Goal: Information Seeking & Learning: Learn about a topic

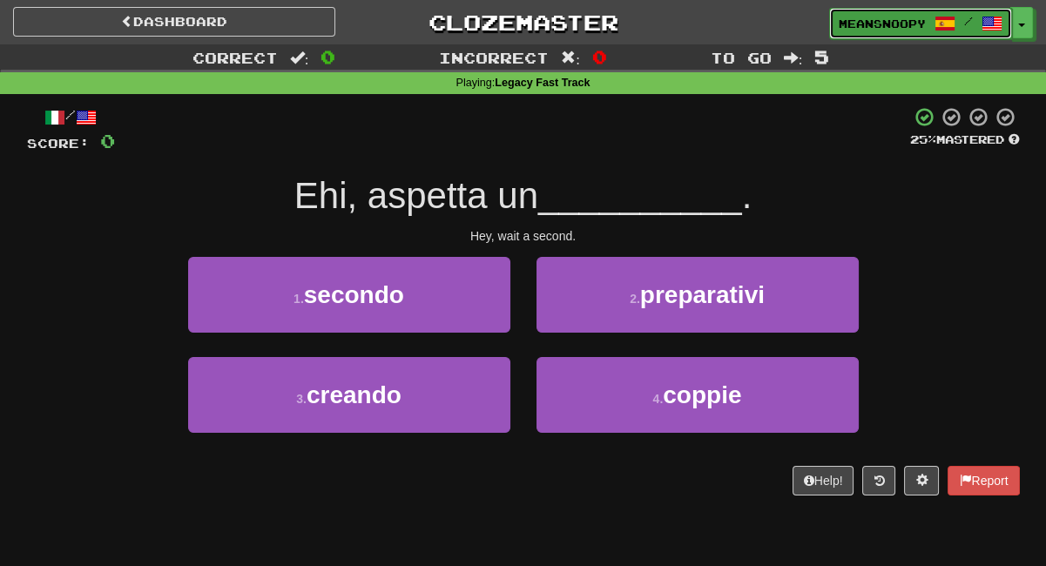
click at [872, 17] on span "meansnoopy" at bounding box center [882, 24] width 87 height 16
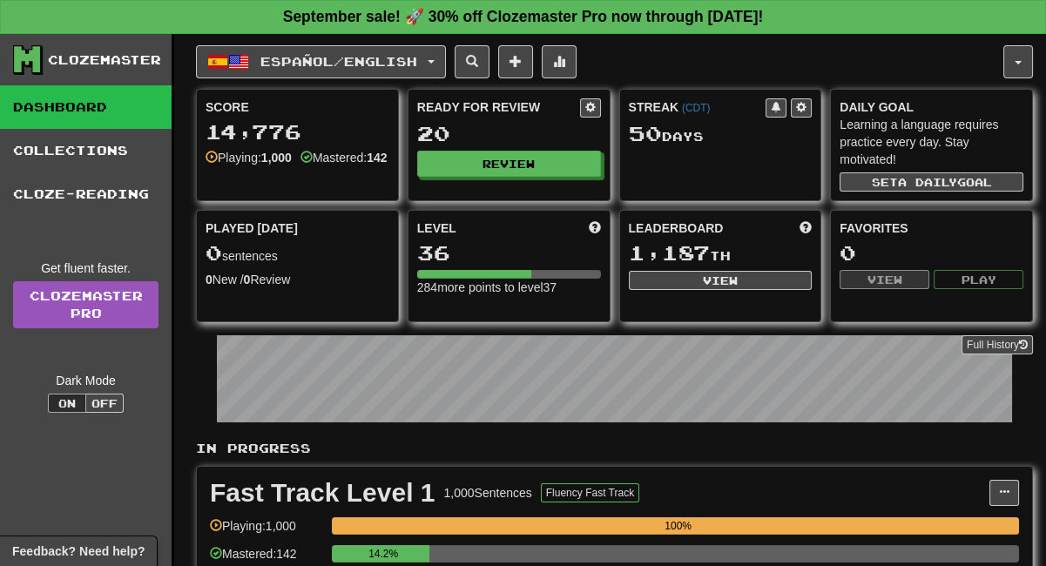
scroll to position [290, 0]
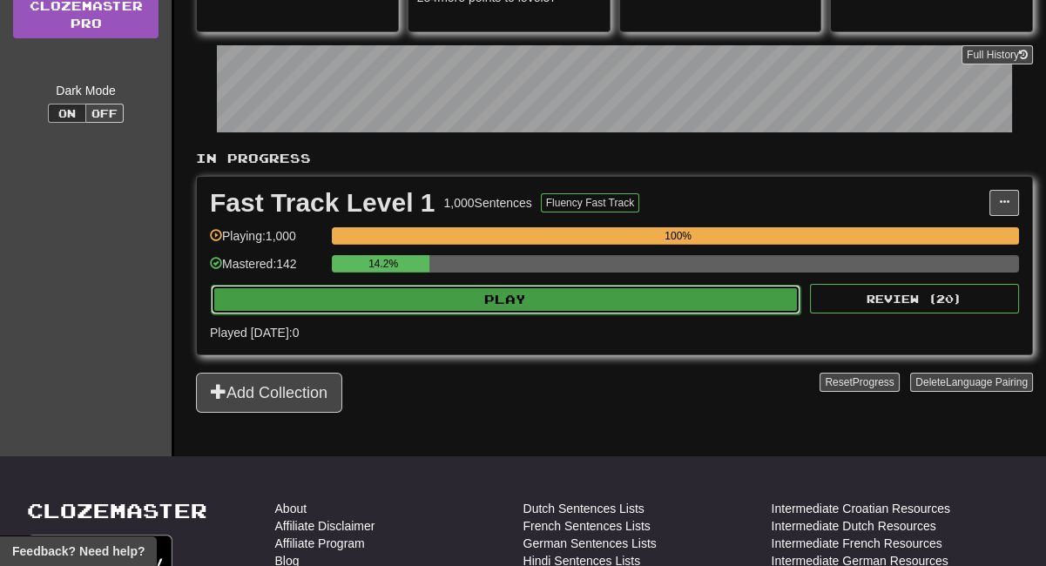
click at [517, 305] on button "Play" at bounding box center [506, 300] width 590 height 30
select select "**"
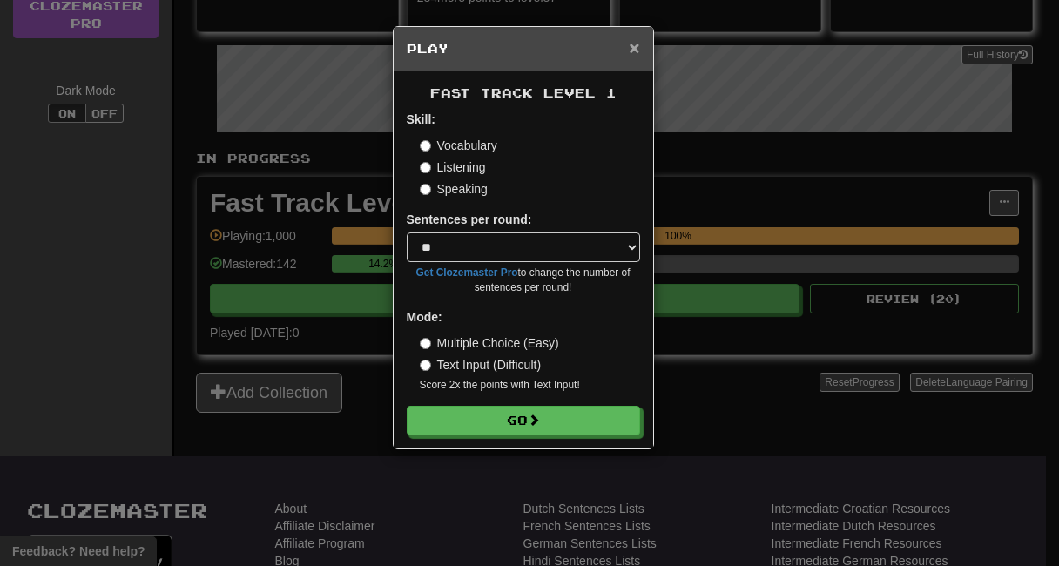
click at [634, 48] on span "×" at bounding box center [634, 47] width 10 height 20
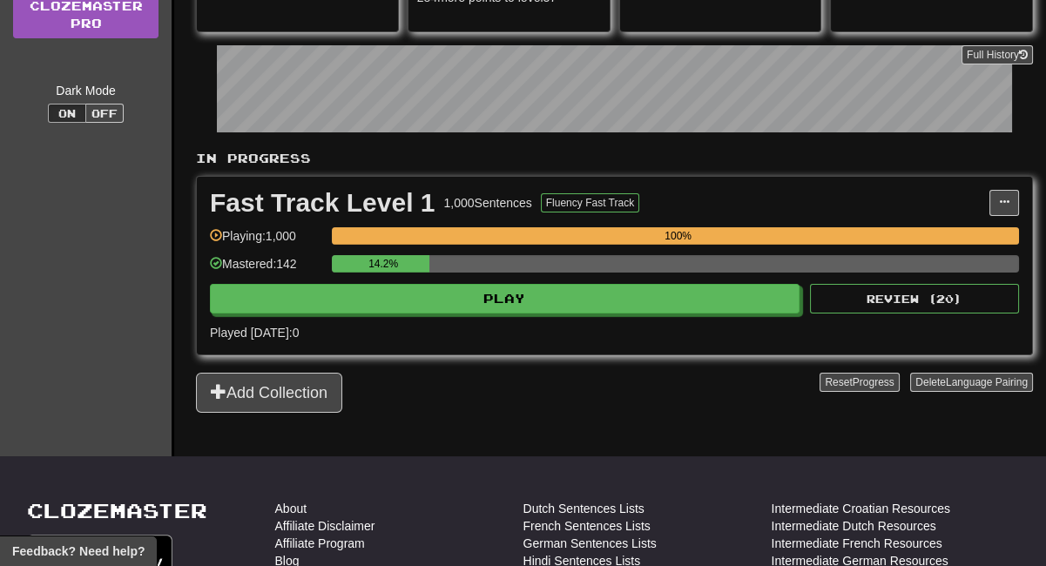
scroll to position [0, 0]
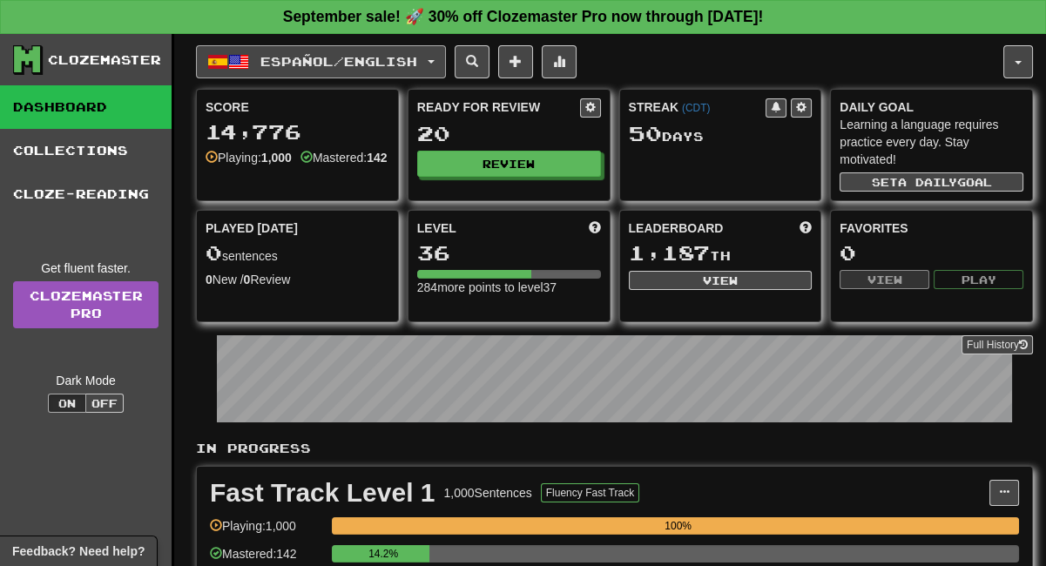
click at [317, 65] on span "Español / English" at bounding box center [338, 61] width 157 height 15
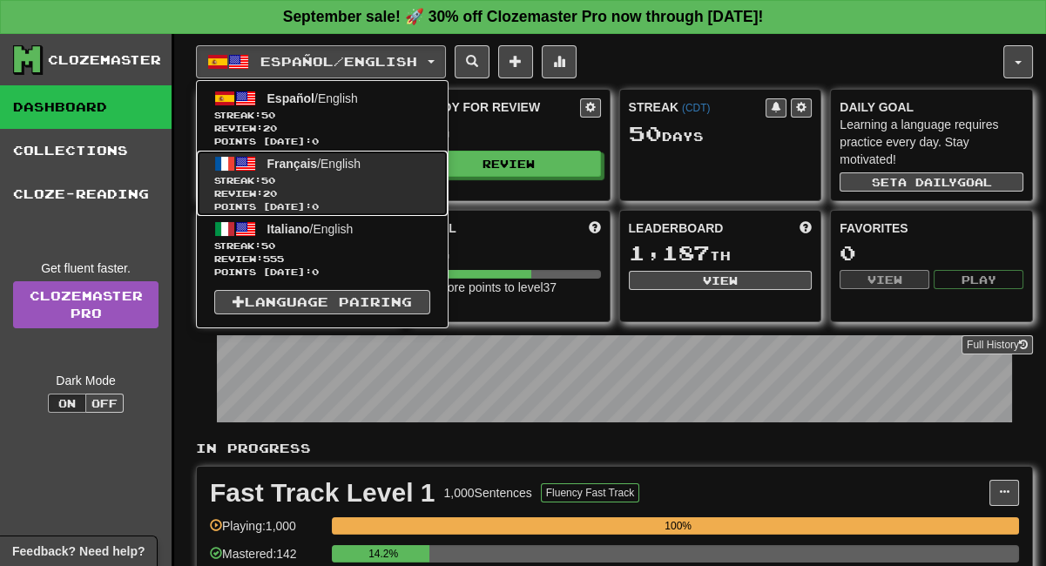
click at [286, 165] on span "Français" at bounding box center [292, 164] width 51 height 14
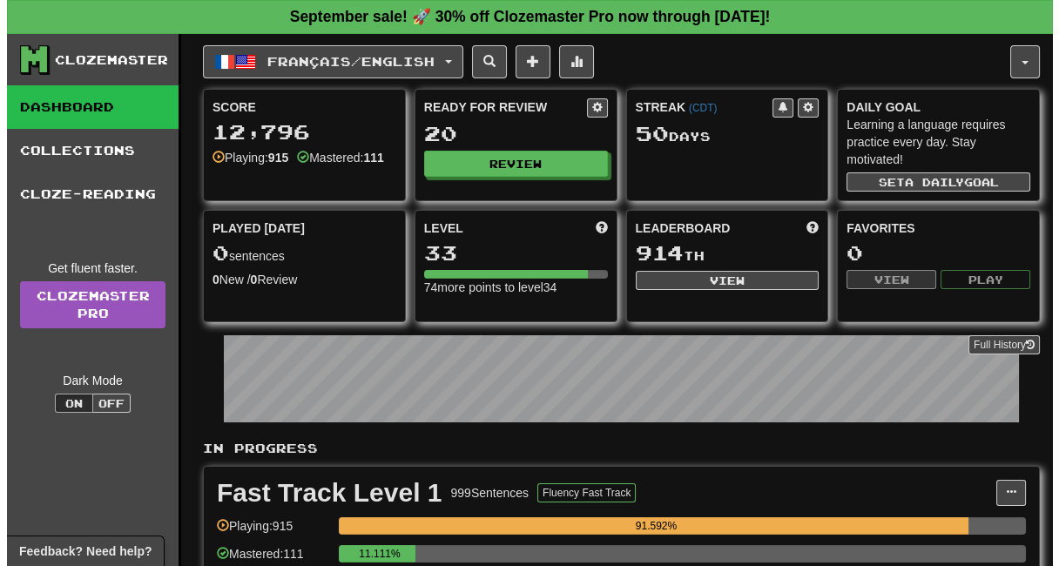
scroll to position [290, 0]
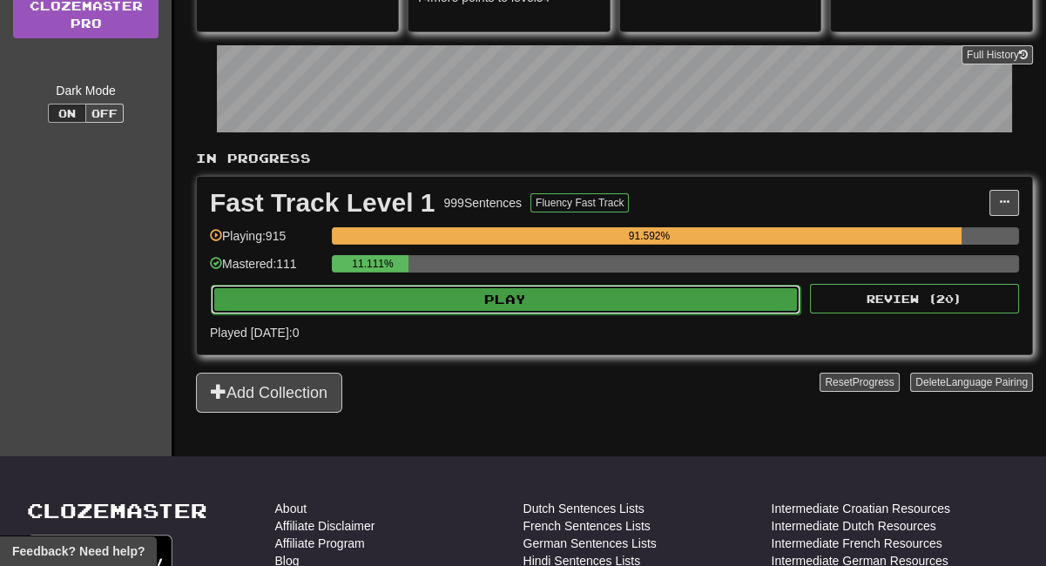
click at [387, 301] on button "Play" at bounding box center [506, 300] width 590 height 30
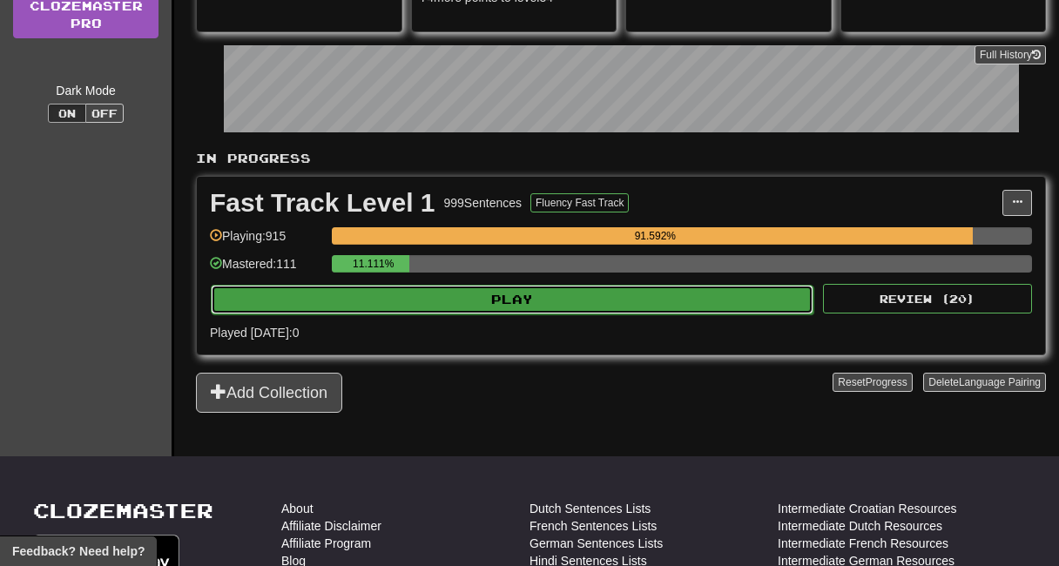
select select "**"
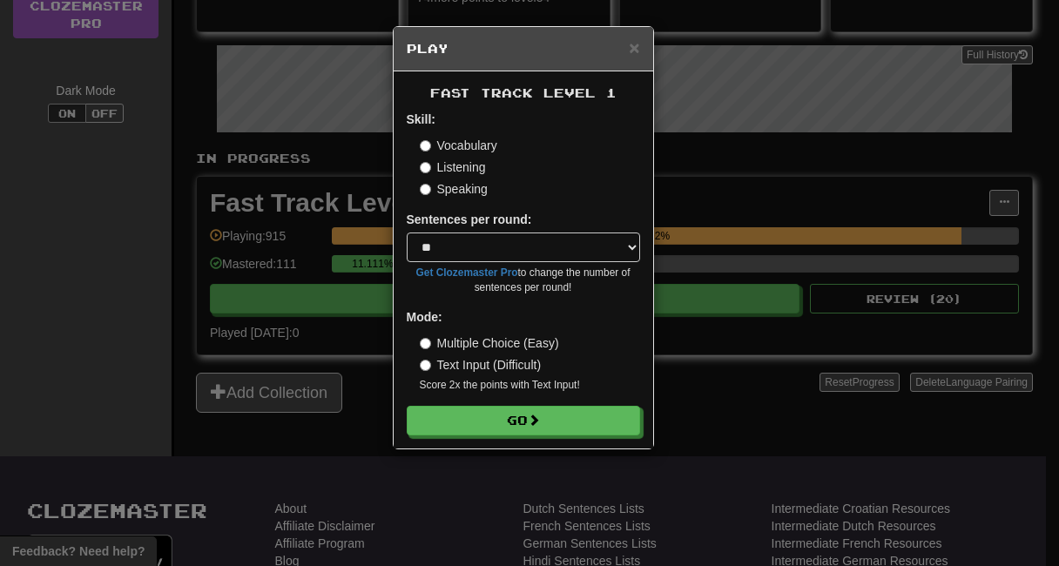
click at [445, 159] on label "Listening" at bounding box center [453, 166] width 66 height 17
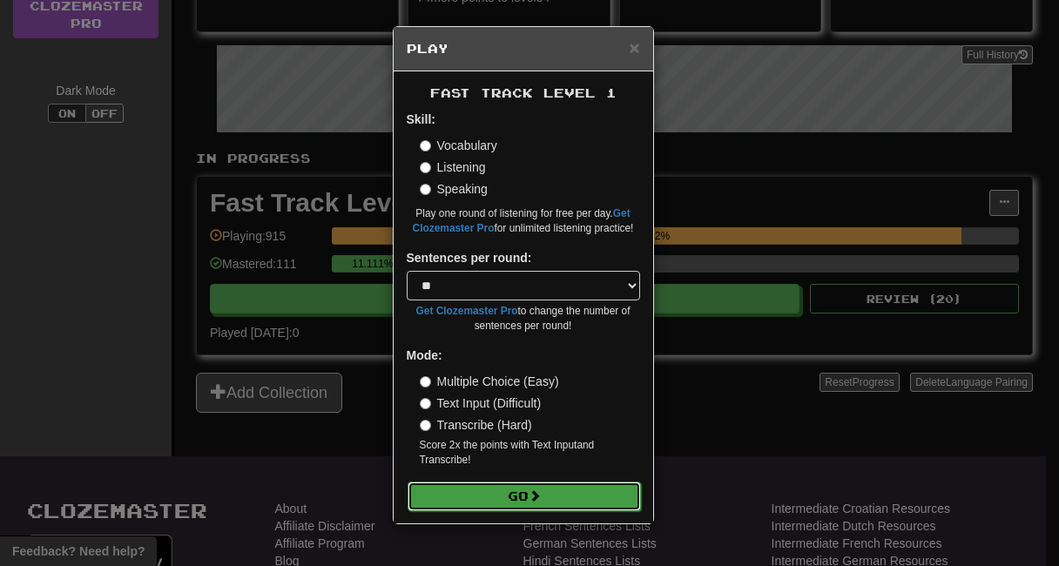
click at [470, 493] on button "Go" at bounding box center [524, 497] width 233 height 30
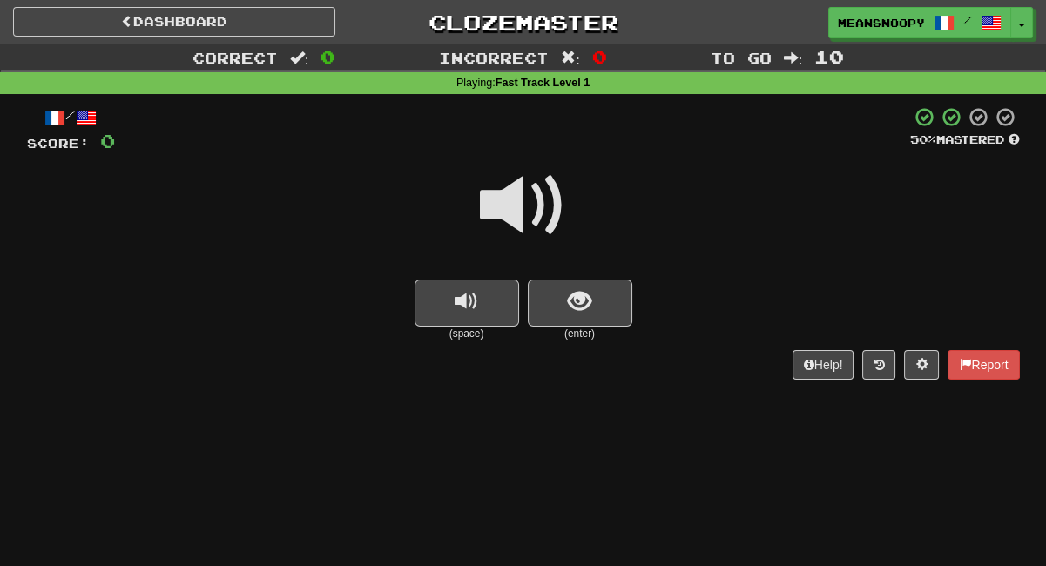
click at [512, 219] on span at bounding box center [523, 205] width 87 height 87
click at [598, 309] on button "show sentence" at bounding box center [580, 303] width 104 height 47
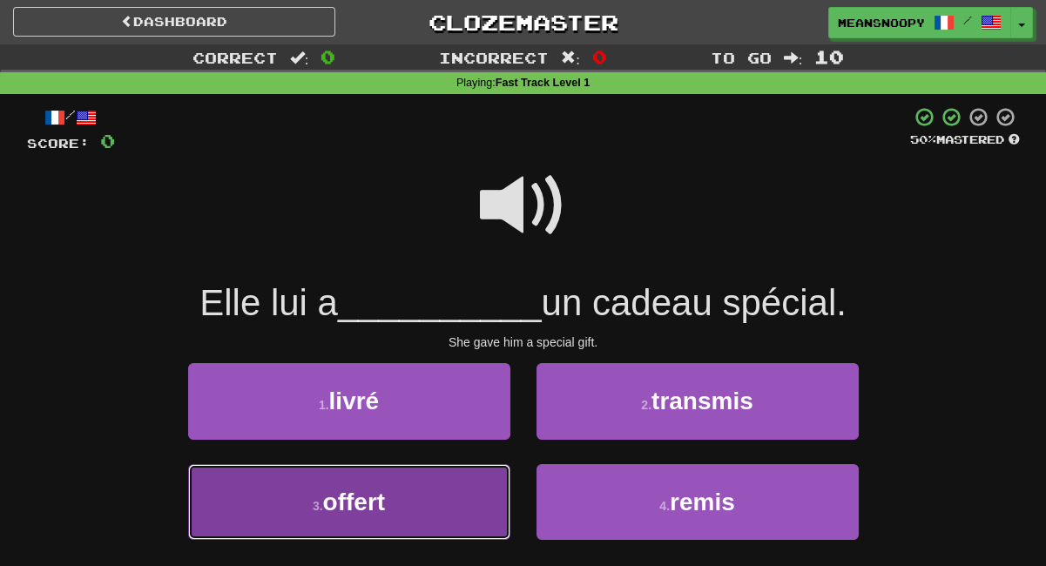
click at [418, 490] on button "3 . offert" at bounding box center [349, 502] width 322 height 76
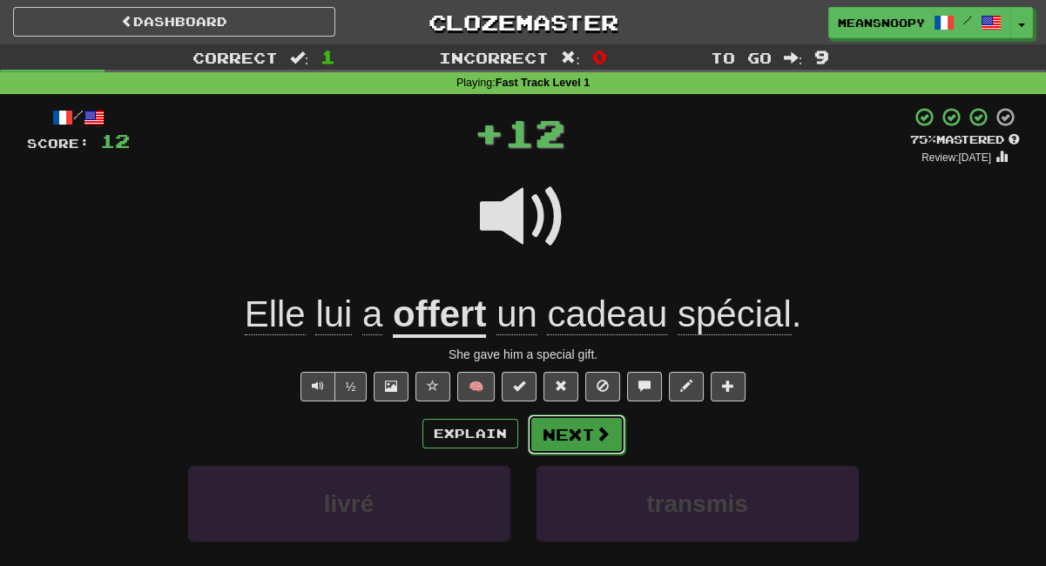
click at [563, 438] on button "Next" at bounding box center [577, 434] width 98 height 40
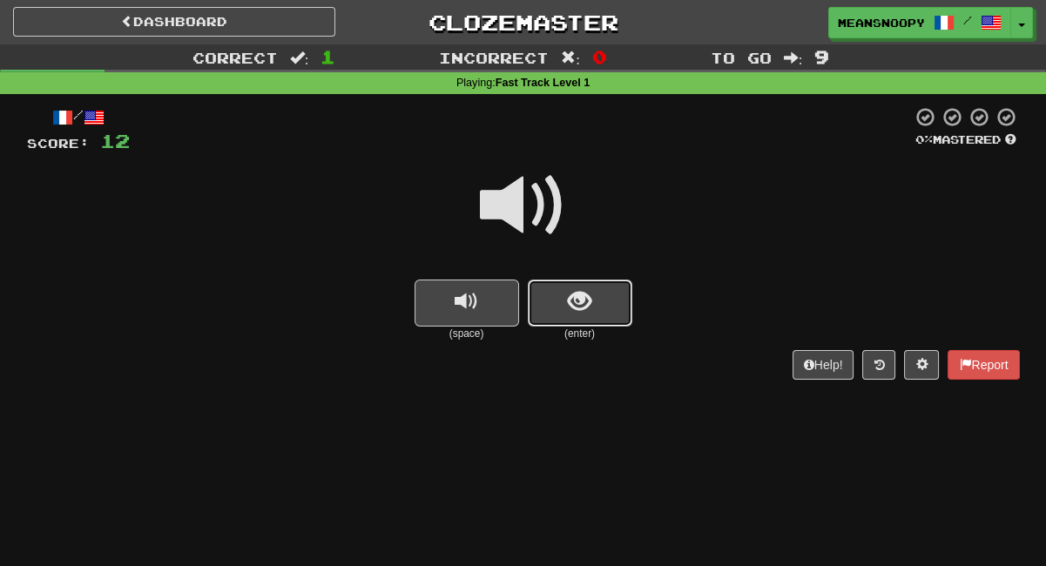
click at [583, 303] on span "show sentence" at bounding box center [580, 302] width 24 height 24
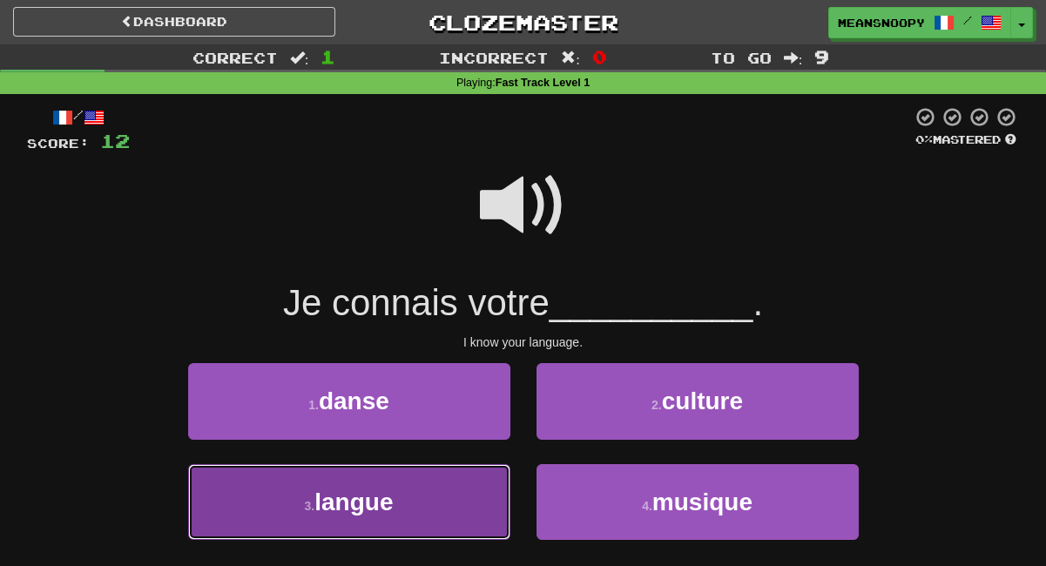
click at [453, 485] on button "3 . langue" at bounding box center [349, 502] width 322 height 76
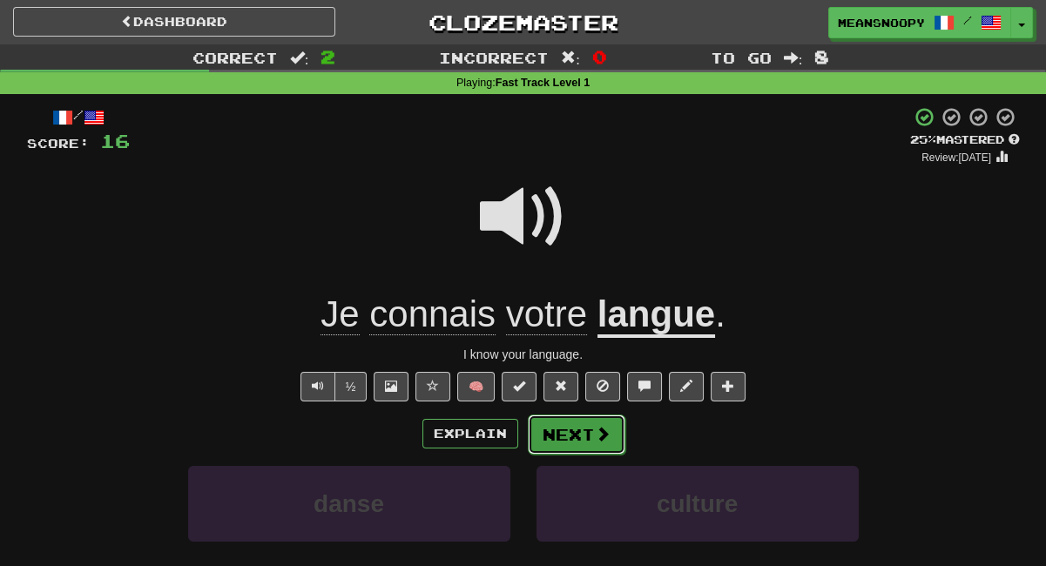
click at [563, 421] on button "Next" at bounding box center [577, 434] width 98 height 40
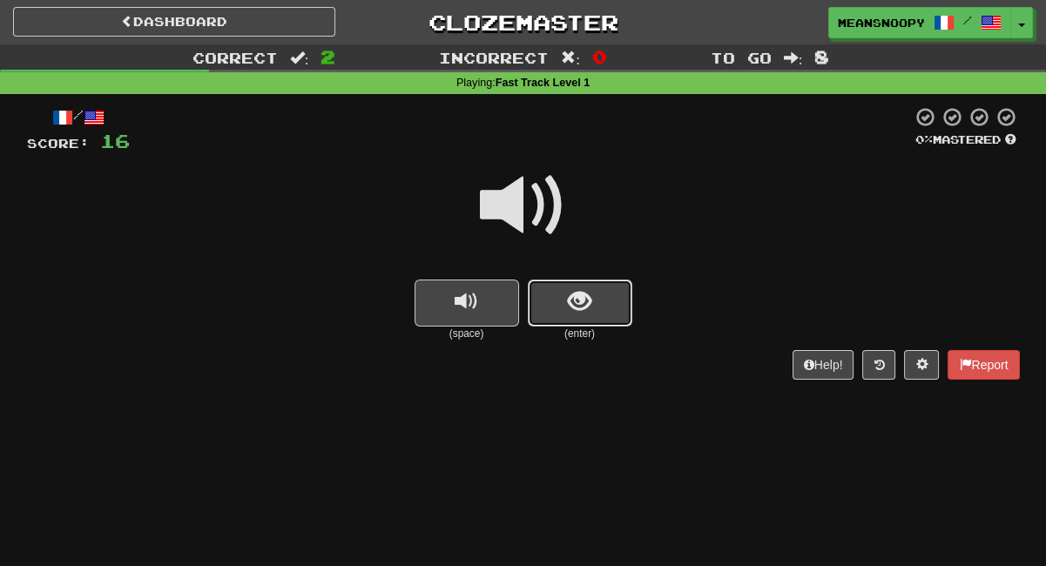
click at [583, 300] on span "show sentence" at bounding box center [580, 302] width 24 height 24
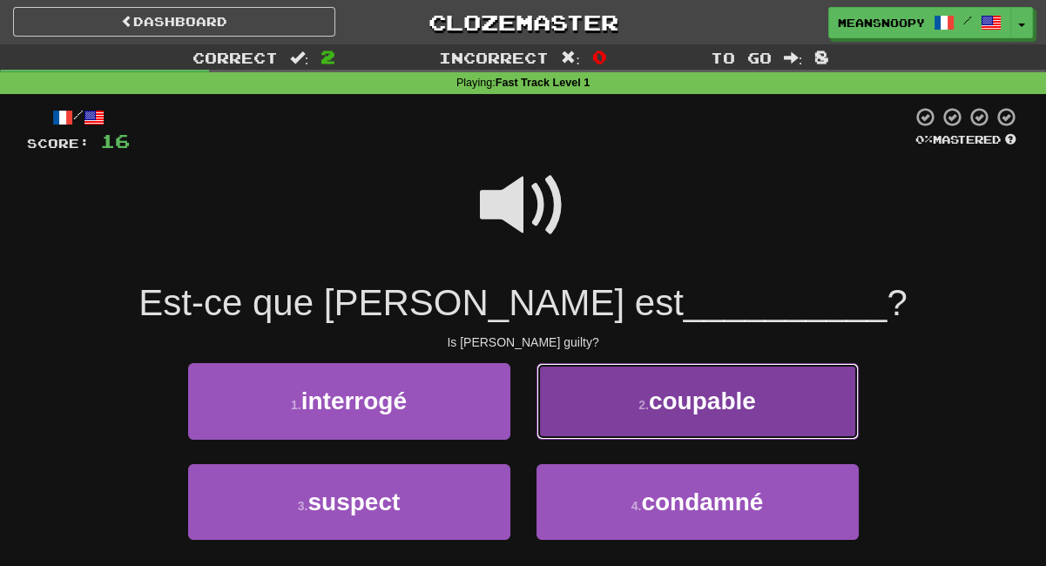
click at [586, 421] on button "2 . coupable" at bounding box center [697, 401] width 322 height 76
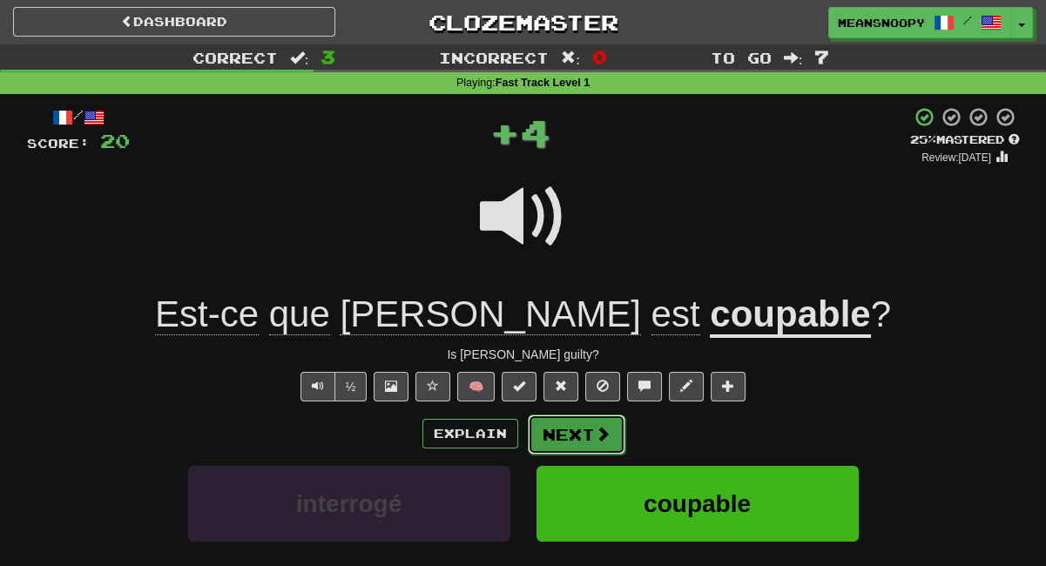
click at [606, 435] on span at bounding box center [603, 434] width 16 height 16
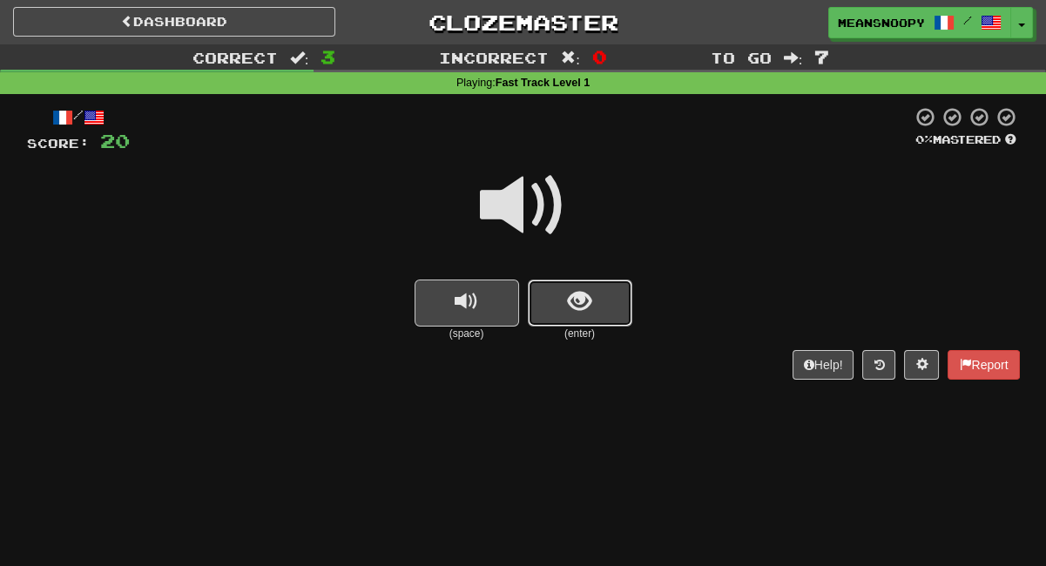
click at [594, 303] on button "show sentence" at bounding box center [580, 303] width 104 height 47
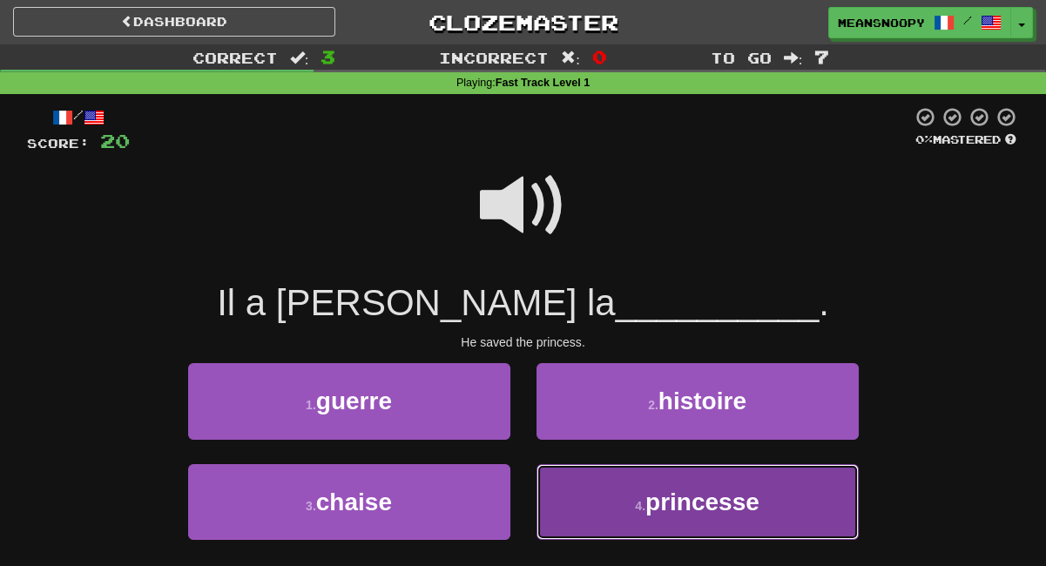
click at [564, 485] on button "4 . princesse" at bounding box center [697, 502] width 322 height 76
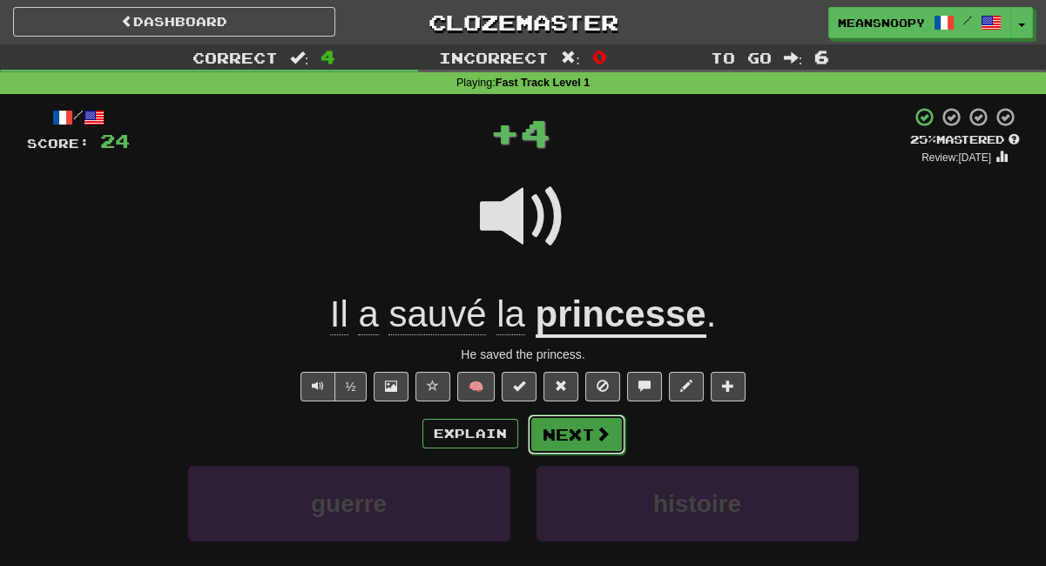
click at [567, 448] on button "Next" at bounding box center [577, 434] width 98 height 40
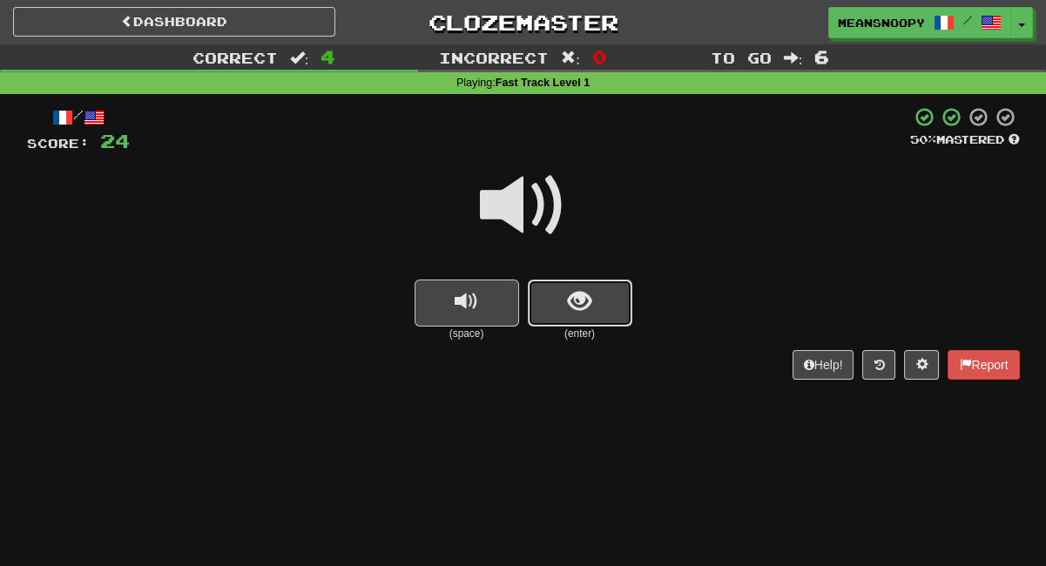
click at [554, 316] on button "show sentence" at bounding box center [580, 303] width 104 height 47
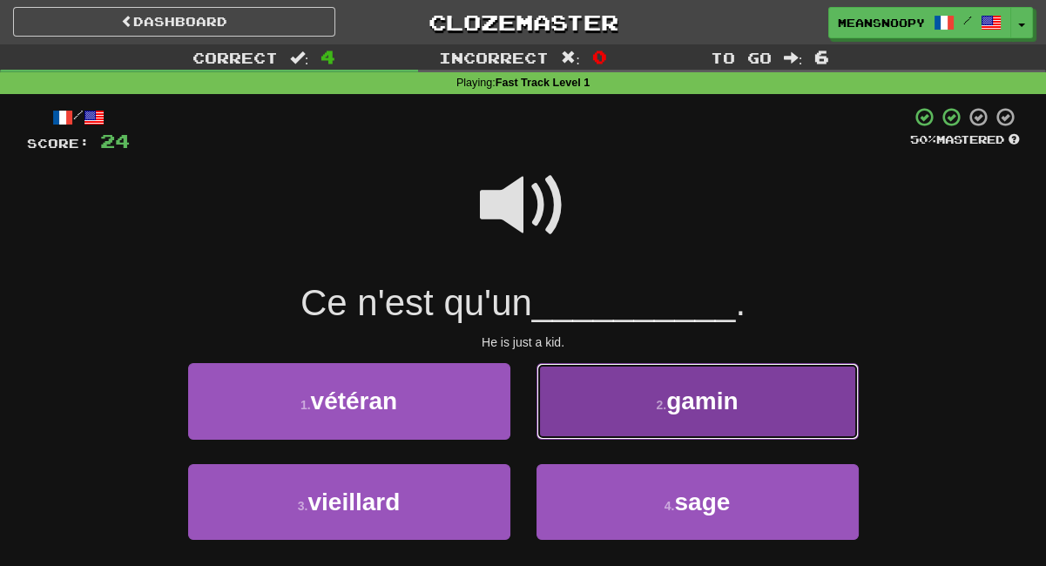
click at [577, 421] on button "2 . gamin" at bounding box center [697, 401] width 322 height 76
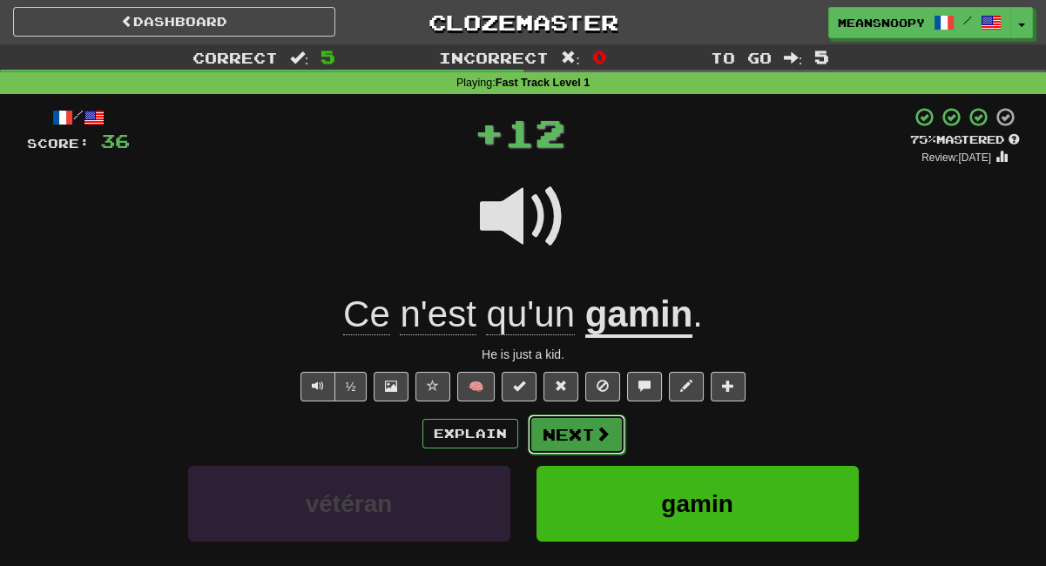
click at [579, 428] on button "Next" at bounding box center [577, 434] width 98 height 40
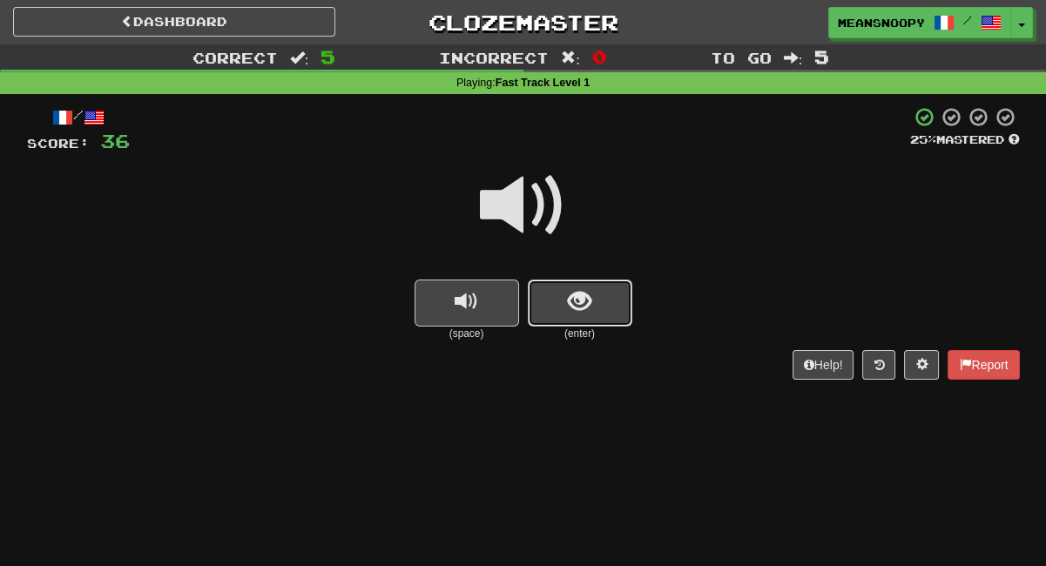
click at [575, 320] on button "show sentence" at bounding box center [580, 303] width 104 height 47
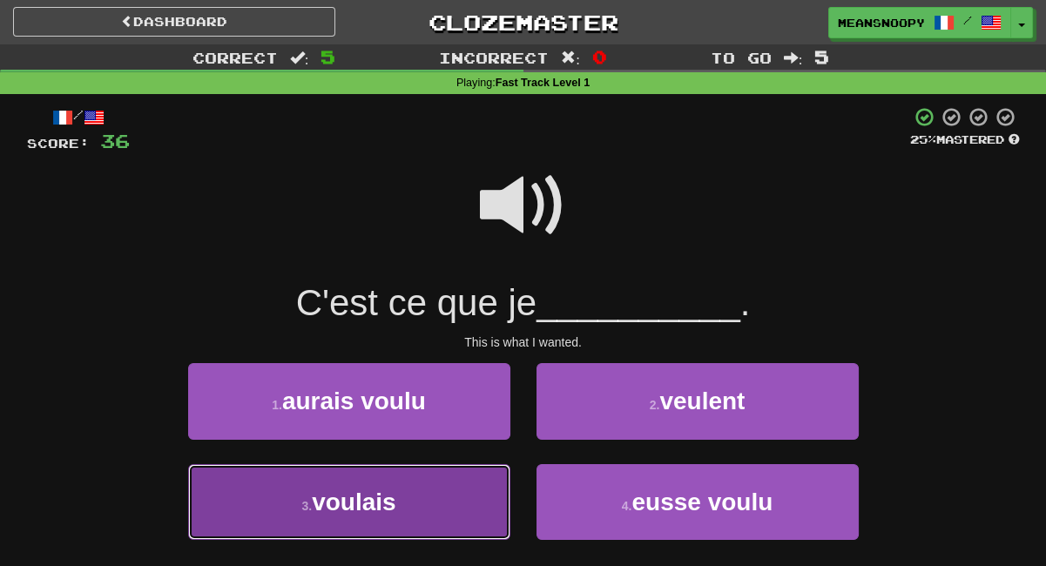
click at [454, 500] on button "3 . voulais" at bounding box center [349, 502] width 322 height 76
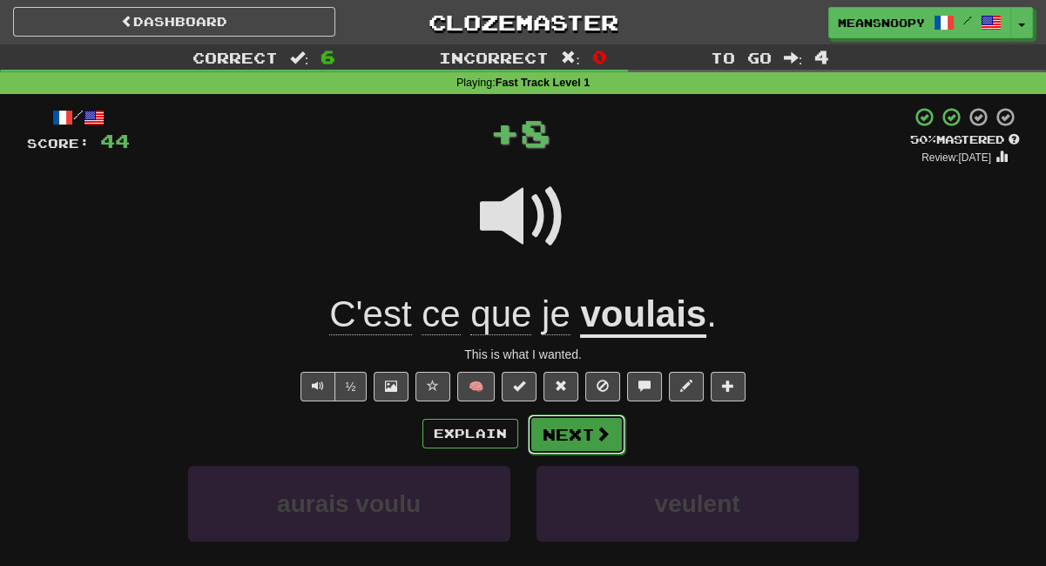
click at [568, 434] on button "Next" at bounding box center [577, 434] width 98 height 40
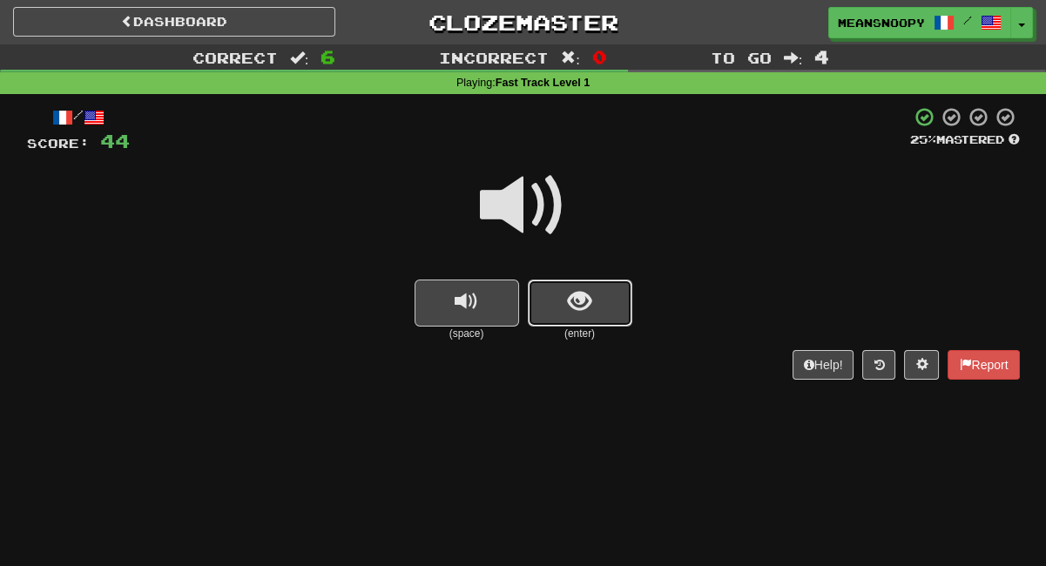
click at [551, 312] on button "show sentence" at bounding box center [580, 303] width 104 height 47
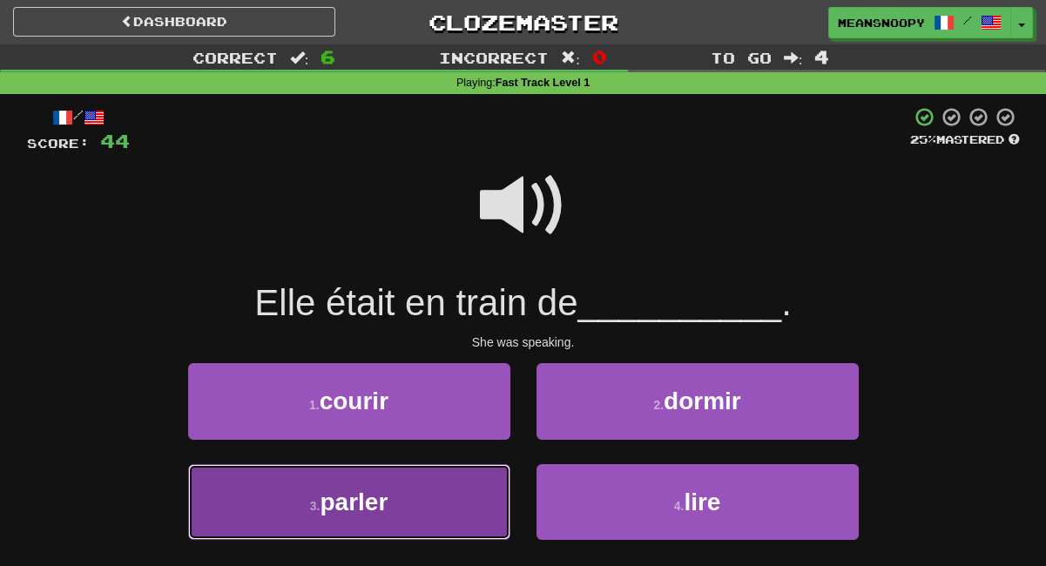
click at [427, 495] on button "3 . parler" at bounding box center [349, 502] width 322 height 76
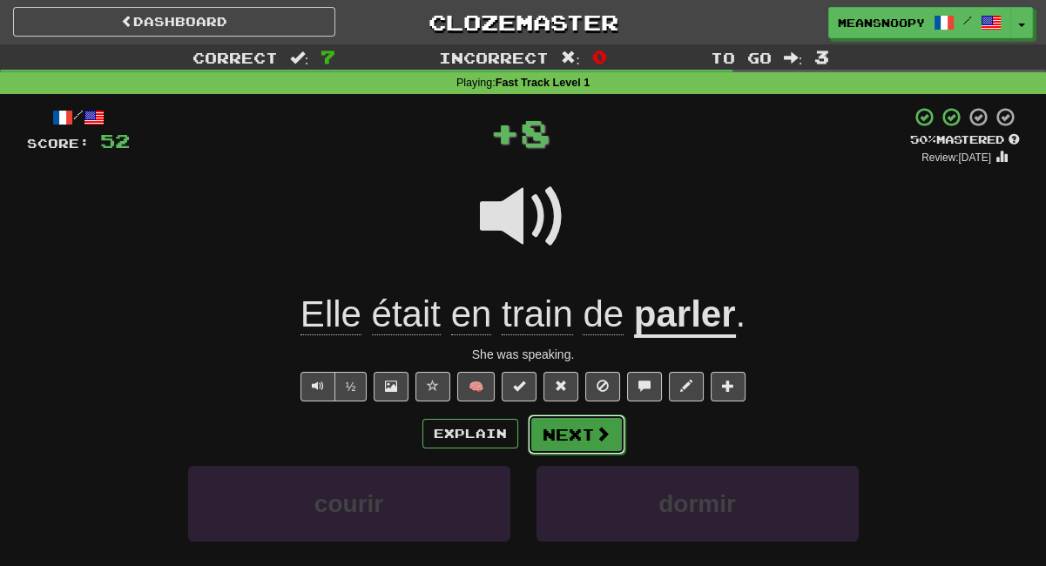
click at [557, 438] on button "Next" at bounding box center [577, 434] width 98 height 40
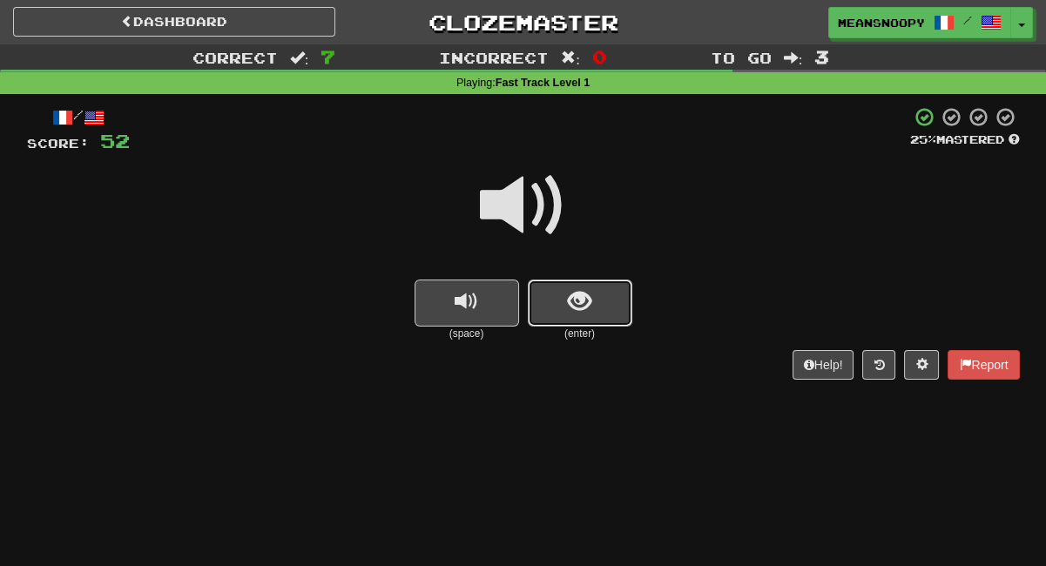
click at [558, 313] on button "show sentence" at bounding box center [580, 303] width 104 height 47
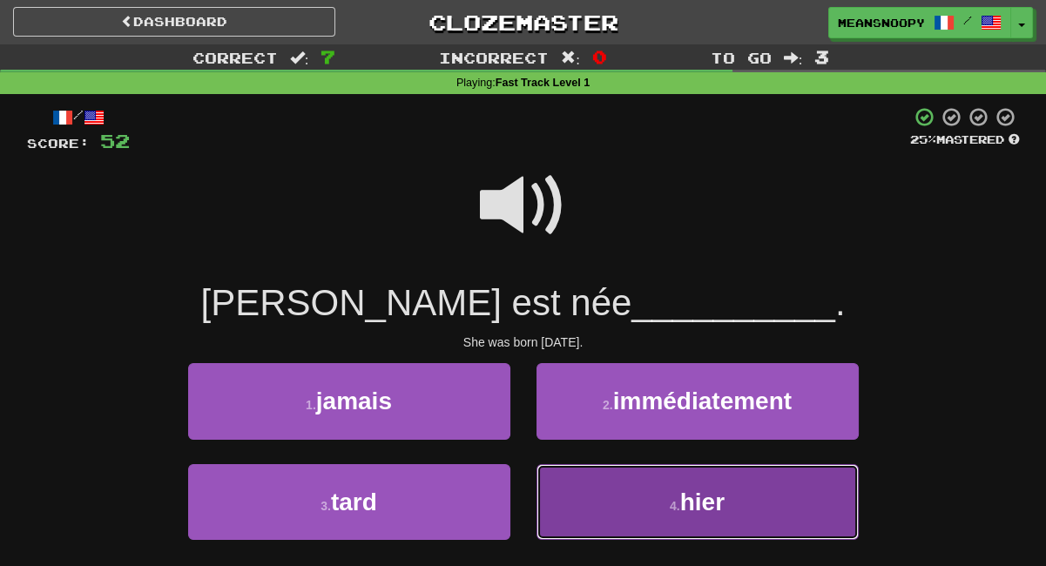
click at [583, 510] on button "4 . hier" at bounding box center [697, 502] width 322 height 76
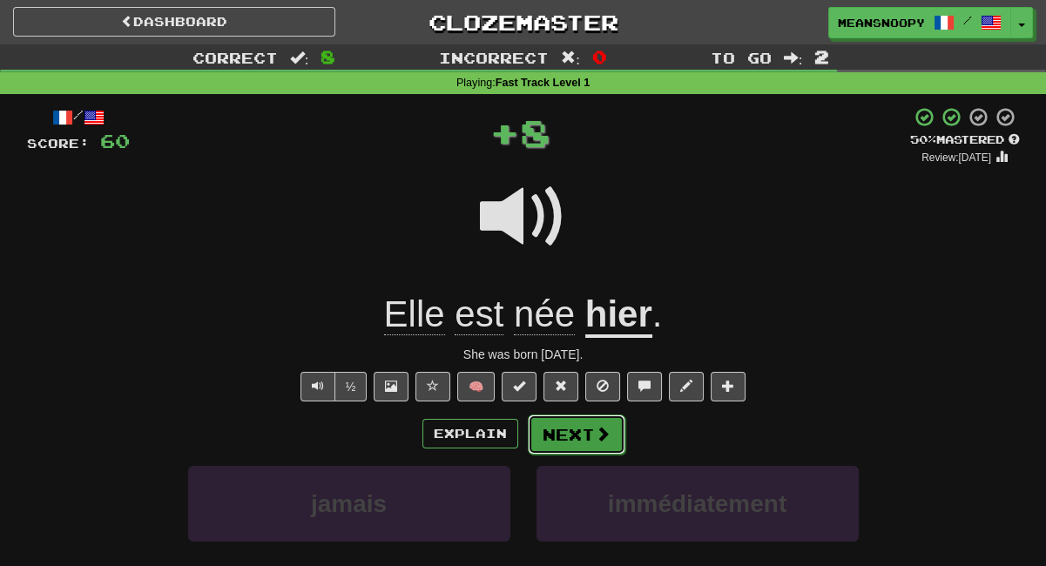
click at [572, 445] on button "Next" at bounding box center [577, 434] width 98 height 40
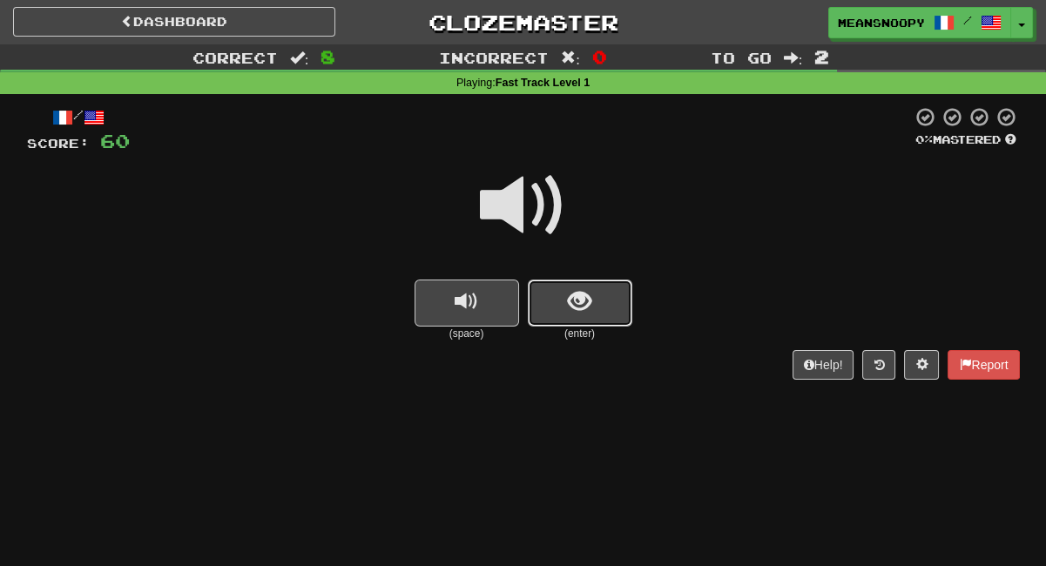
click at [577, 299] on span "show sentence" at bounding box center [580, 302] width 24 height 24
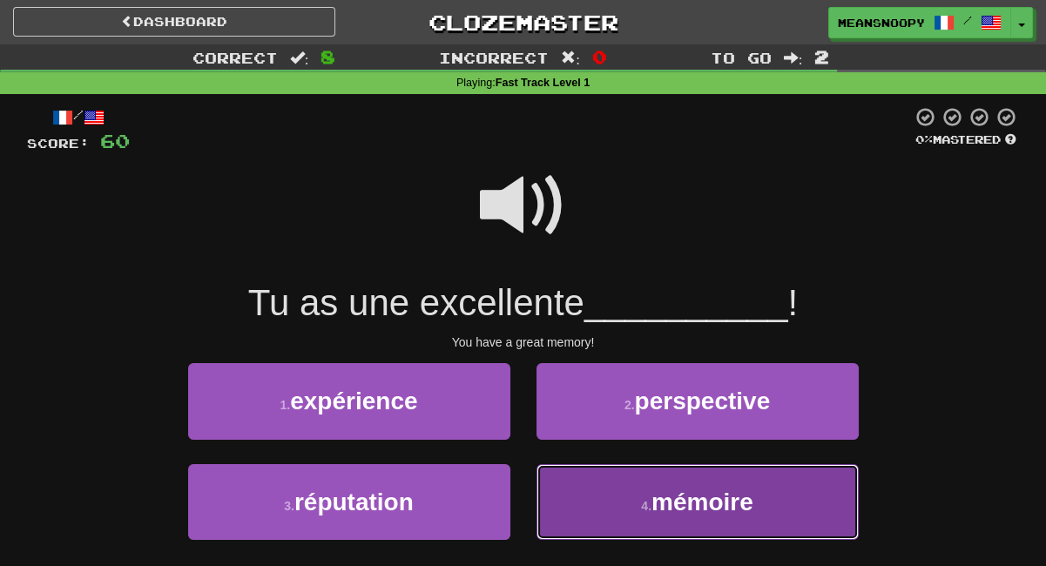
click at [572, 500] on button "4 . mémoire" at bounding box center [697, 502] width 322 height 76
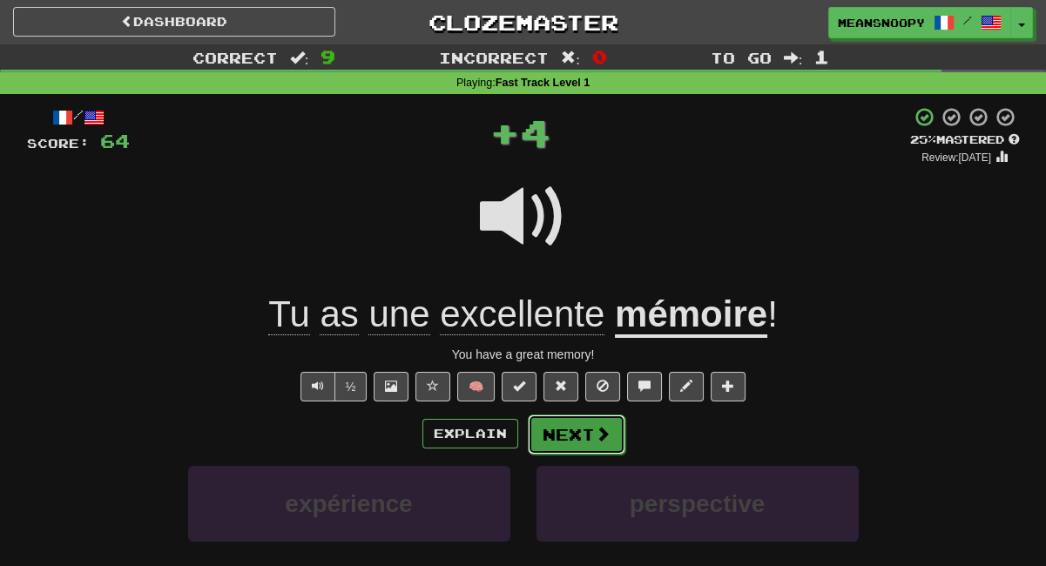
click at [554, 434] on button "Next" at bounding box center [577, 434] width 98 height 40
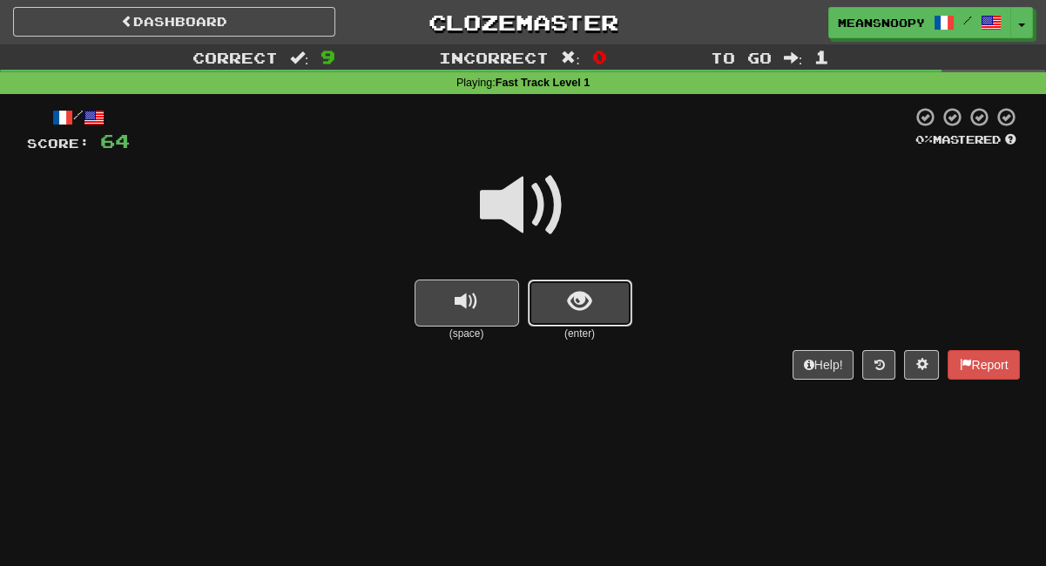
click at [555, 313] on button "show sentence" at bounding box center [580, 303] width 104 height 47
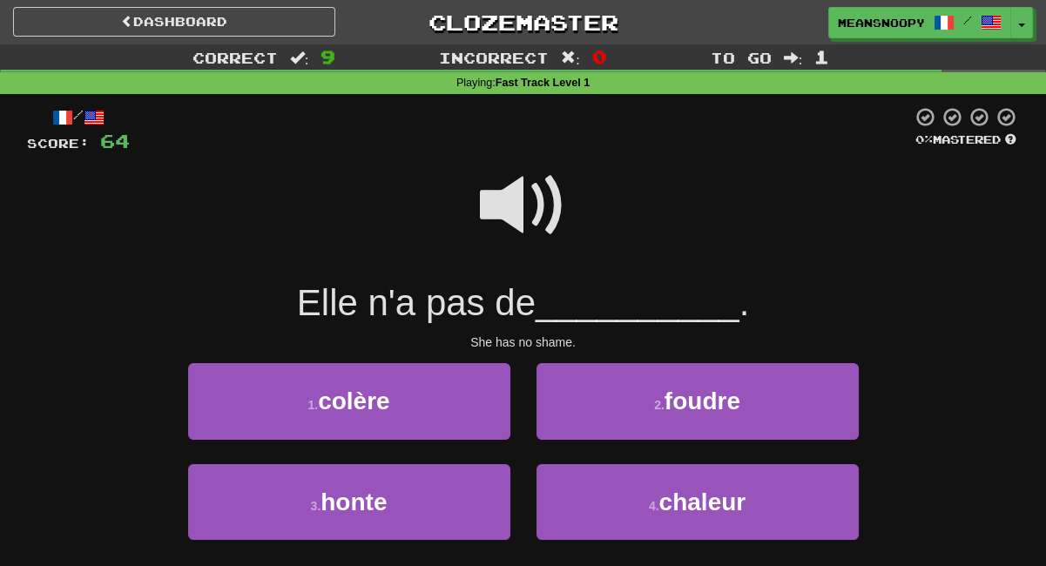
click at [509, 212] on span at bounding box center [523, 205] width 87 height 87
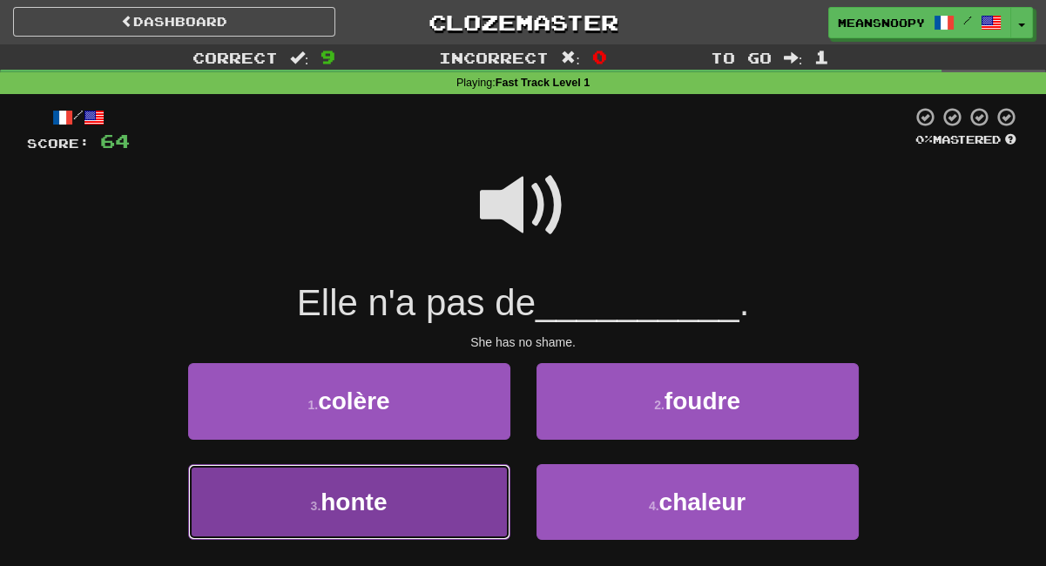
click at [408, 502] on button "3 . honte" at bounding box center [349, 502] width 322 height 76
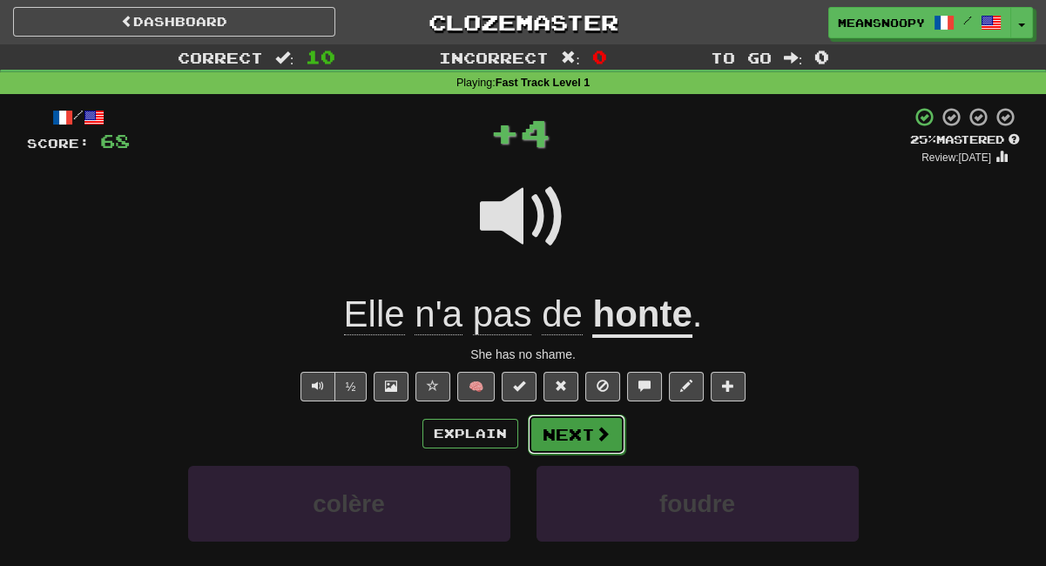
click at [547, 444] on button "Next" at bounding box center [577, 434] width 98 height 40
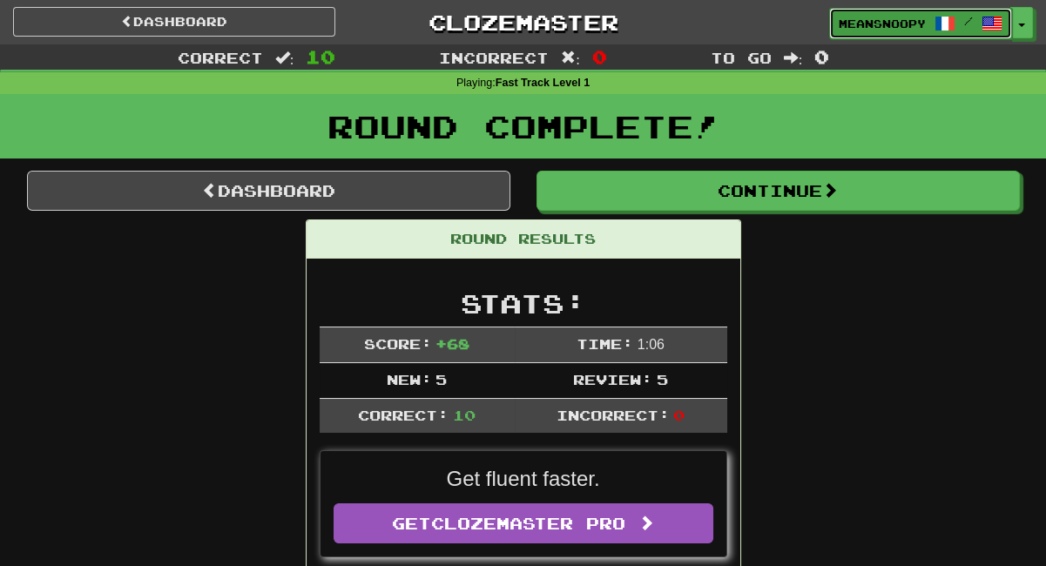
click at [873, 30] on span "meansnoopy" at bounding box center [882, 24] width 87 height 16
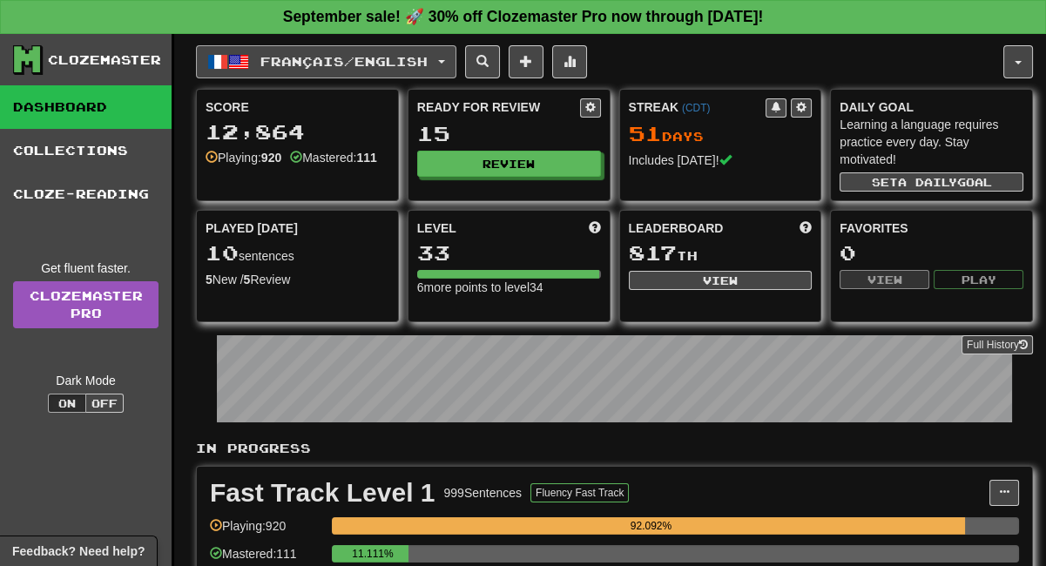
click at [448, 58] on button "Français / English" at bounding box center [326, 61] width 260 height 33
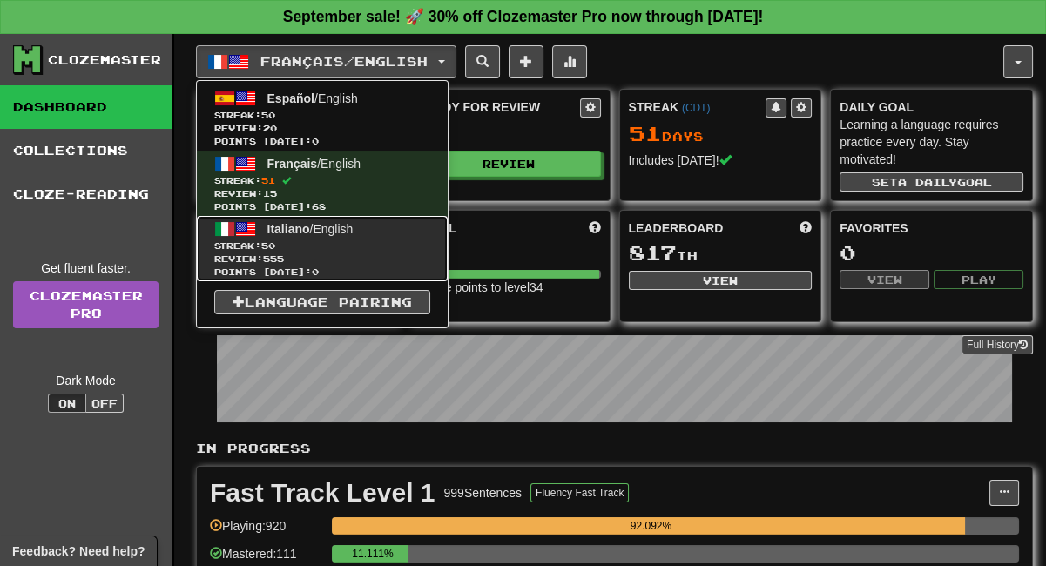
click at [275, 240] on span "50" at bounding box center [268, 245] width 14 height 10
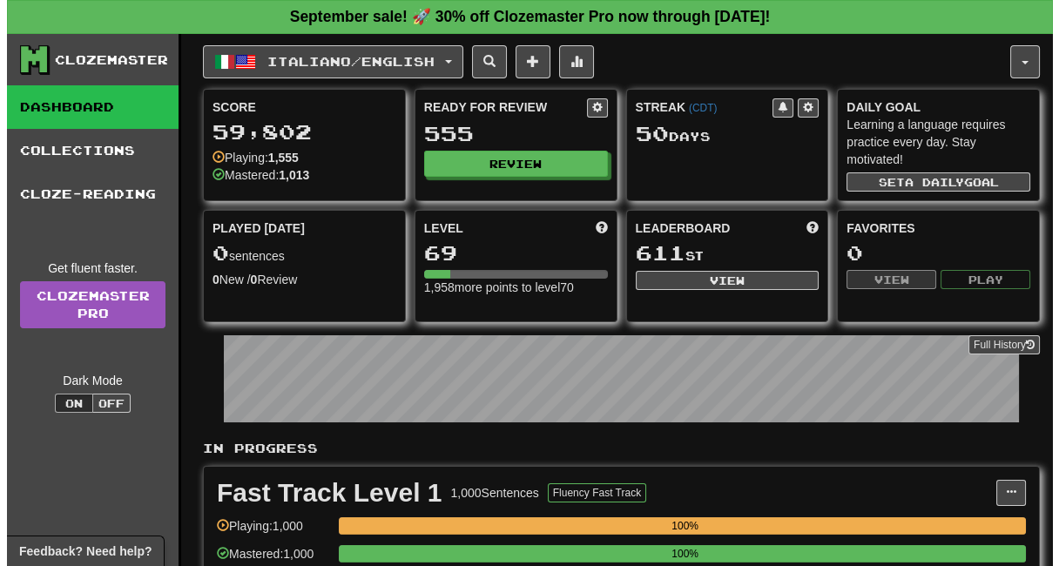
scroll to position [290, 0]
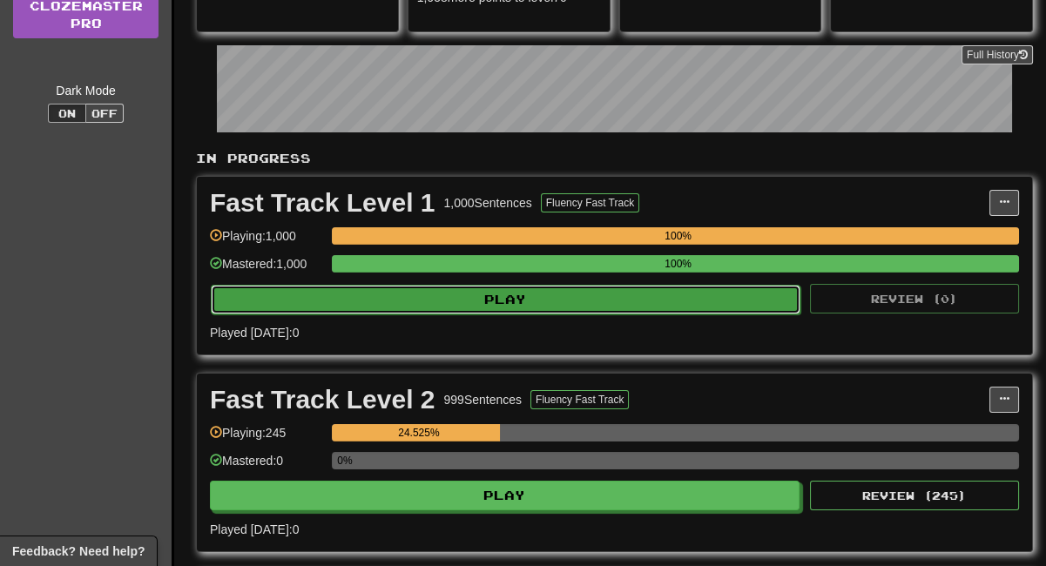
click at [401, 291] on button "Play" at bounding box center [506, 300] width 590 height 30
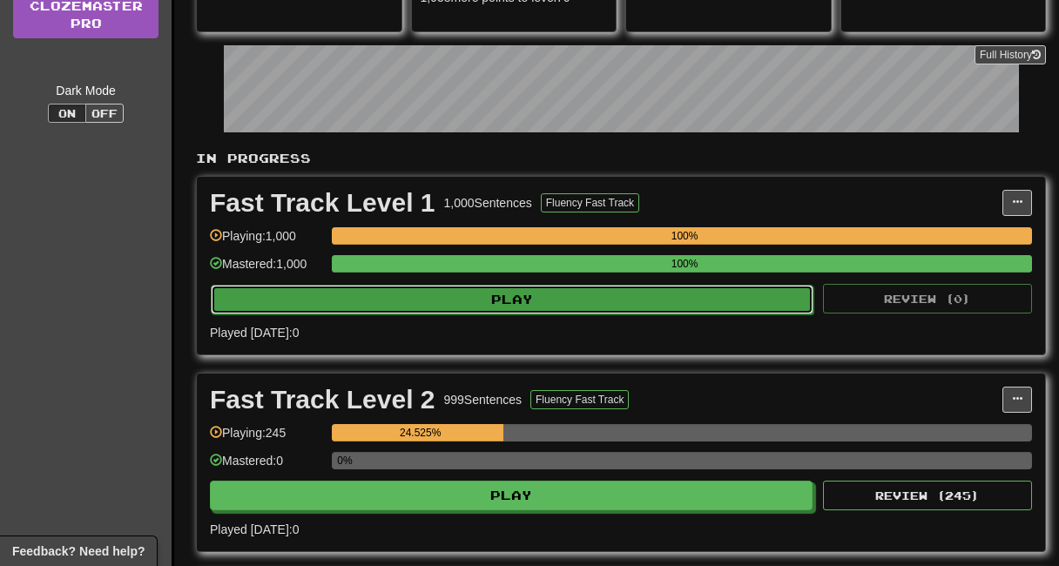
select select "**"
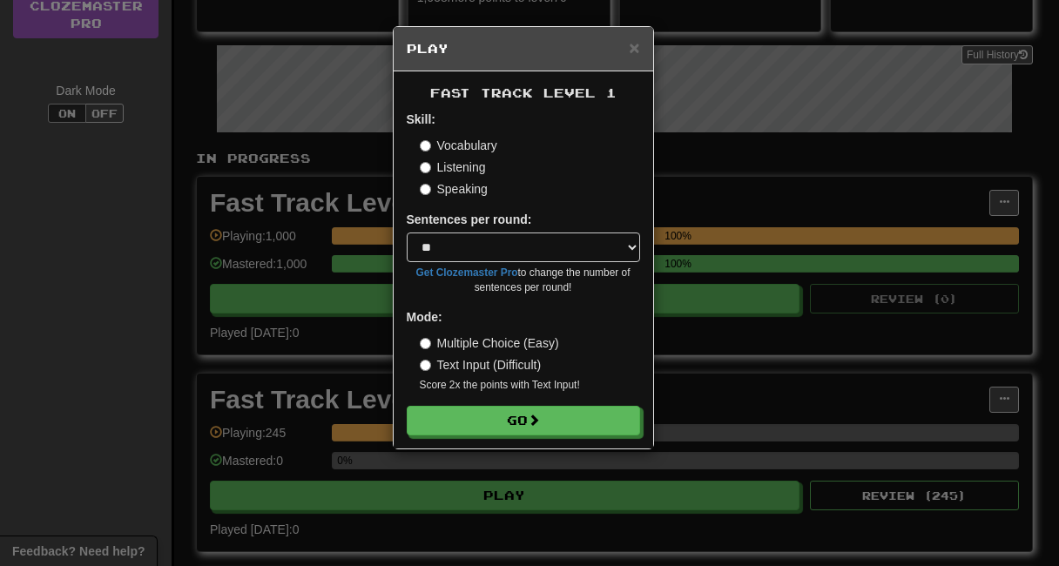
click at [439, 173] on label "Listening" at bounding box center [453, 166] width 66 height 17
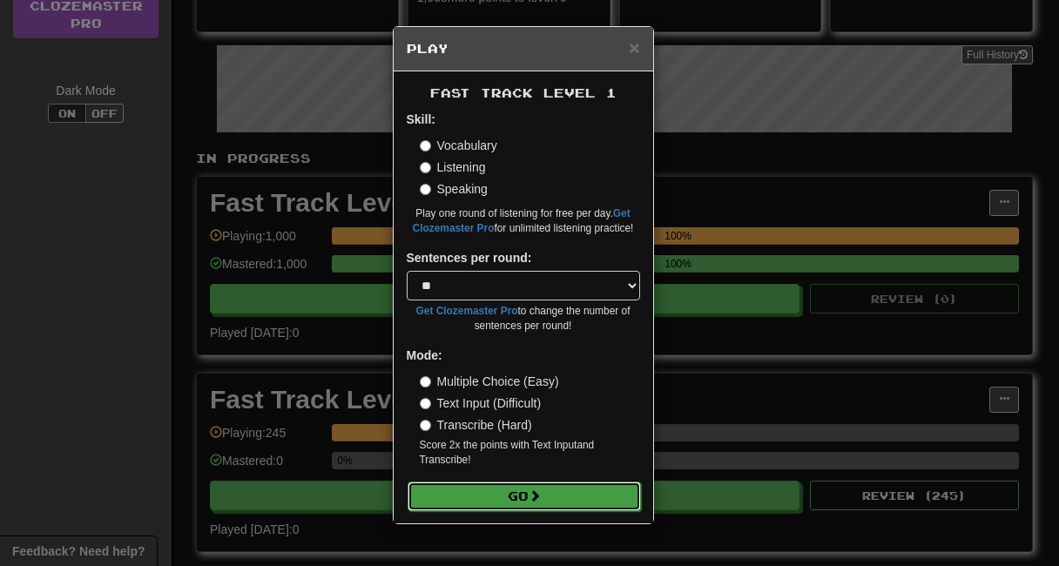
click at [505, 488] on button "Go" at bounding box center [524, 497] width 233 height 30
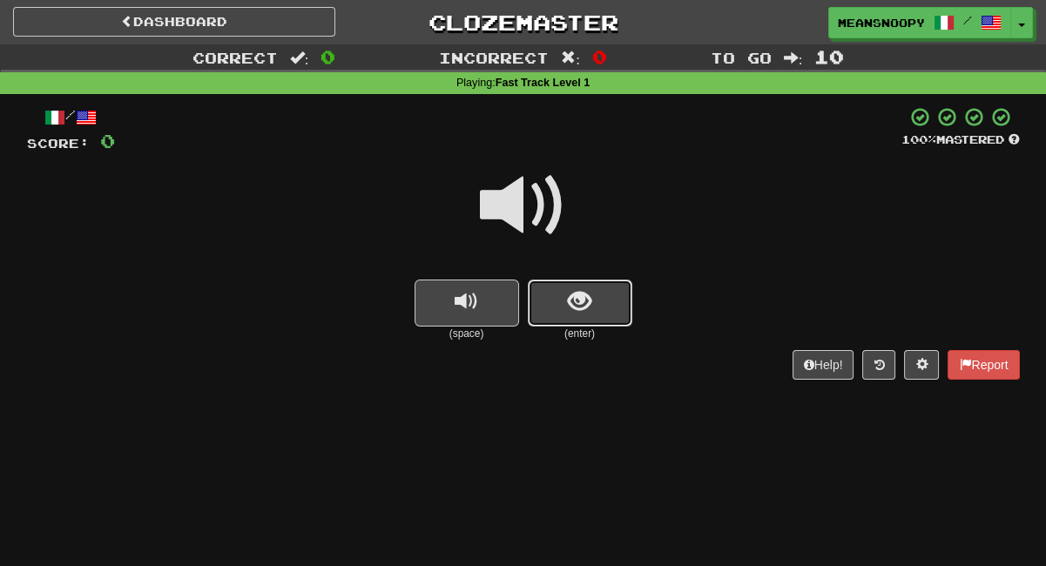
click at [573, 306] on span "show sentence" at bounding box center [580, 302] width 24 height 24
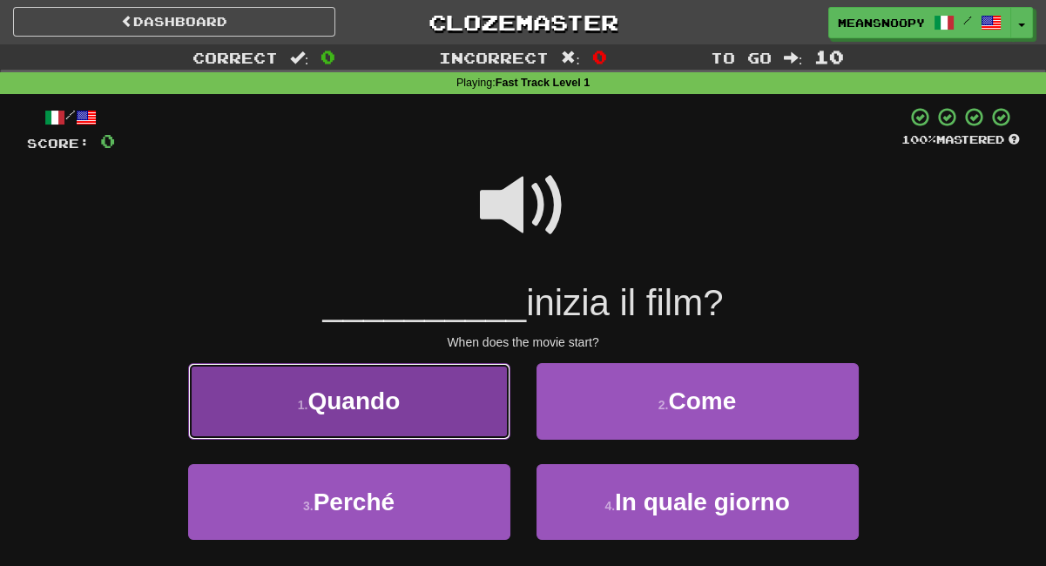
click at [477, 373] on button "1 . Quando" at bounding box center [349, 401] width 322 height 76
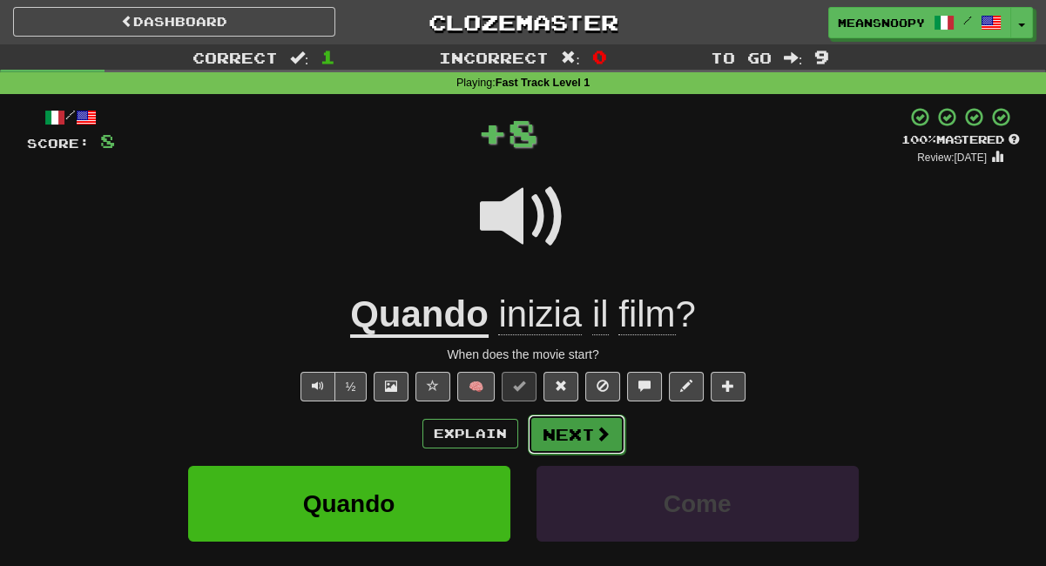
click at [563, 435] on button "Next" at bounding box center [577, 434] width 98 height 40
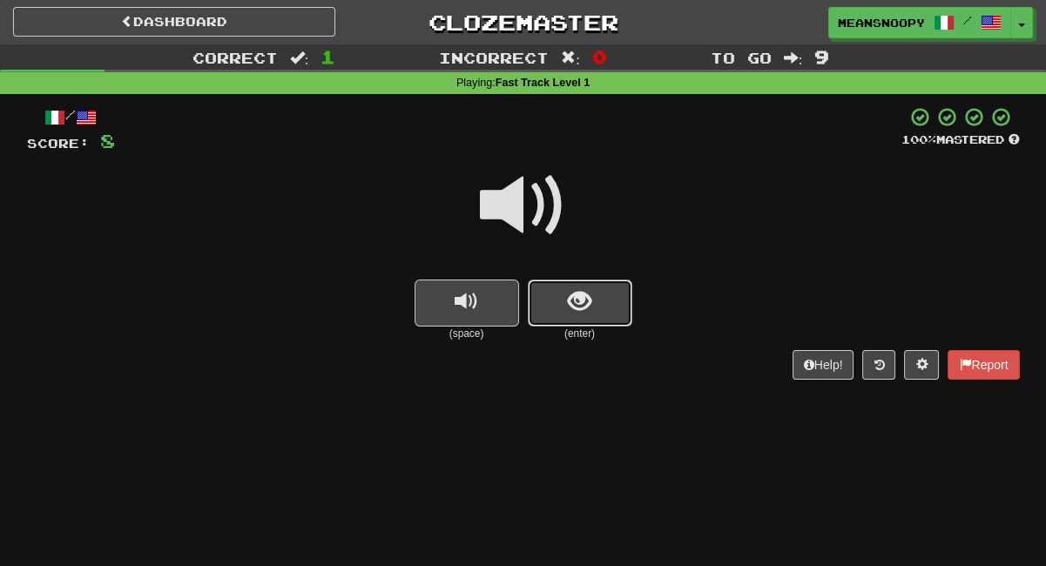
click at [593, 306] on button "show sentence" at bounding box center [580, 303] width 104 height 47
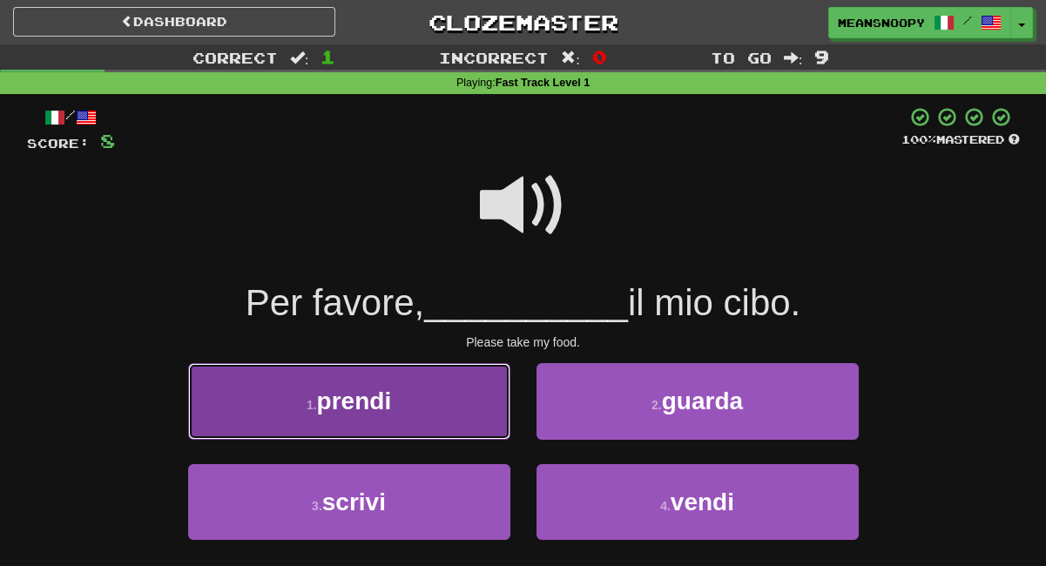
click at [453, 400] on button "1 . prendi" at bounding box center [349, 401] width 322 height 76
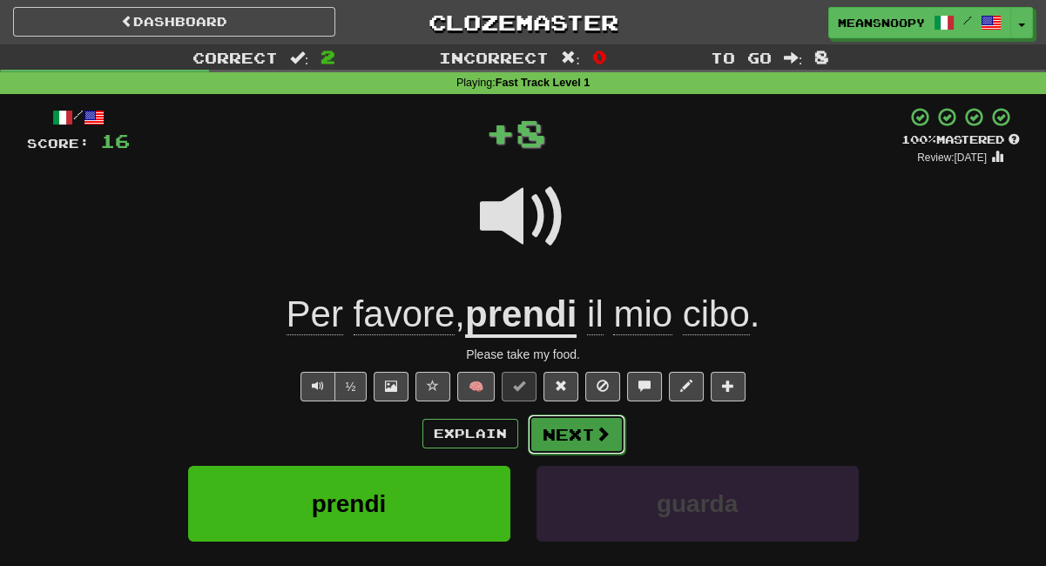
click at [563, 435] on button "Next" at bounding box center [577, 434] width 98 height 40
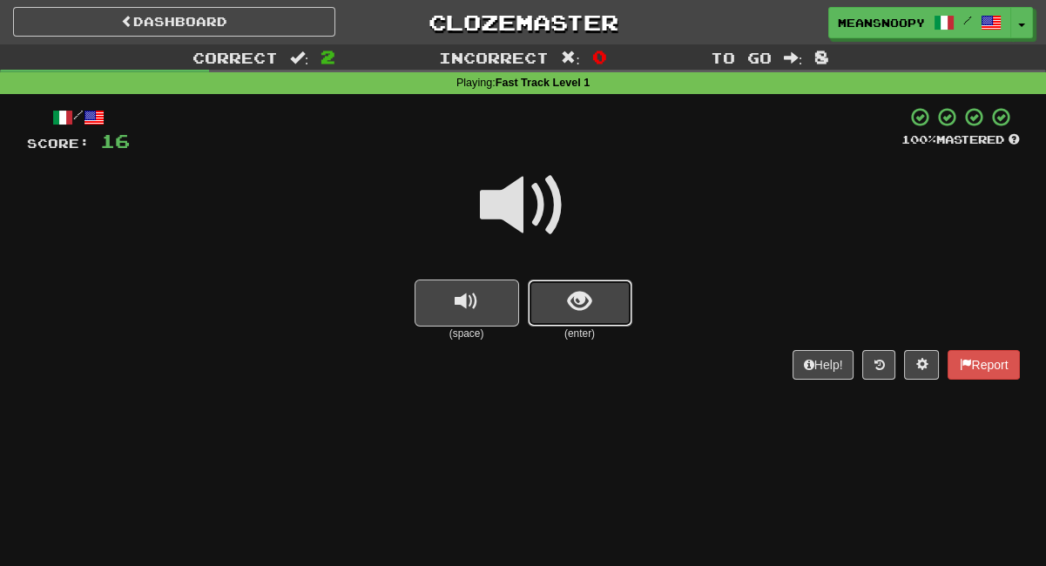
click at [584, 295] on span "show sentence" at bounding box center [580, 302] width 24 height 24
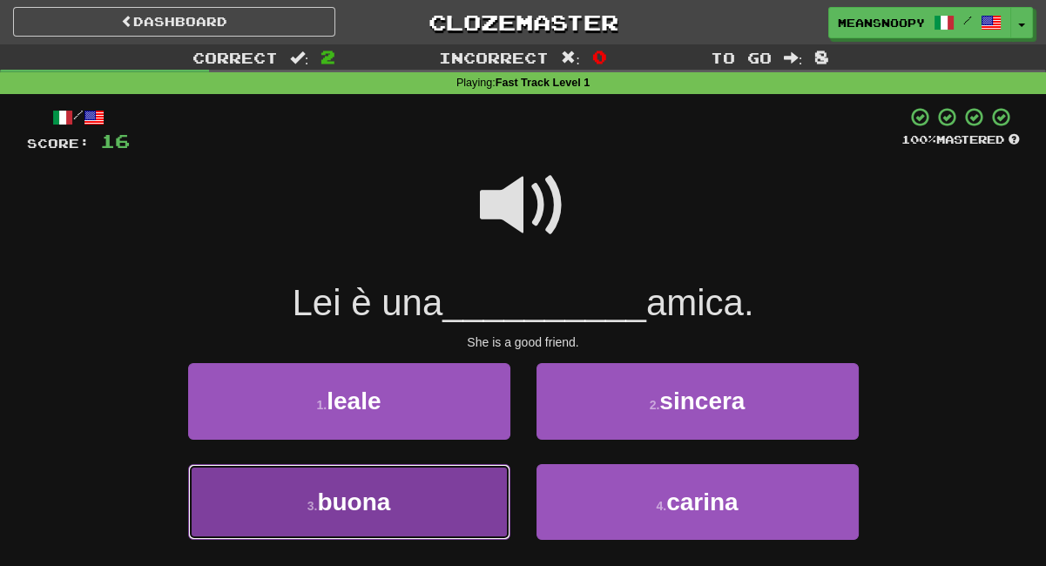
click at [464, 486] on button "3 . buona" at bounding box center [349, 502] width 322 height 76
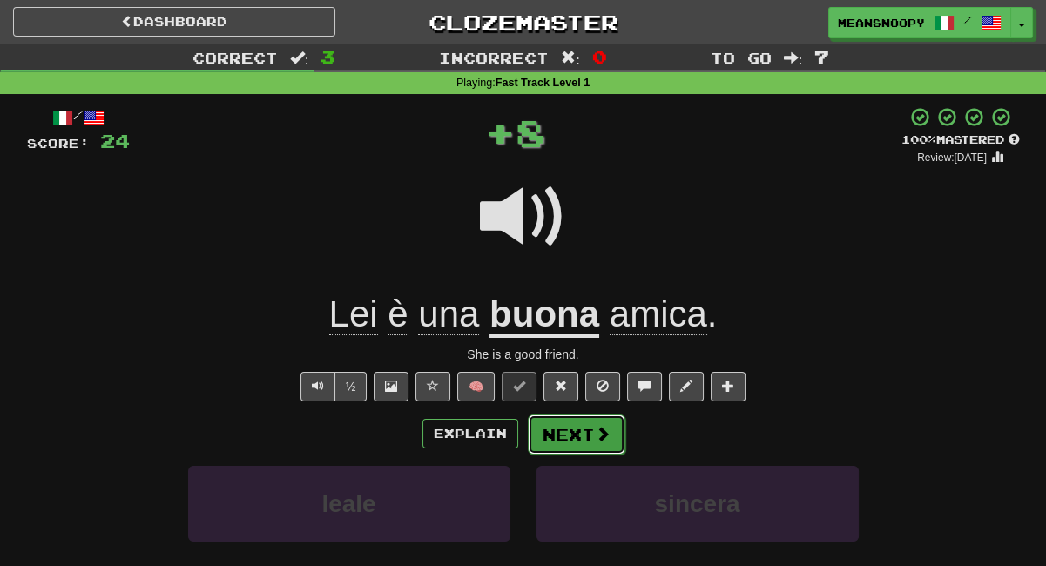
click at [569, 438] on button "Next" at bounding box center [577, 434] width 98 height 40
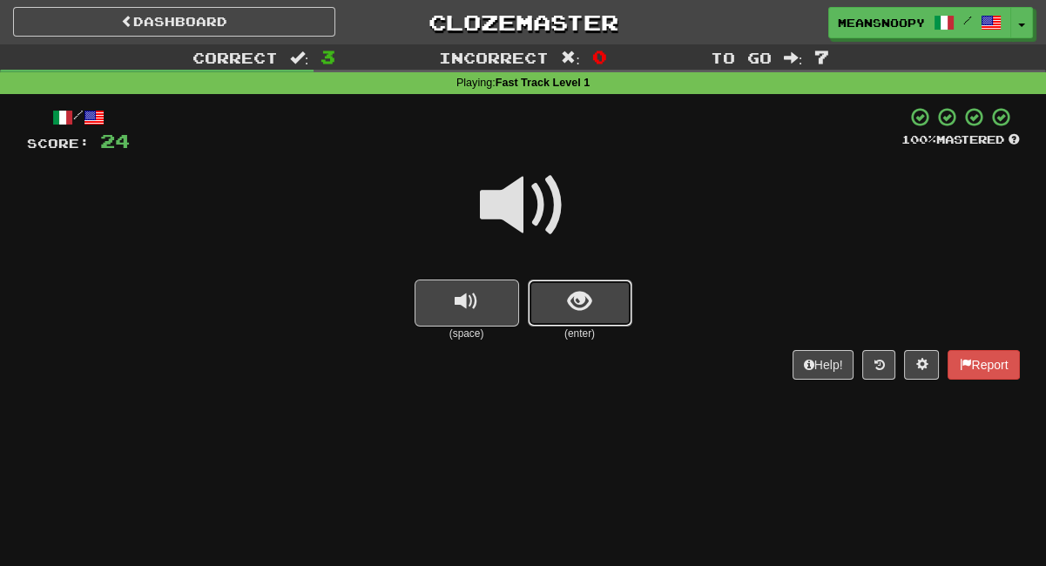
click at [620, 301] on button "show sentence" at bounding box center [580, 303] width 104 height 47
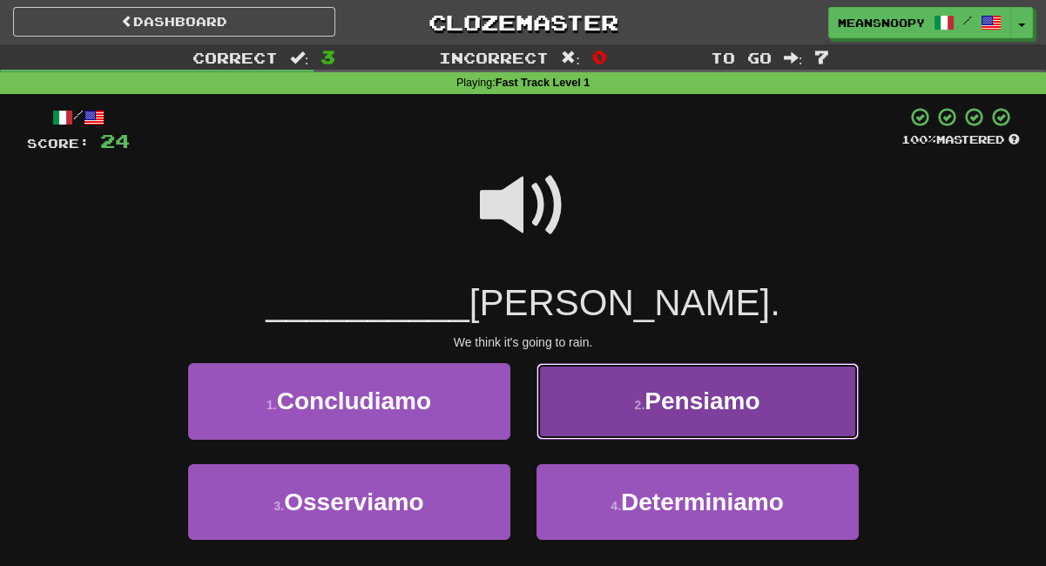
click at [575, 409] on button "2 . Pensiamo" at bounding box center [697, 401] width 322 height 76
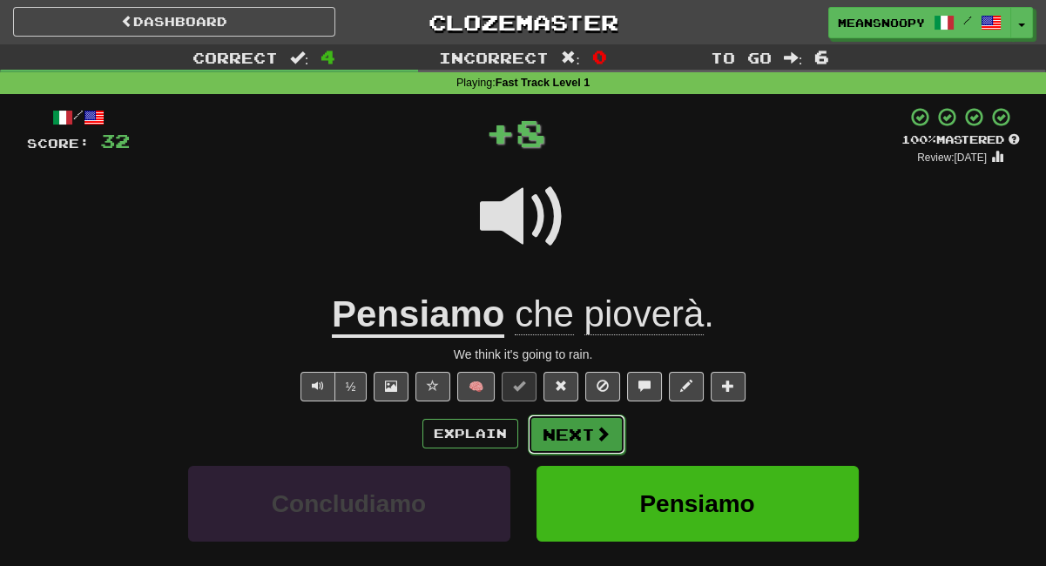
click at [571, 436] on button "Next" at bounding box center [577, 434] width 98 height 40
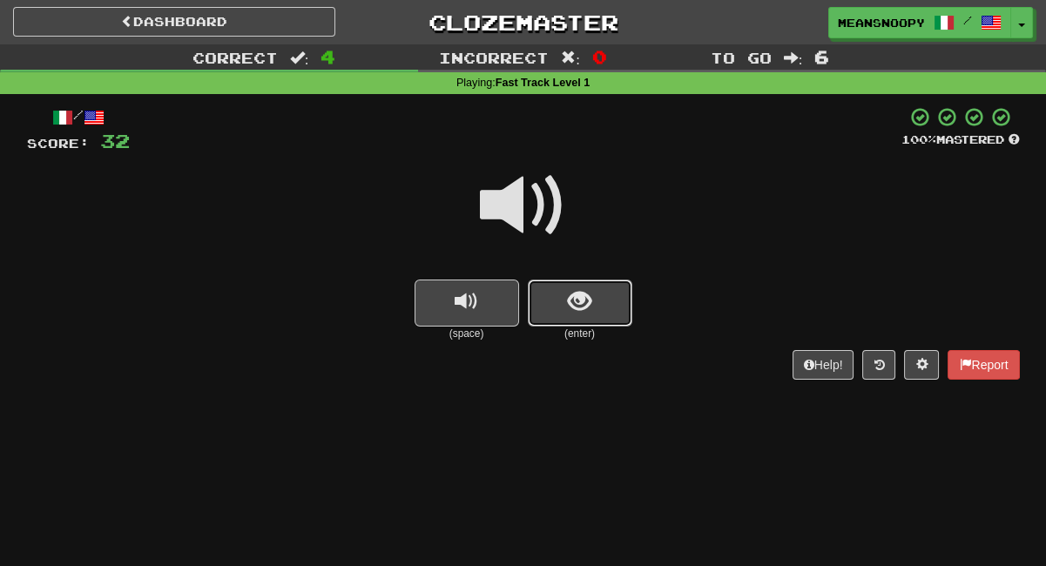
click at [600, 320] on button "show sentence" at bounding box center [580, 303] width 104 height 47
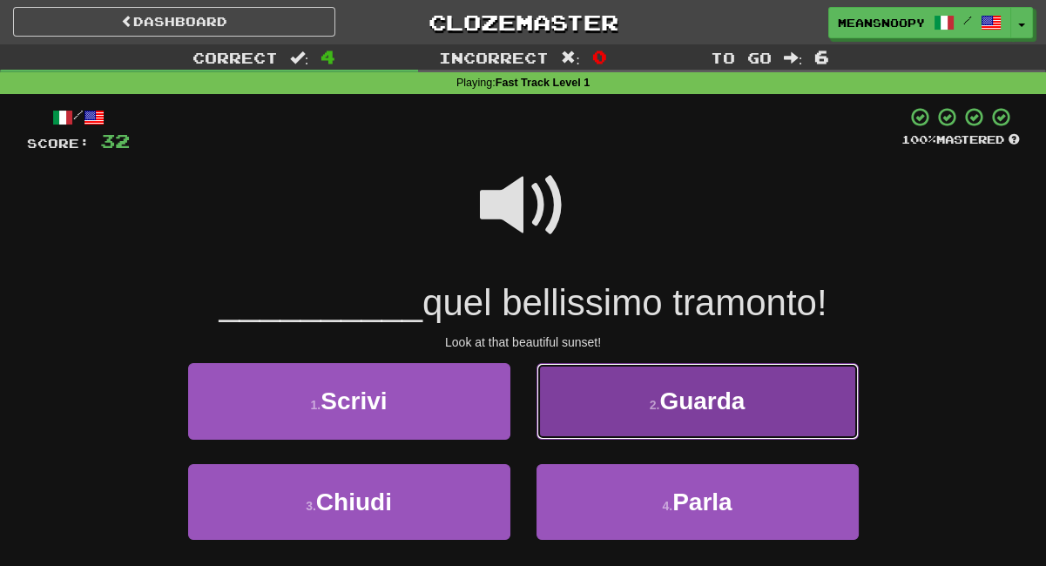
click at [580, 394] on button "2 . Guarda" at bounding box center [697, 401] width 322 height 76
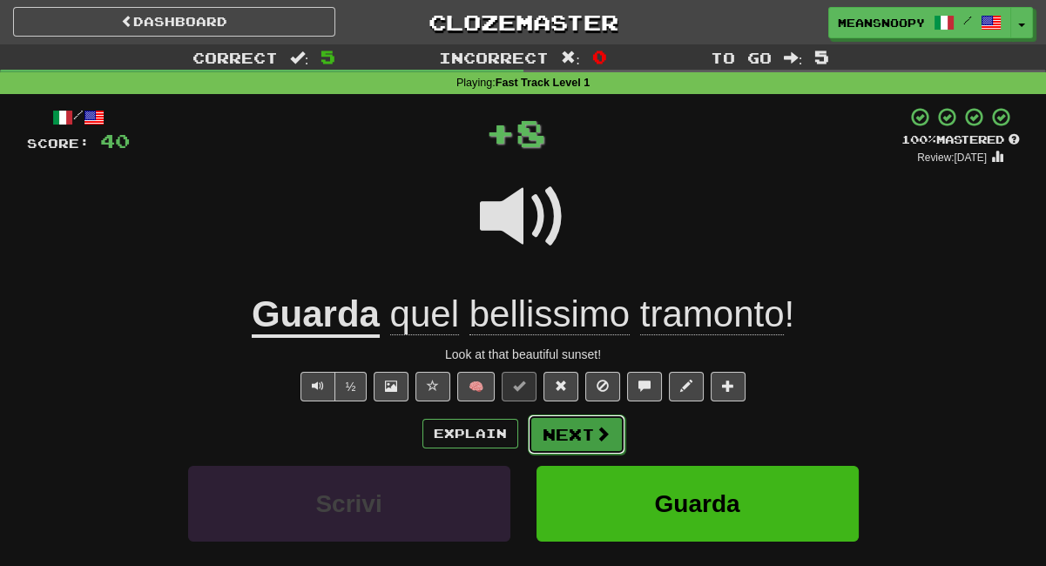
click at [569, 435] on button "Next" at bounding box center [577, 434] width 98 height 40
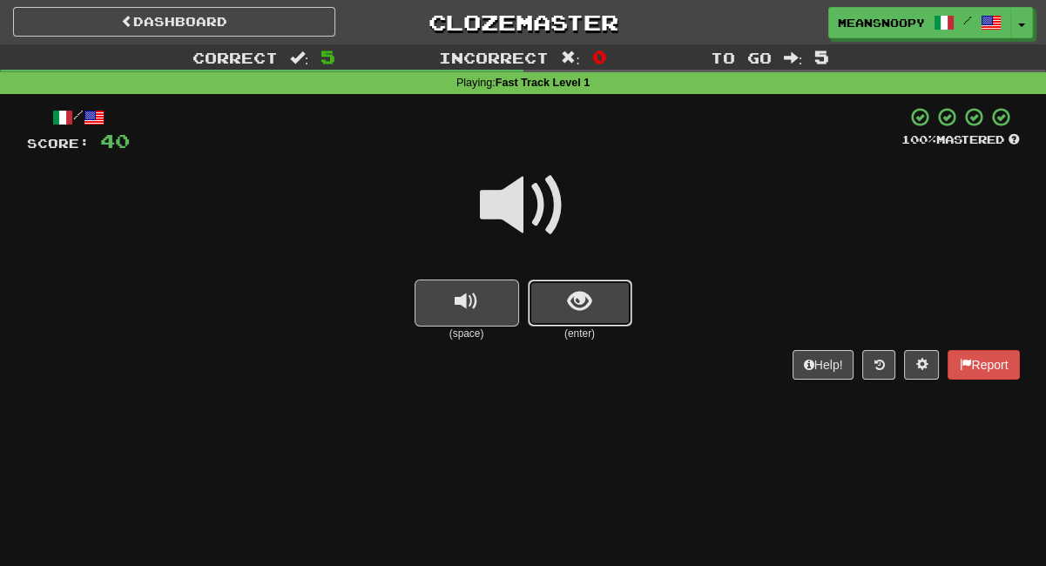
click at [611, 316] on button "show sentence" at bounding box center [580, 303] width 104 height 47
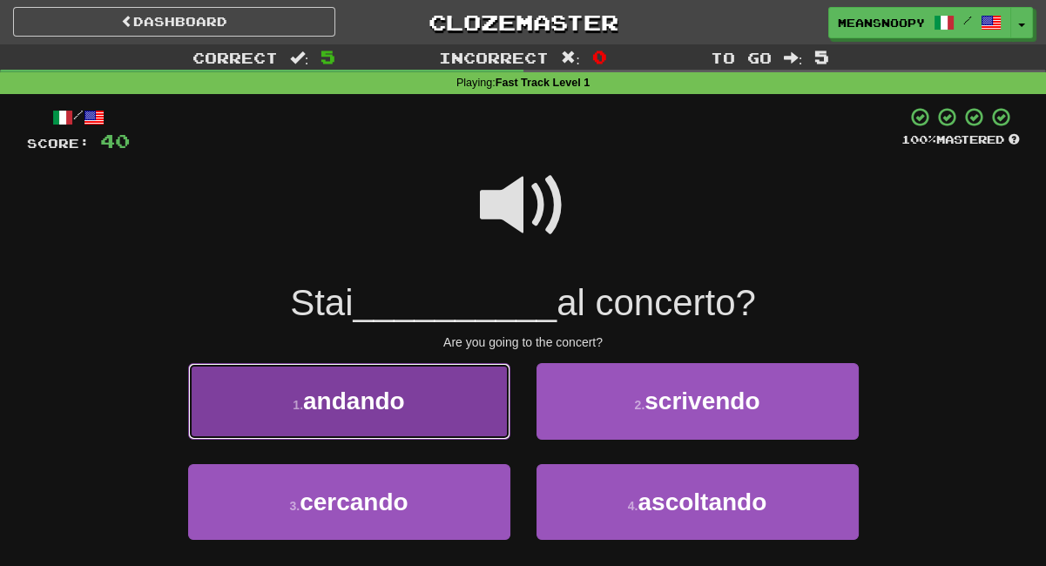
click at [485, 408] on button "1 . andando" at bounding box center [349, 401] width 322 height 76
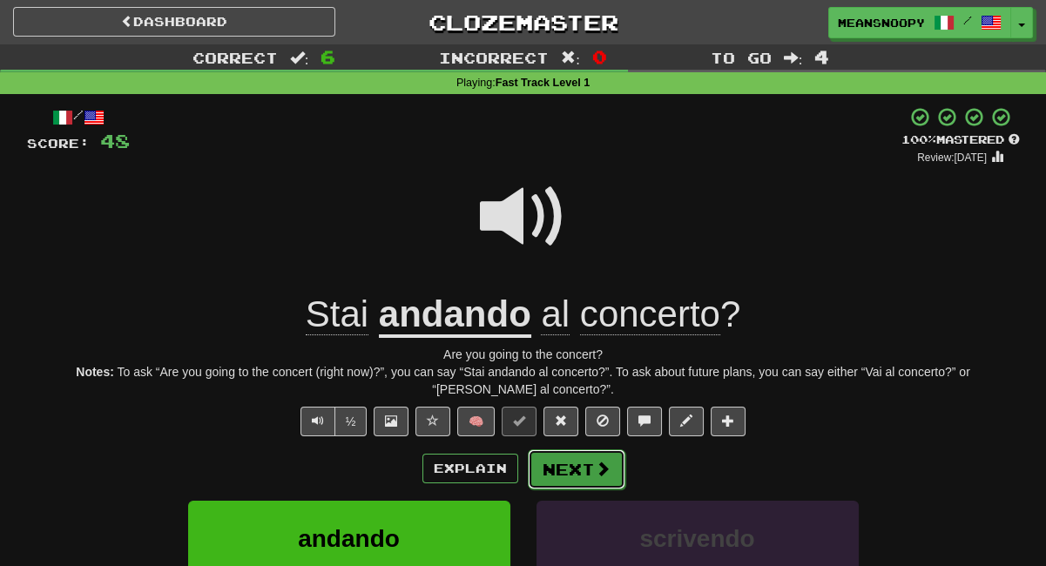
click at [580, 473] on button "Next" at bounding box center [577, 469] width 98 height 40
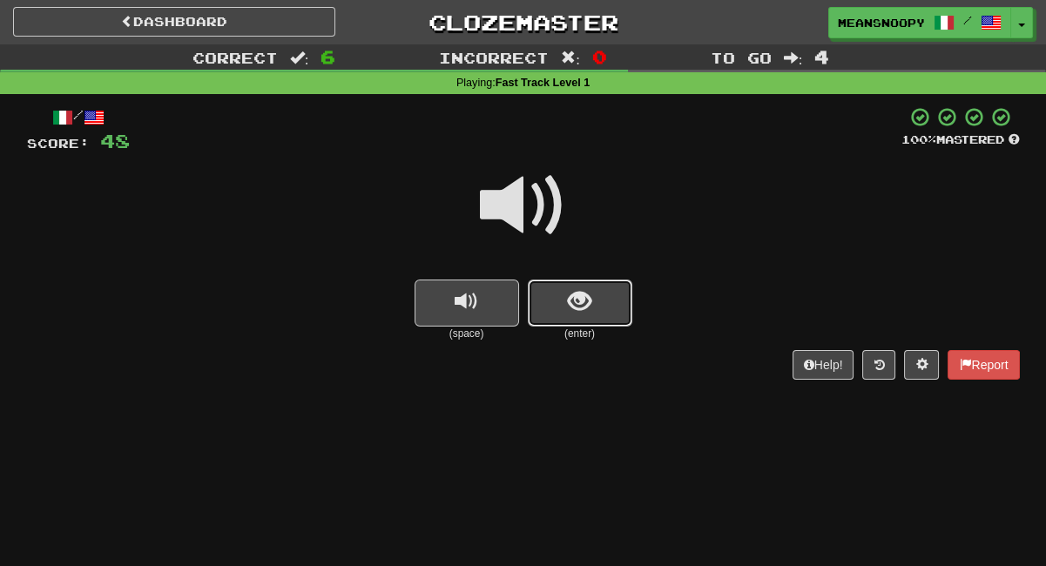
click at [592, 313] on button "show sentence" at bounding box center [580, 303] width 104 height 47
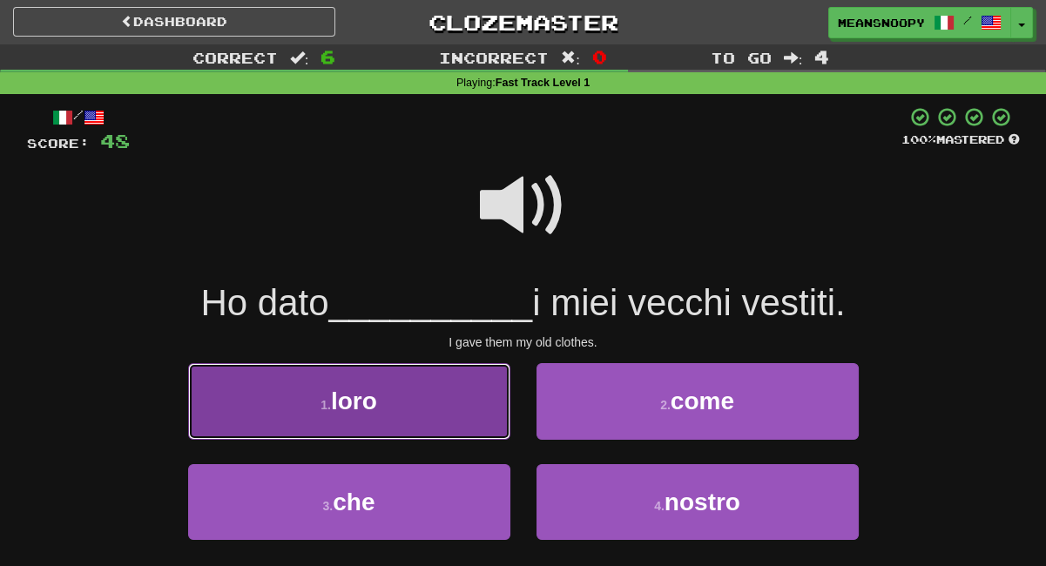
click at [462, 409] on button "1 . loro" at bounding box center [349, 401] width 322 height 76
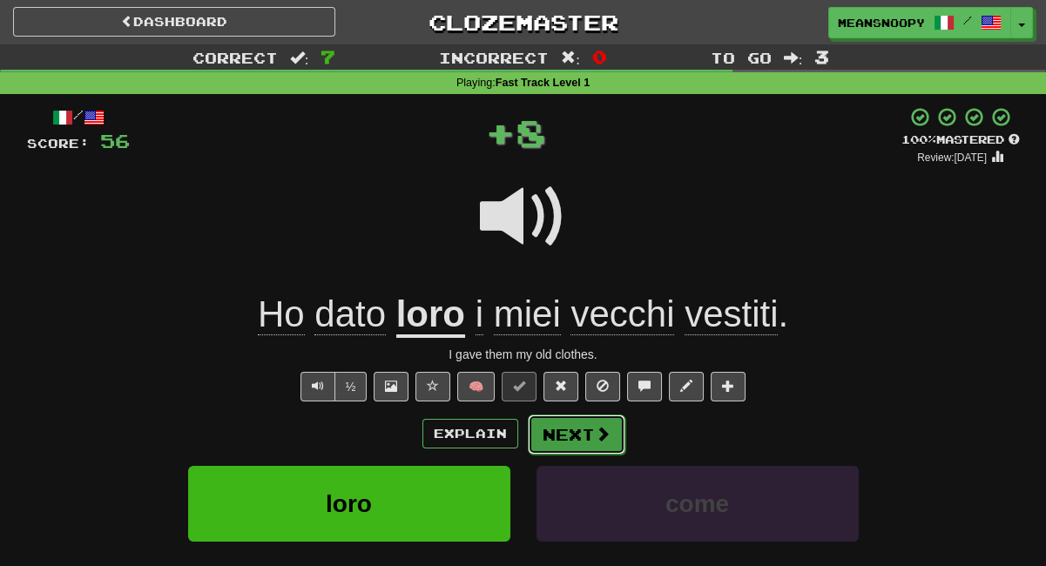
click at [578, 432] on button "Next" at bounding box center [577, 434] width 98 height 40
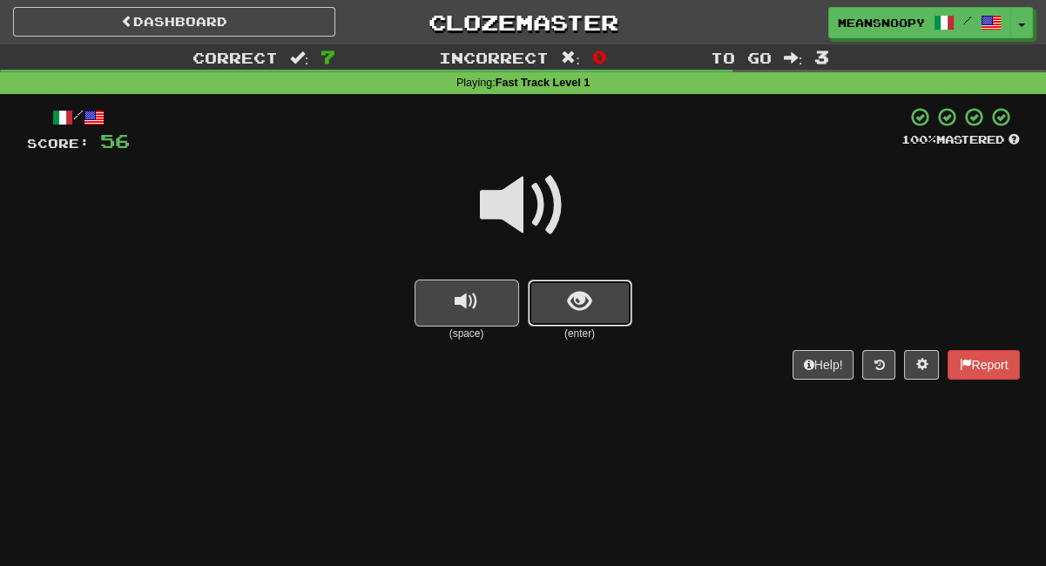
click at [545, 306] on button "show sentence" at bounding box center [580, 303] width 104 height 47
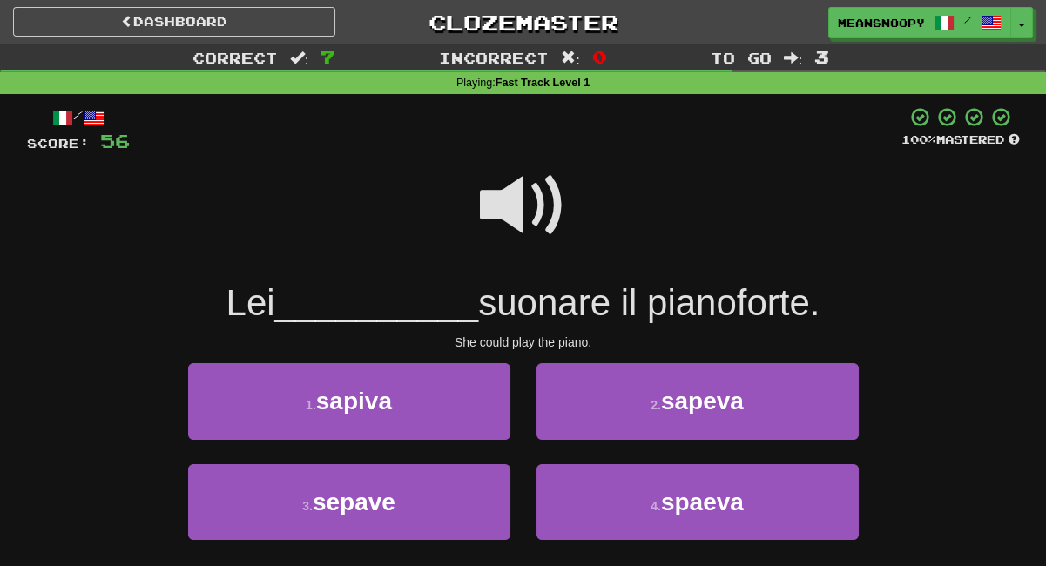
click at [514, 212] on span at bounding box center [523, 205] width 87 height 87
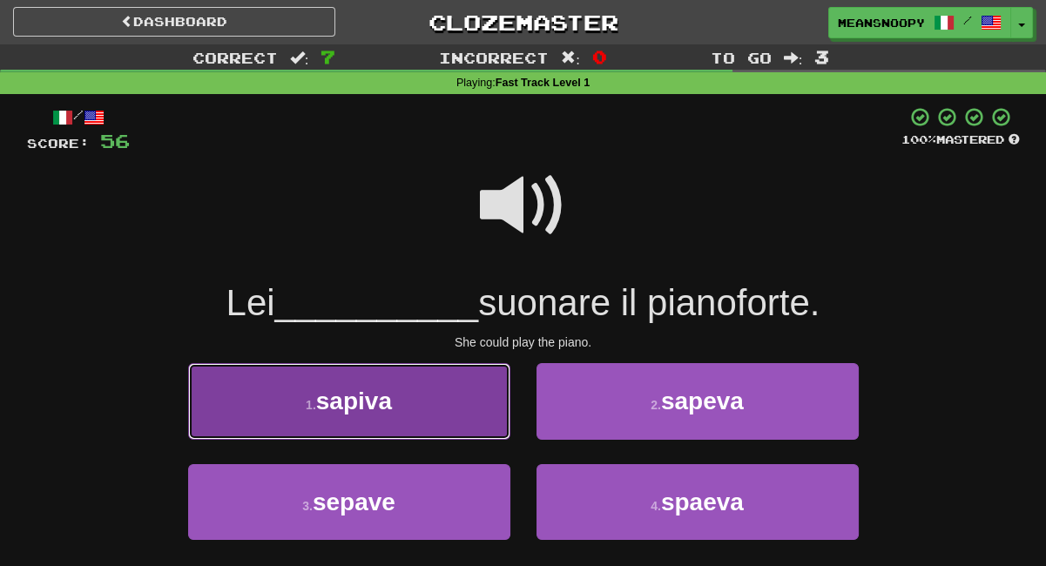
click at [430, 425] on button "1 . sapiva" at bounding box center [349, 401] width 322 height 76
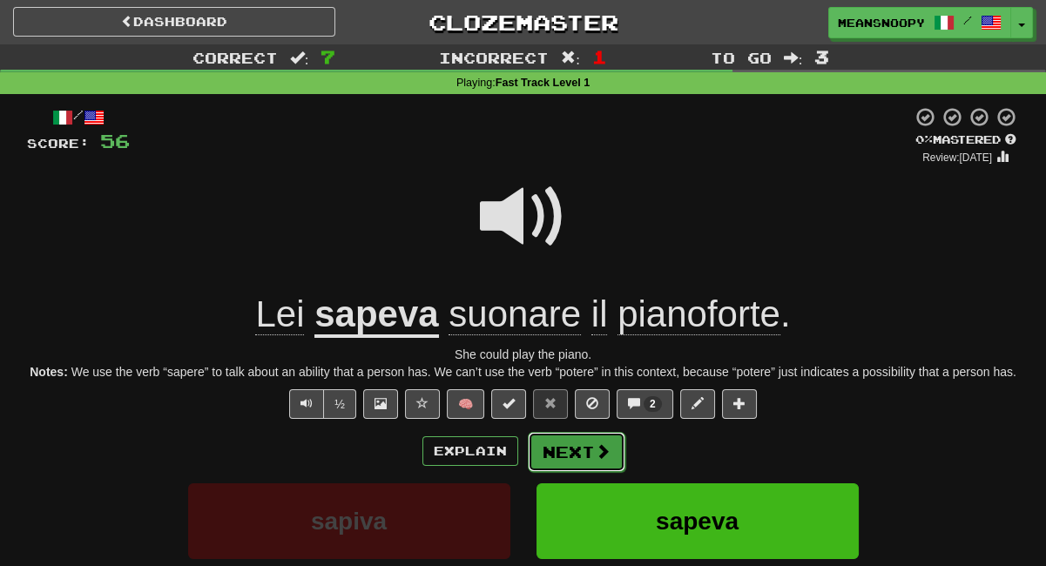
click at [576, 458] on button "Next" at bounding box center [577, 452] width 98 height 40
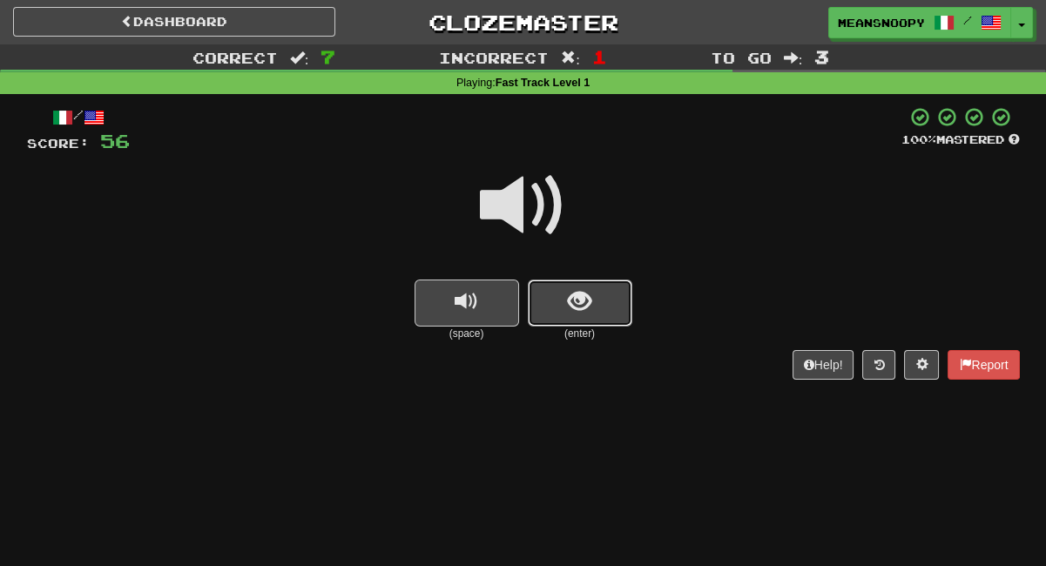
click at [576, 313] on span "show sentence" at bounding box center [580, 302] width 24 height 24
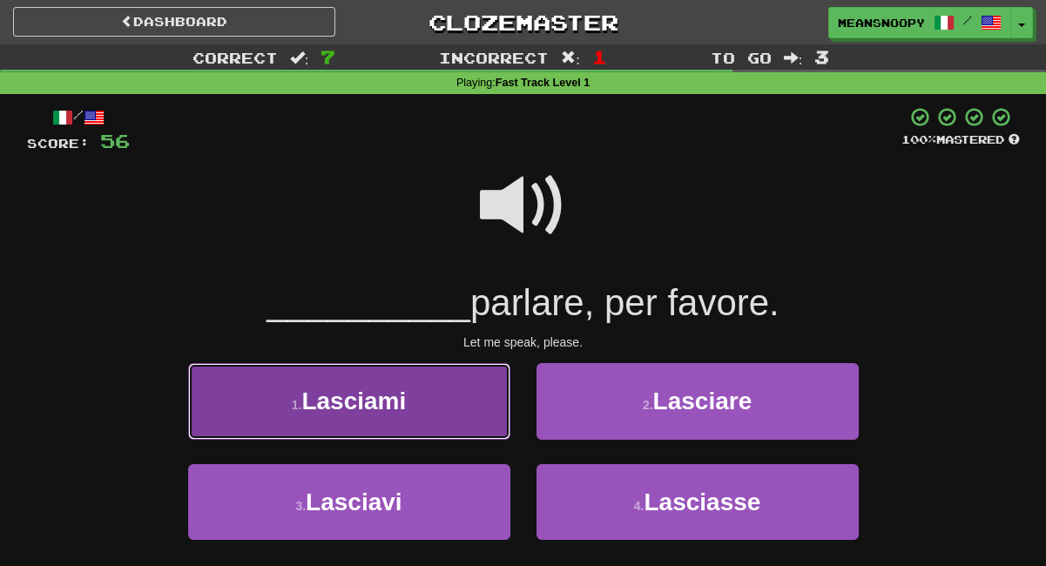
click at [458, 414] on button "1 . Lasciami" at bounding box center [349, 401] width 322 height 76
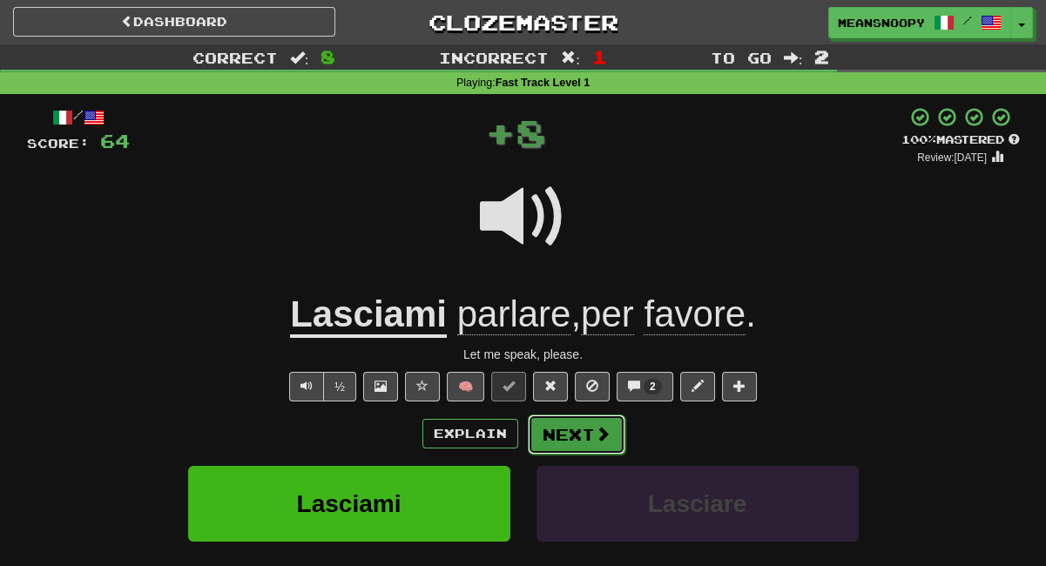
click at [555, 435] on button "Next" at bounding box center [577, 434] width 98 height 40
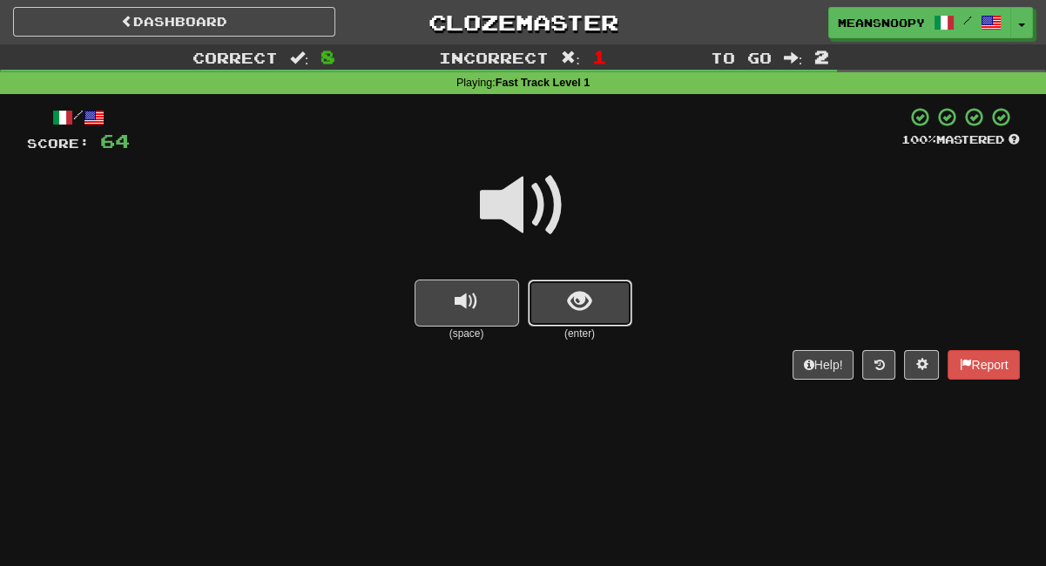
click at [578, 310] on span "show sentence" at bounding box center [580, 302] width 24 height 24
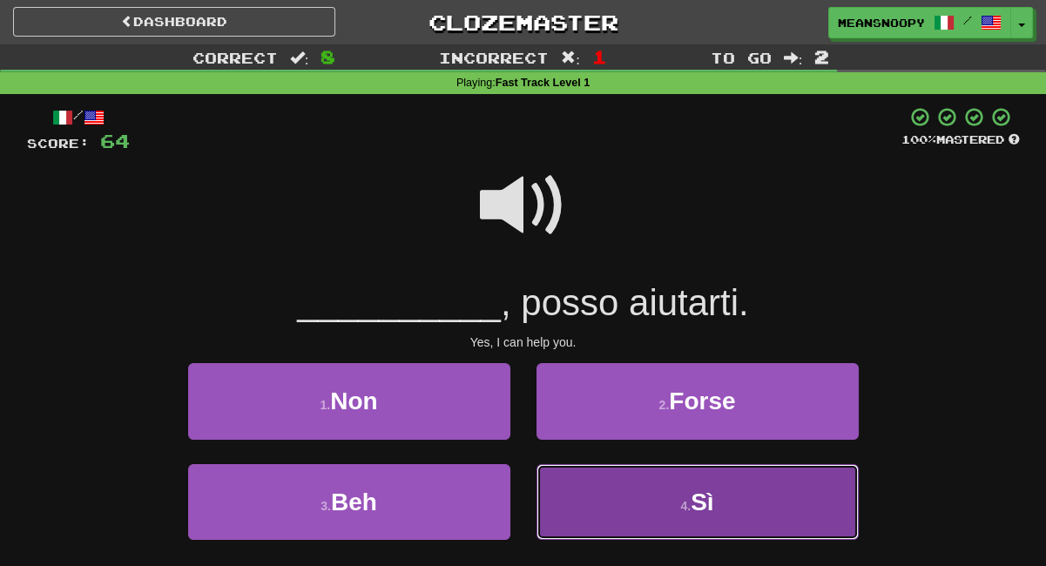
click at [599, 495] on button "4 . Sì" at bounding box center [697, 502] width 322 height 76
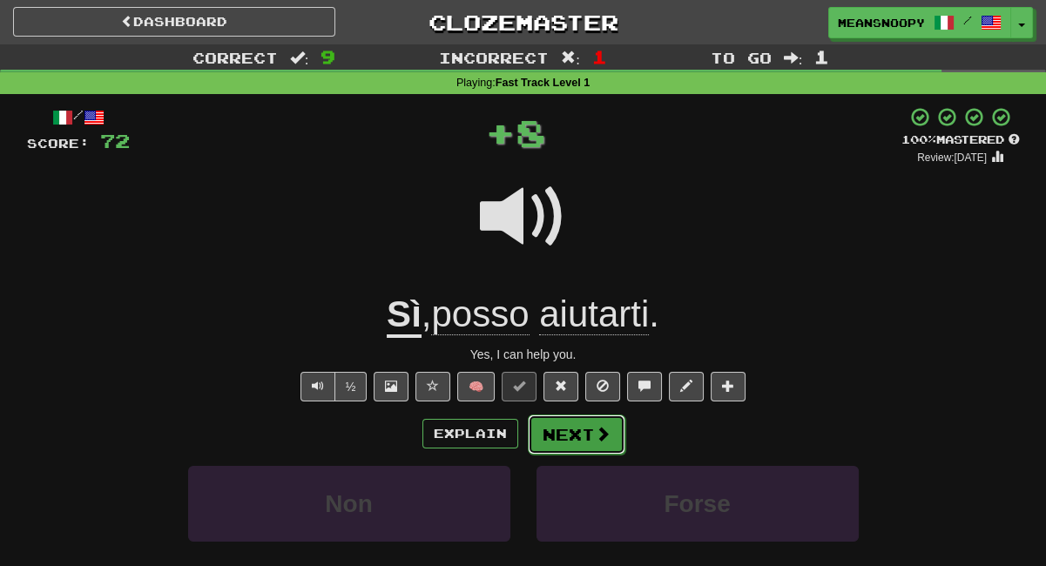
click at [568, 439] on button "Next" at bounding box center [577, 434] width 98 height 40
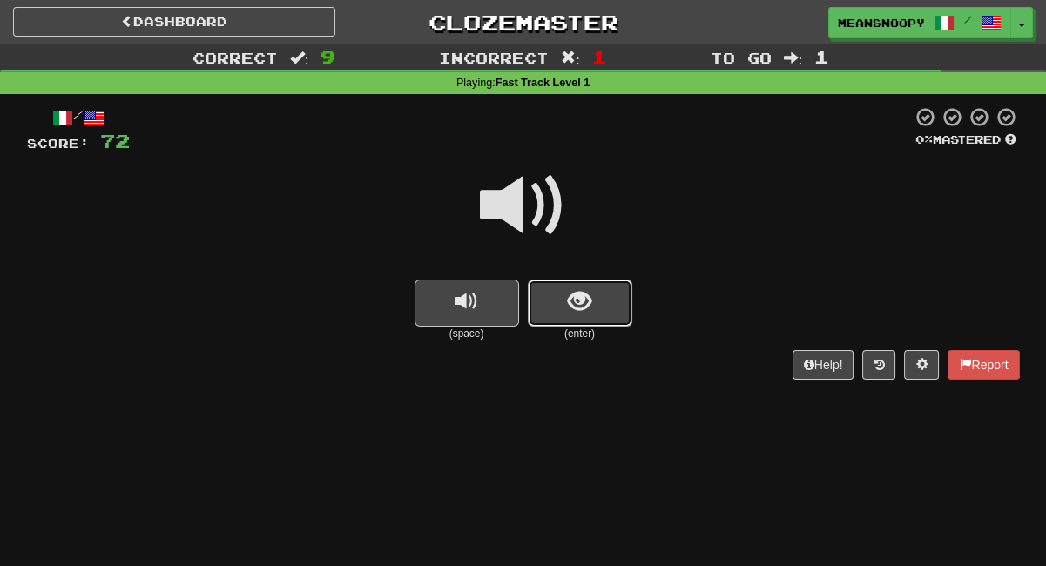
click at [575, 306] on span "show sentence" at bounding box center [580, 302] width 24 height 24
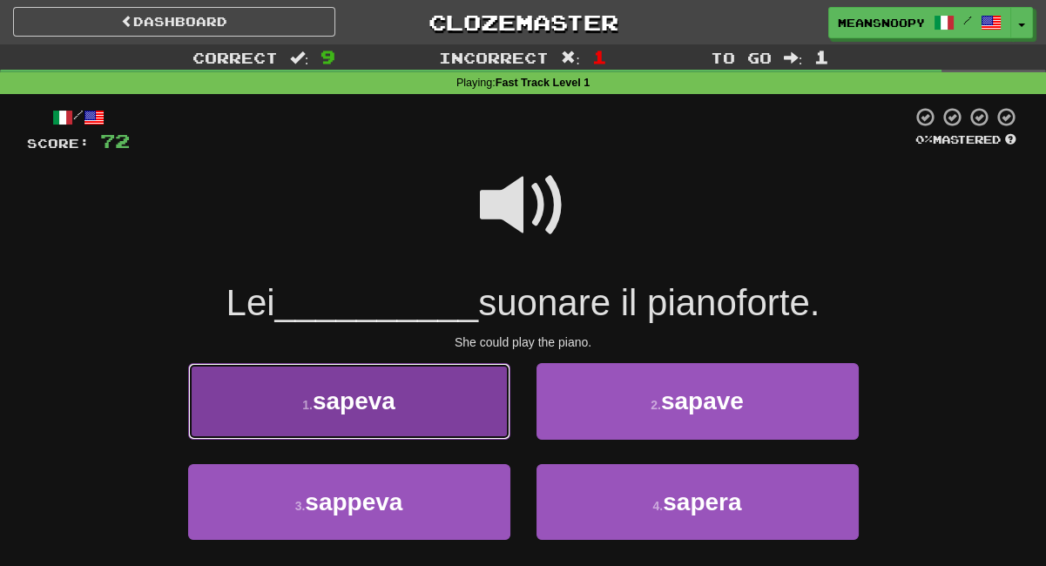
click at [435, 394] on button "1 . sapeva" at bounding box center [349, 401] width 322 height 76
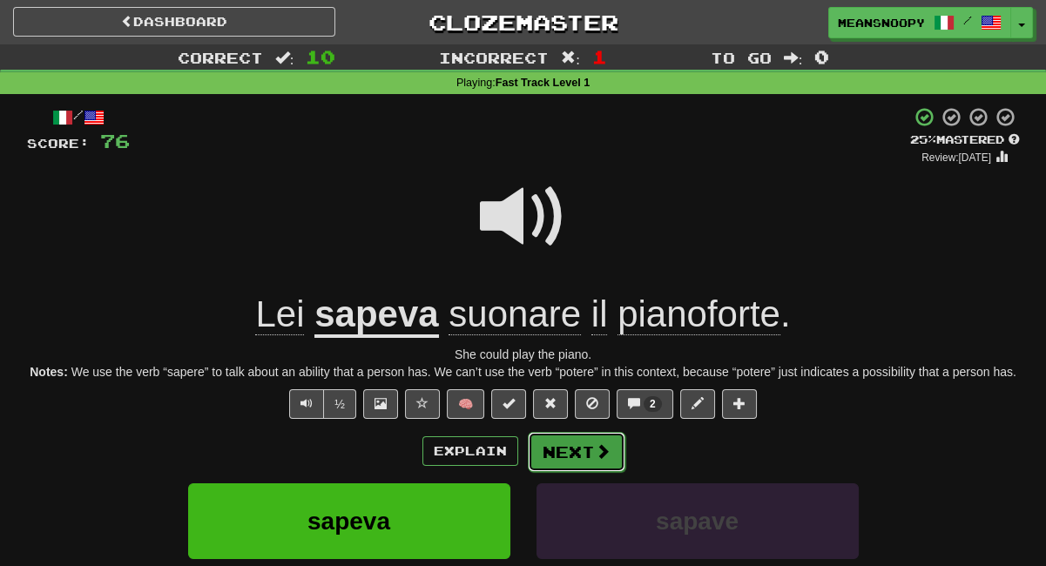
click at [571, 462] on button "Next" at bounding box center [577, 452] width 98 height 40
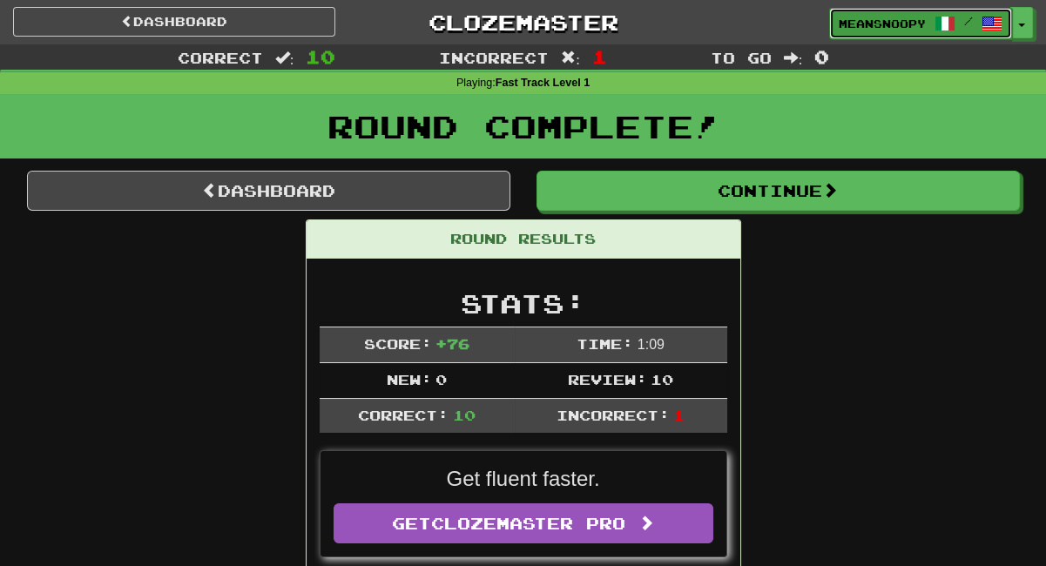
click at [874, 26] on span "meansnoopy" at bounding box center [882, 24] width 87 height 16
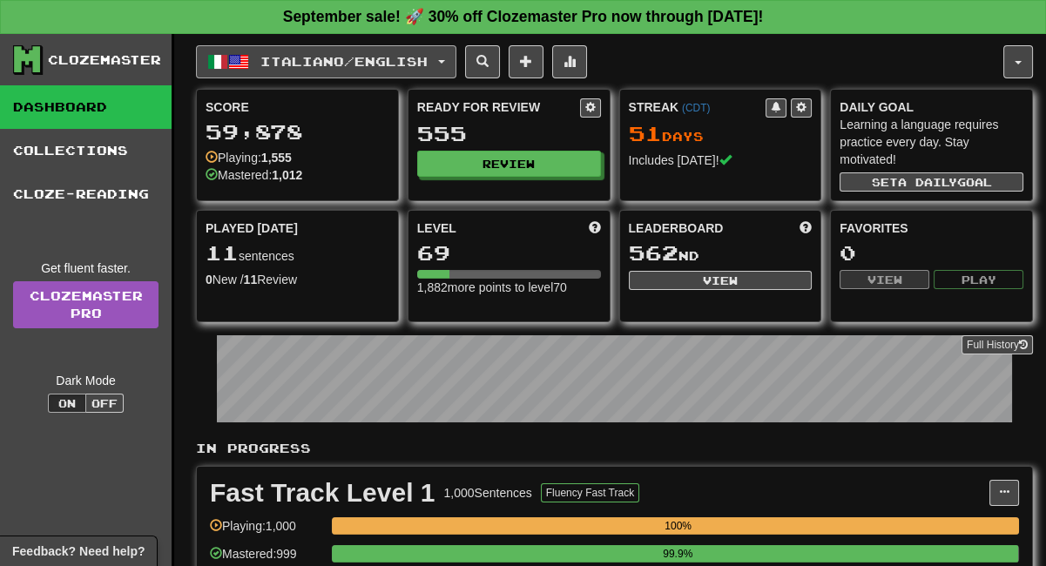
click at [450, 62] on button "Italiano / English" at bounding box center [326, 61] width 260 height 33
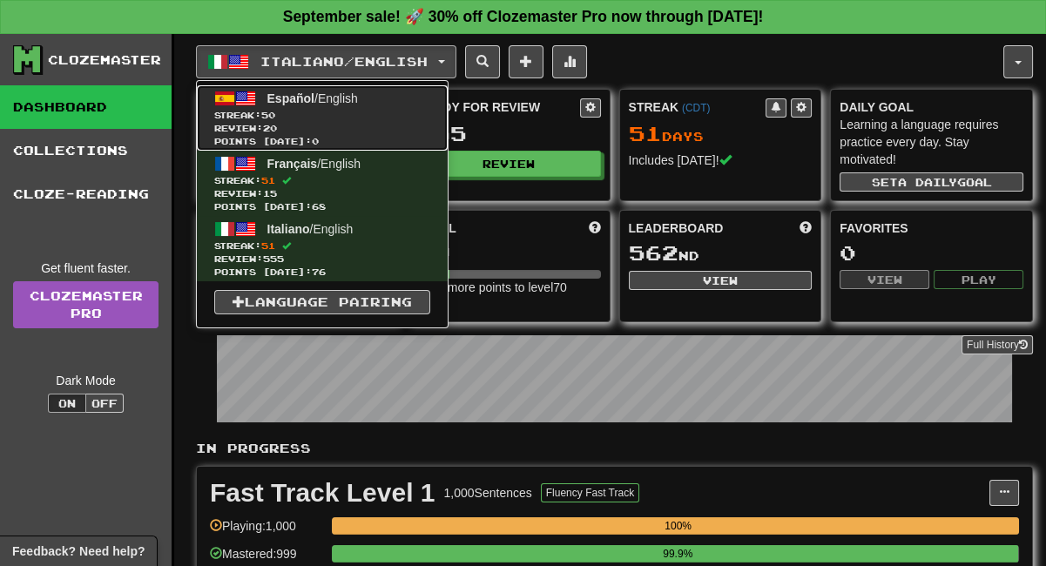
click at [331, 102] on span "Español / English" at bounding box center [312, 98] width 91 height 14
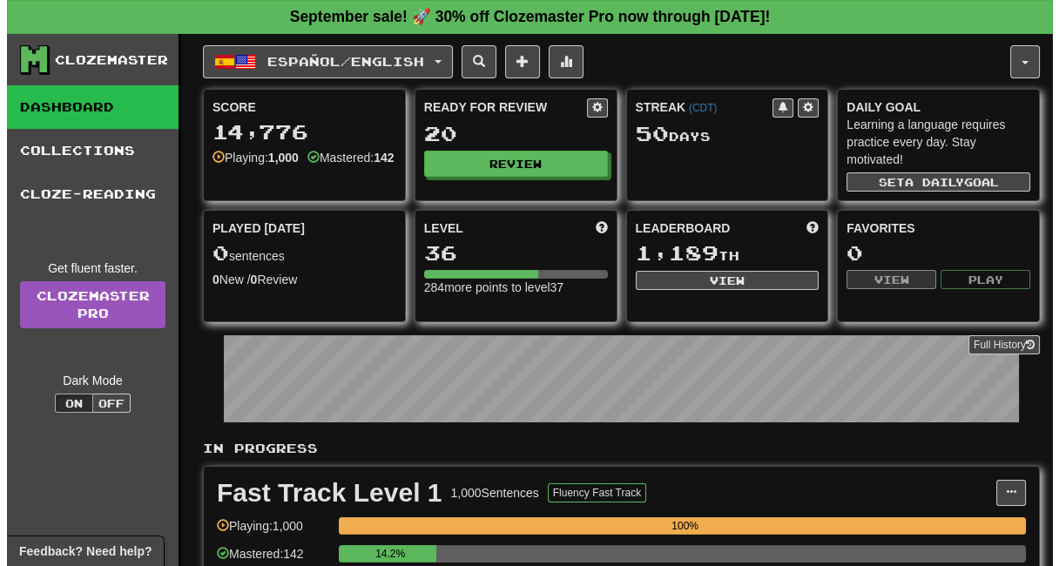
scroll to position [290, 0]
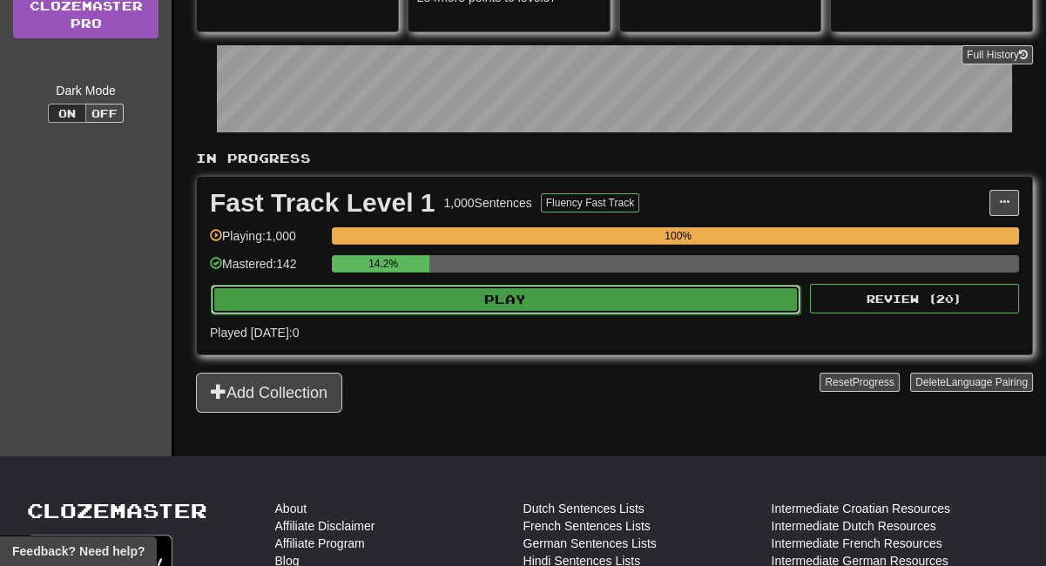
click at [509, 305] on button "Play" at bounding box center [506, 300] width 590 height 30
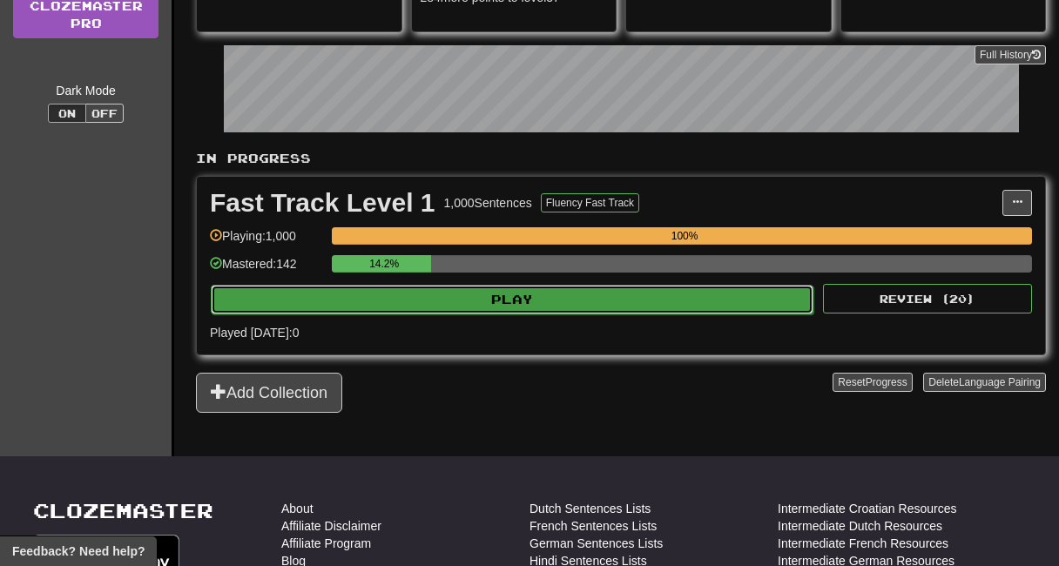
select select "**"
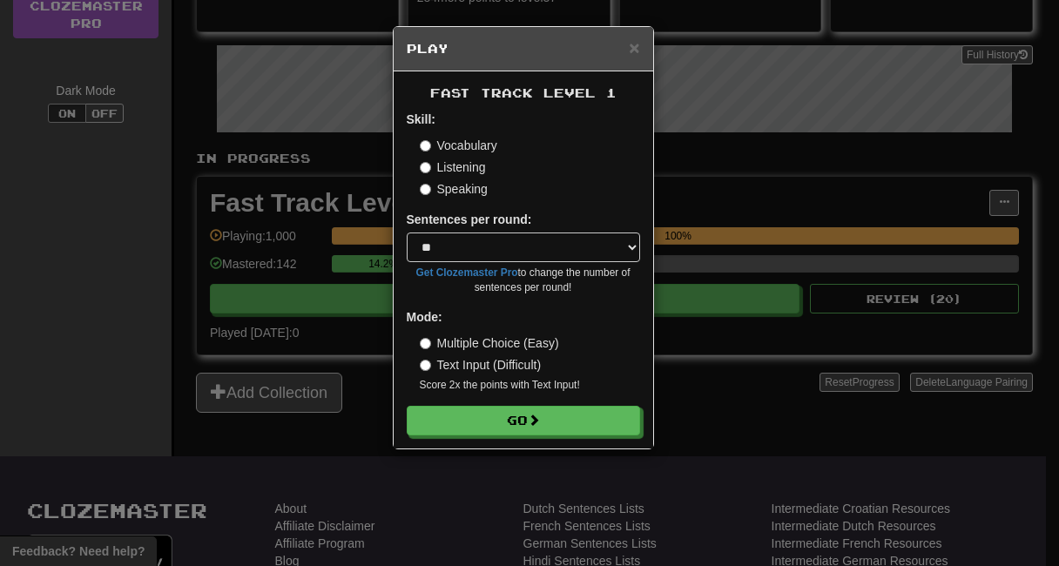
click at [448, 164] on label "Listening" at bounding box center [453, 166] width 66 height 17
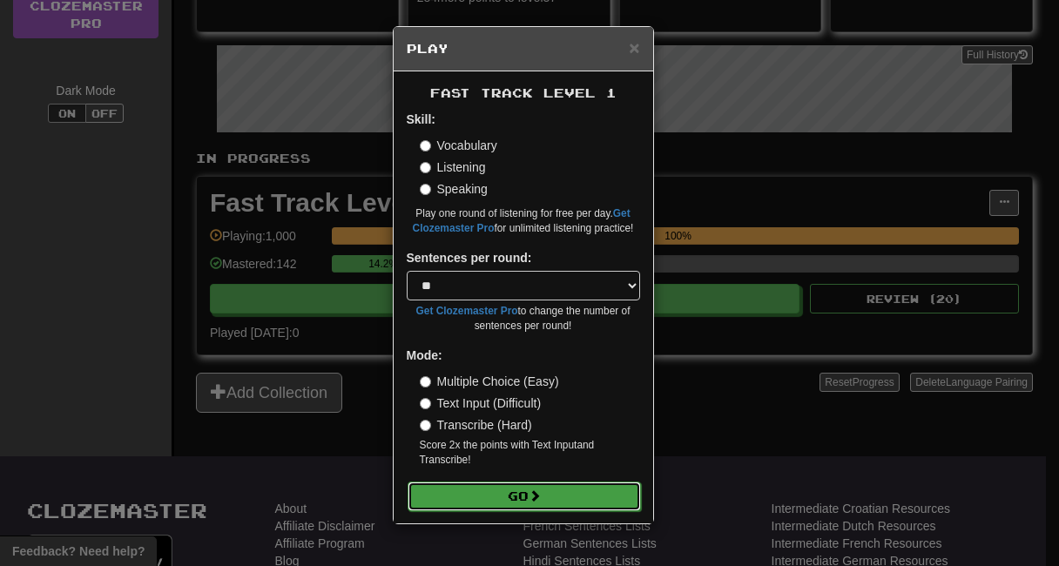
click at [472, 495] on button "Go" at bounding box center [524, 497] width 233 height 30
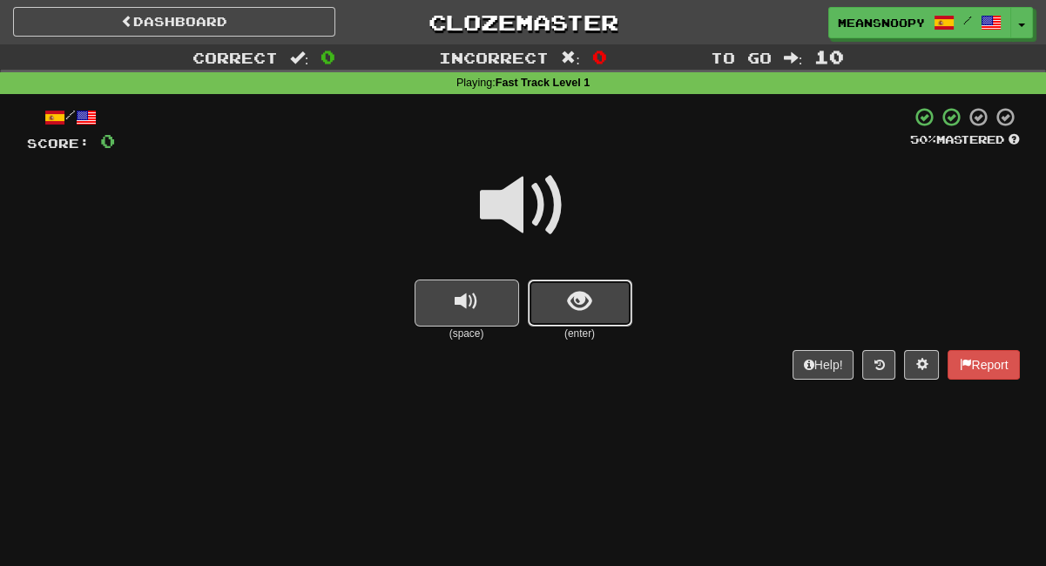
click at [552, 312] on button "show sentence" at bounding box center [580, 303] width 104 height 47
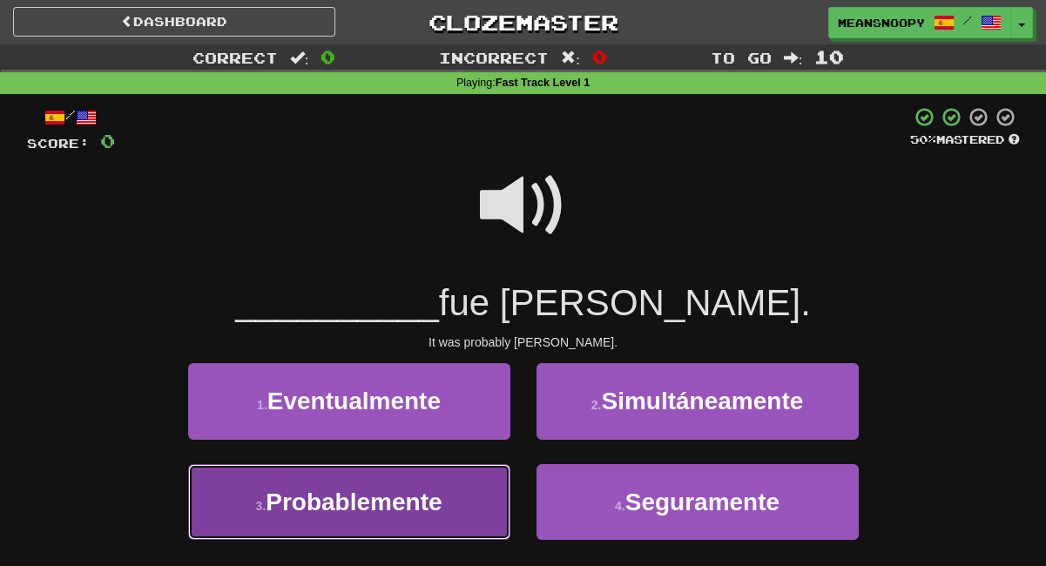
click at [421, 492] on span "Probablemente" at bounding box center [354, 501] width 176 height 27
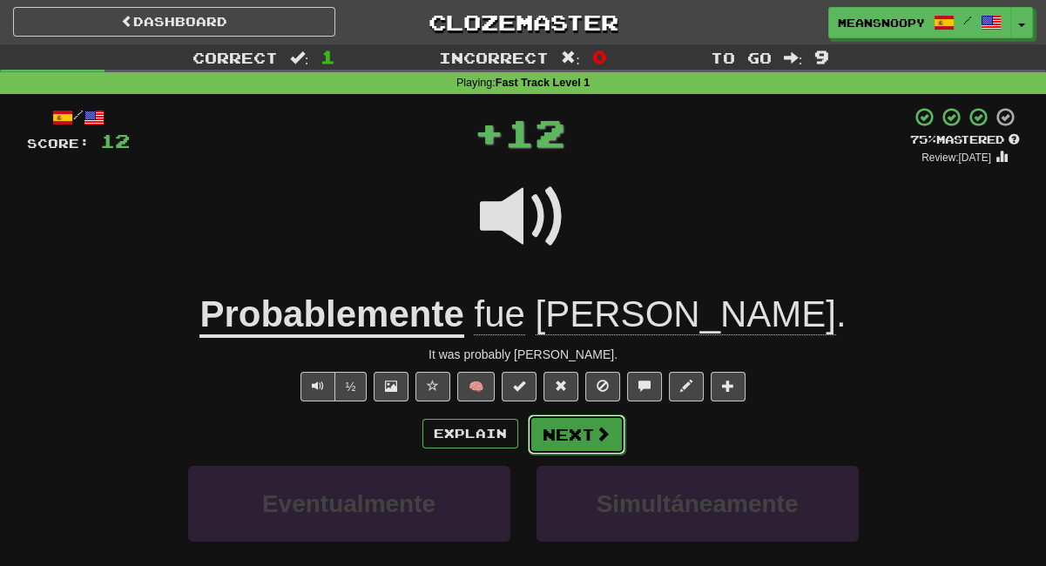
click at [590, 435] on button "Next" at bounding box center [577, 434] width 98 height 40
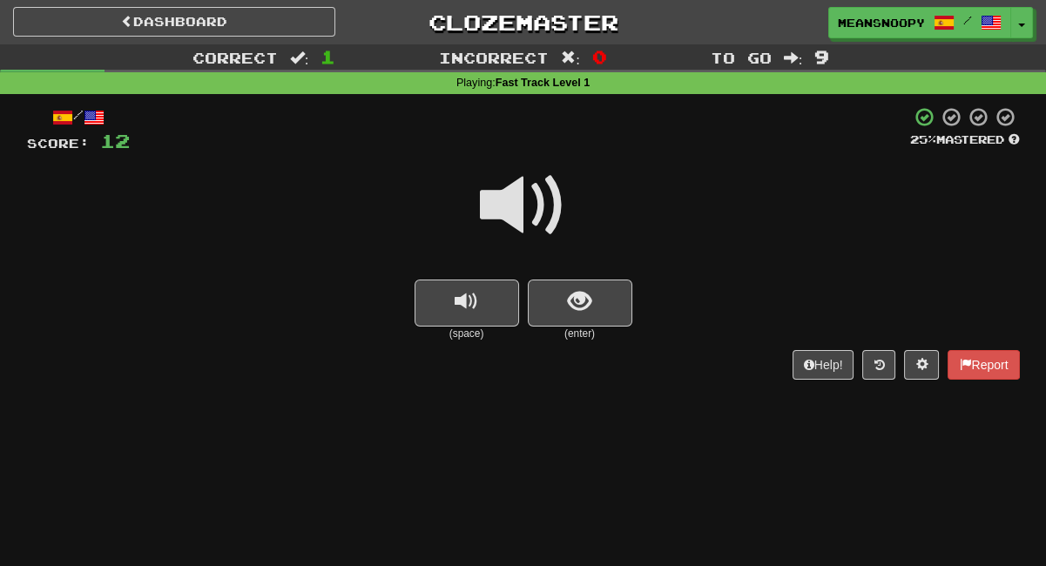
click at [519, 212] on span at bounding box center [523, 205] width 87 height 87
click at [552, 303] on button "show sentence" at bounding box center [580, 303] width 104 height 47
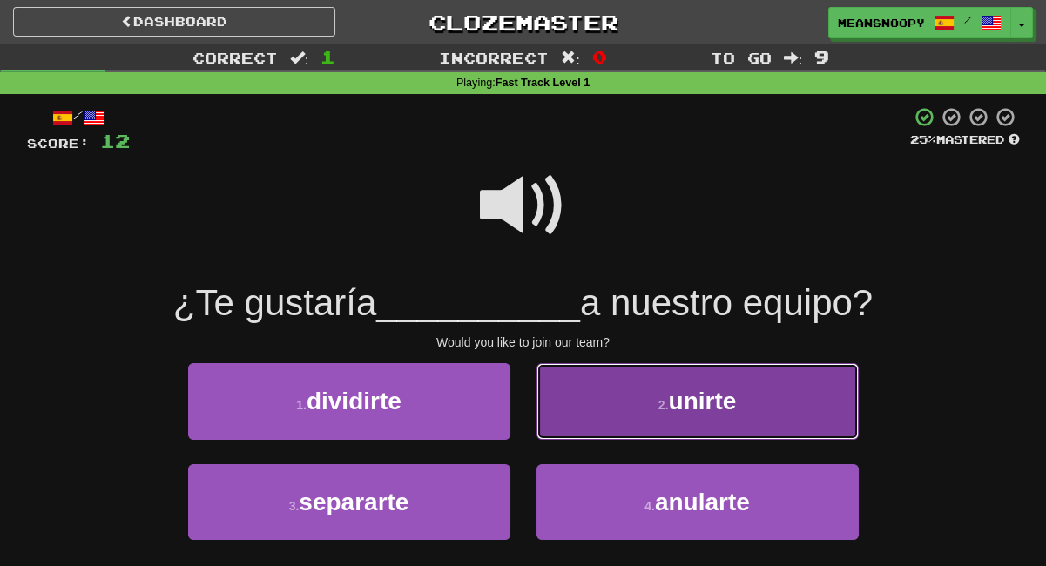
click at [626, 407] on button "2 . unirte" at bounding box center [697, 401] width 322 height 76
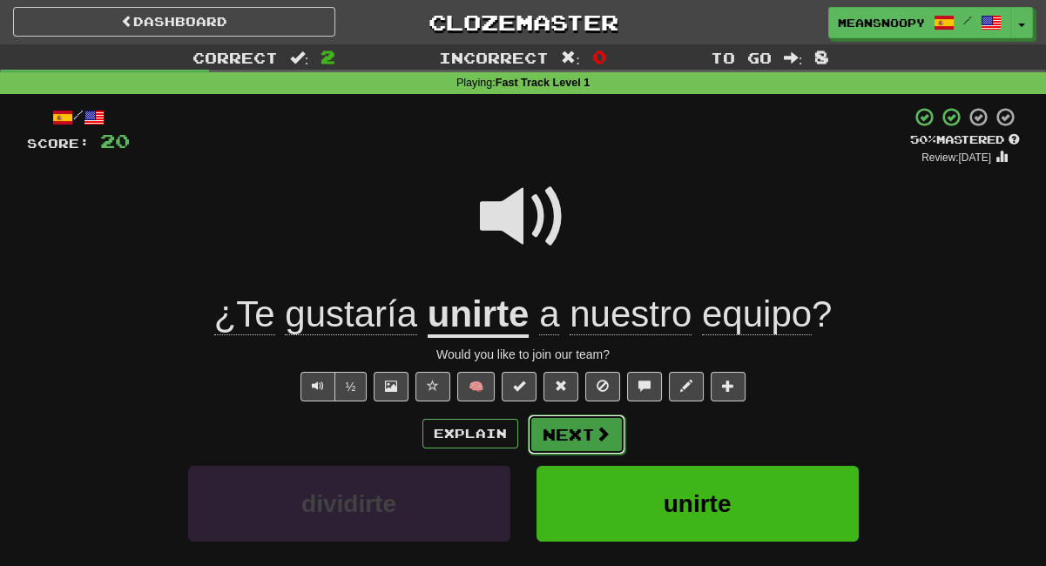
click at [590, 441] on button "Next" at bounding box center [577, 434] width 98 height 40
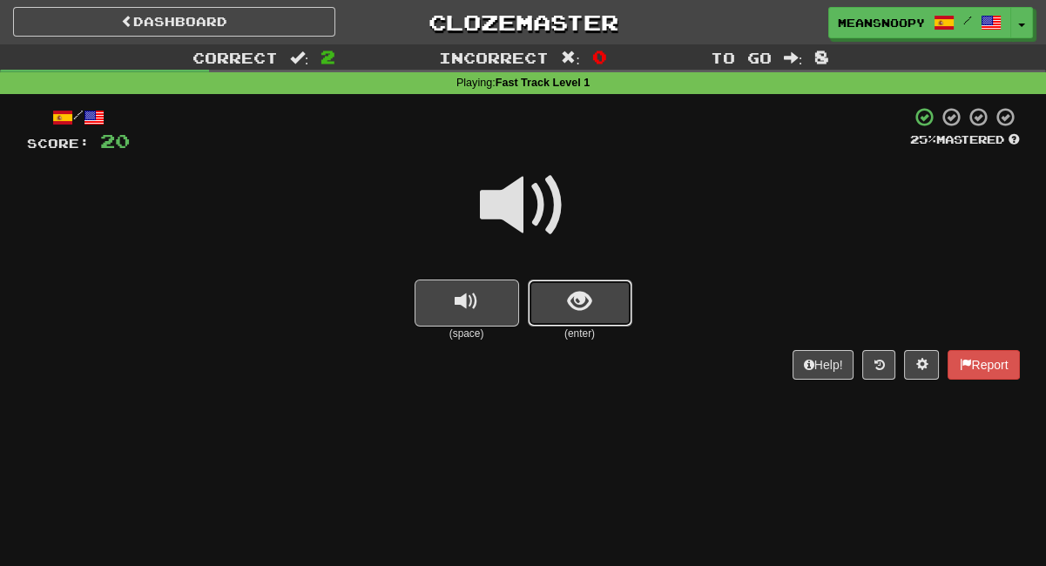
click at [585, 300] on span "show sentence" at bounding box center [580, 302] width 24 height 24
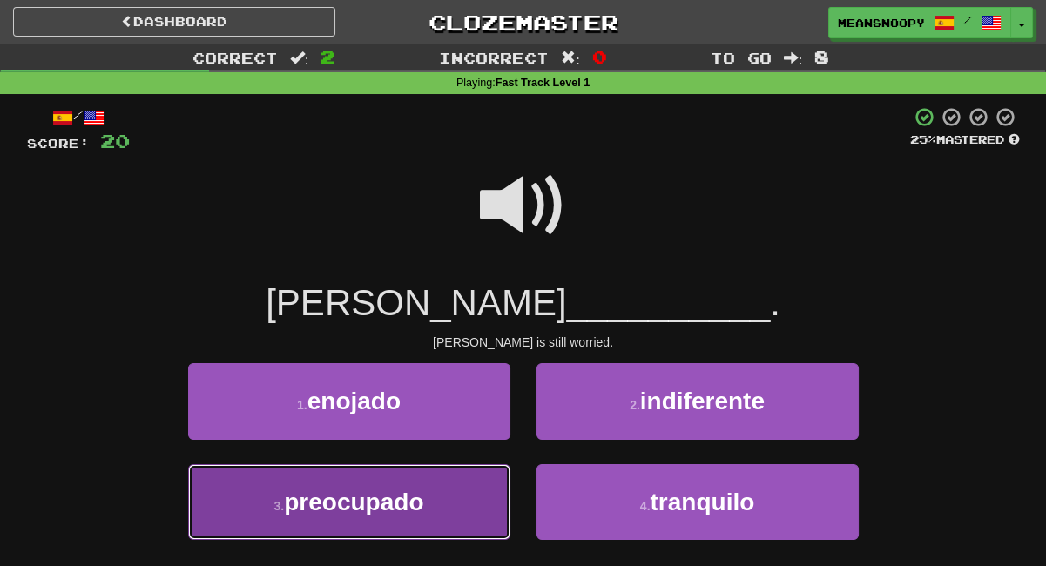
click at [428, 503] on button "3 . preocupado" at bounding box center [349, 502] width 322 height 76
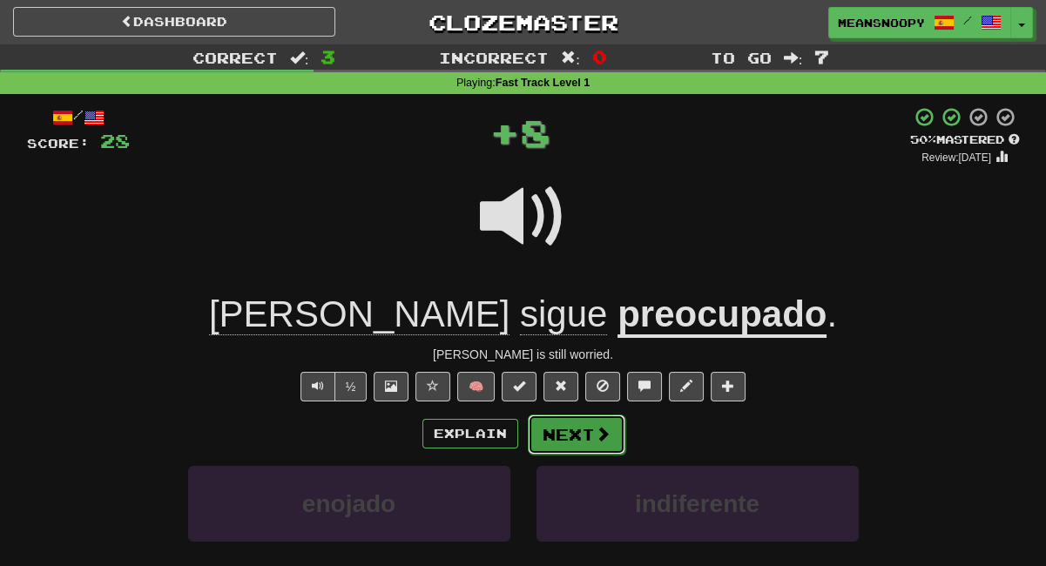
click at [565, 439] on button "Next" at bounding box center [577, 434] width 98 height 40
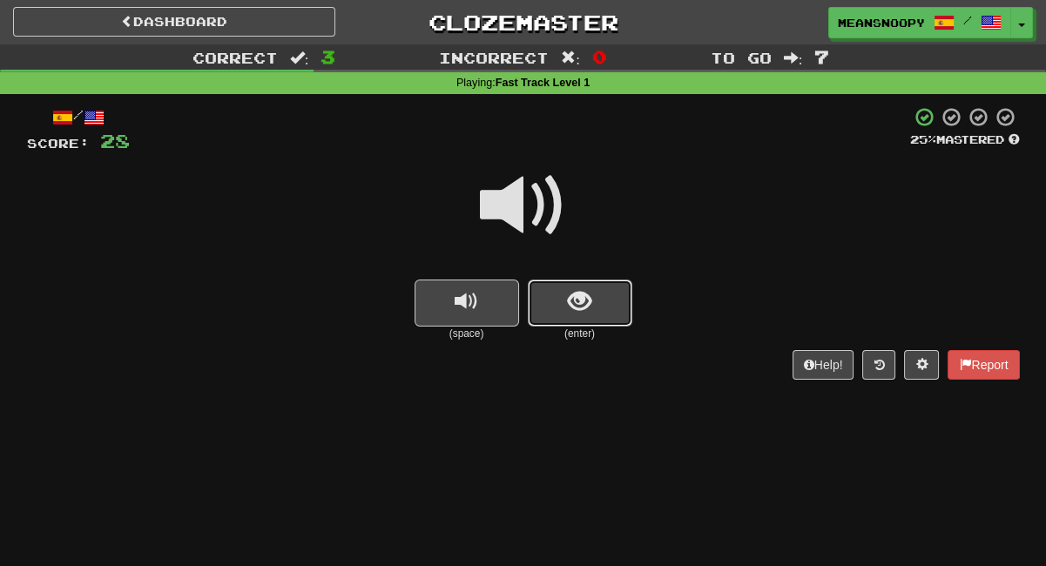
click at [590, 296] on span "show sentence" at bounding box center [580, 302] width 24 height 24
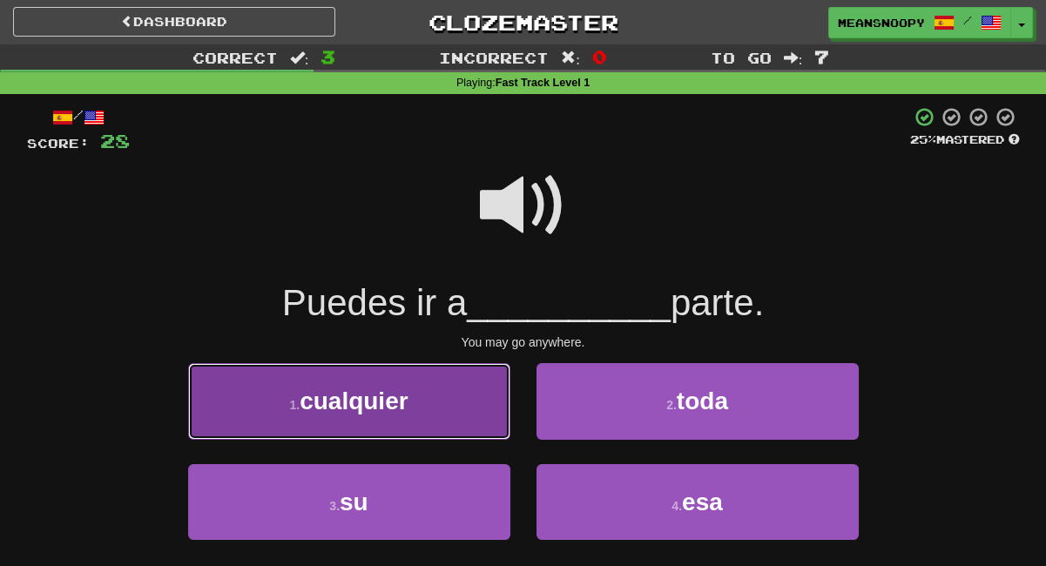
click at [426, 414] on button "1 . cualquier" at bounding box center [349, 401] width 322 height 76
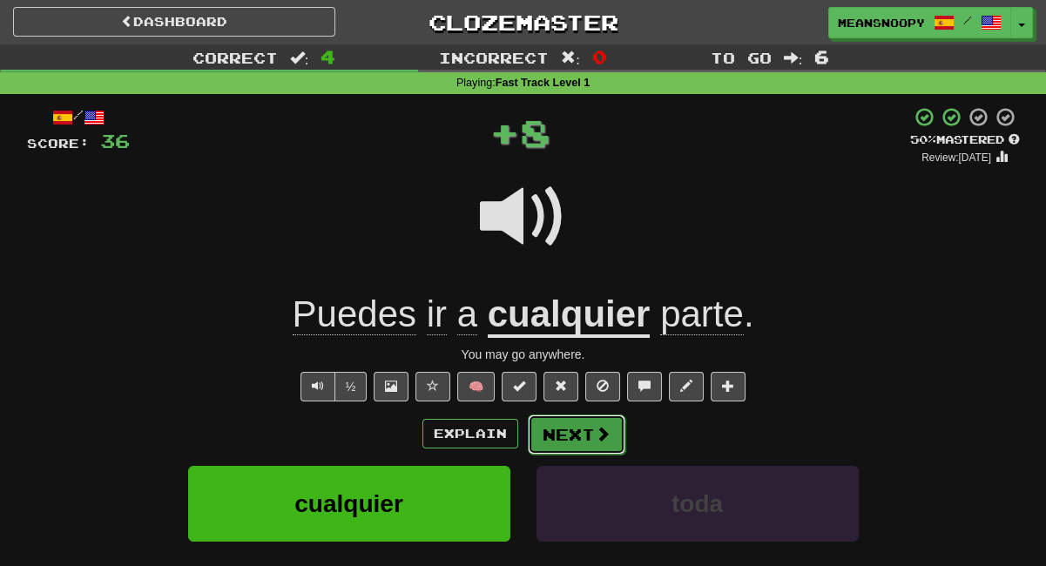
click at [565, 430] on button "Next" at bounding box center [577, 434] width 98 height 40
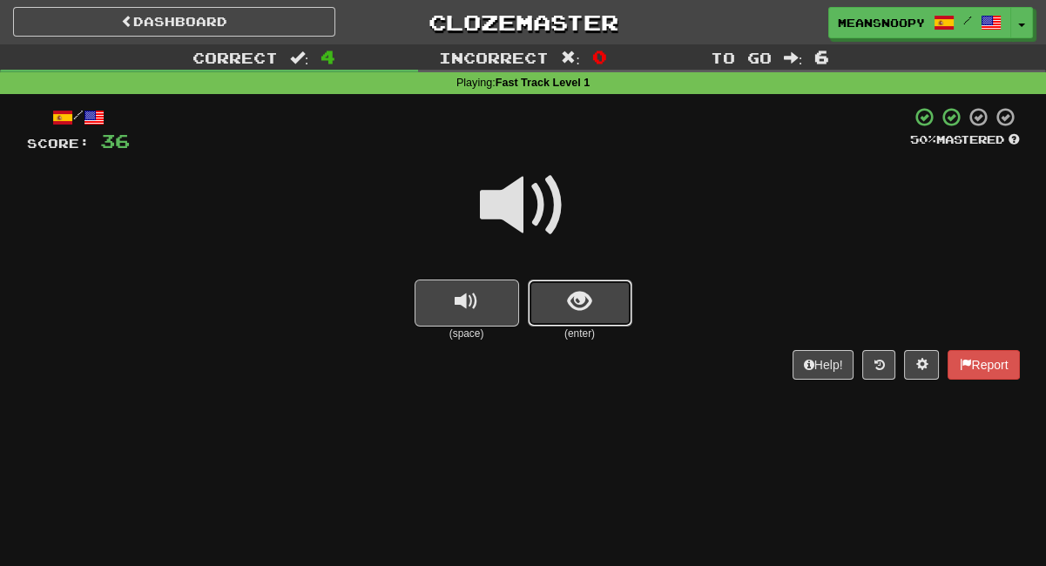
click at [574, 296] on span "show sentence" at bounding box center [580, 302] width 24 height 24
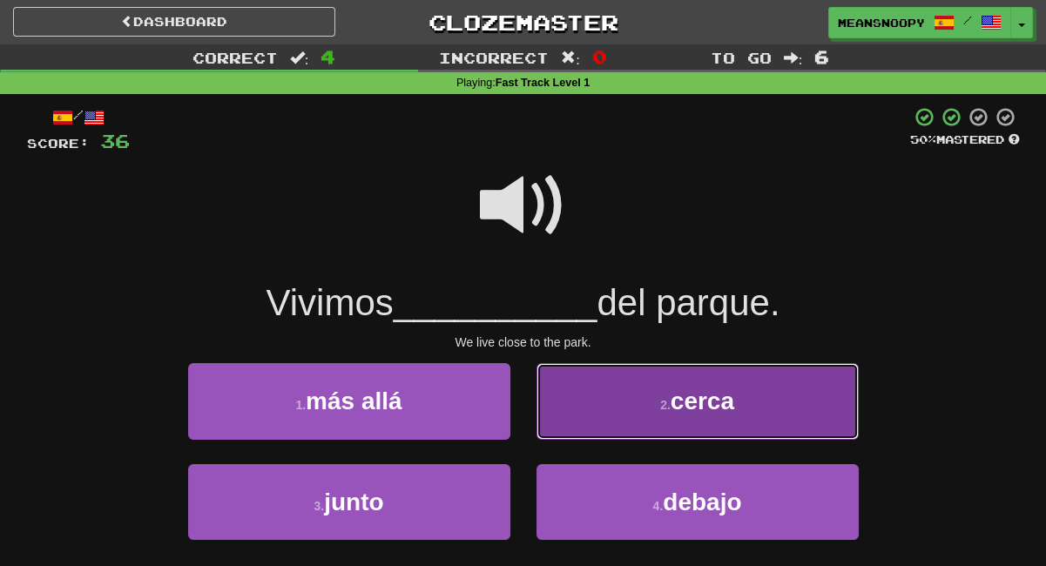
click at [590, 411] on button "2 . cerca" at bounding box center [697, 401] width 322 height 76
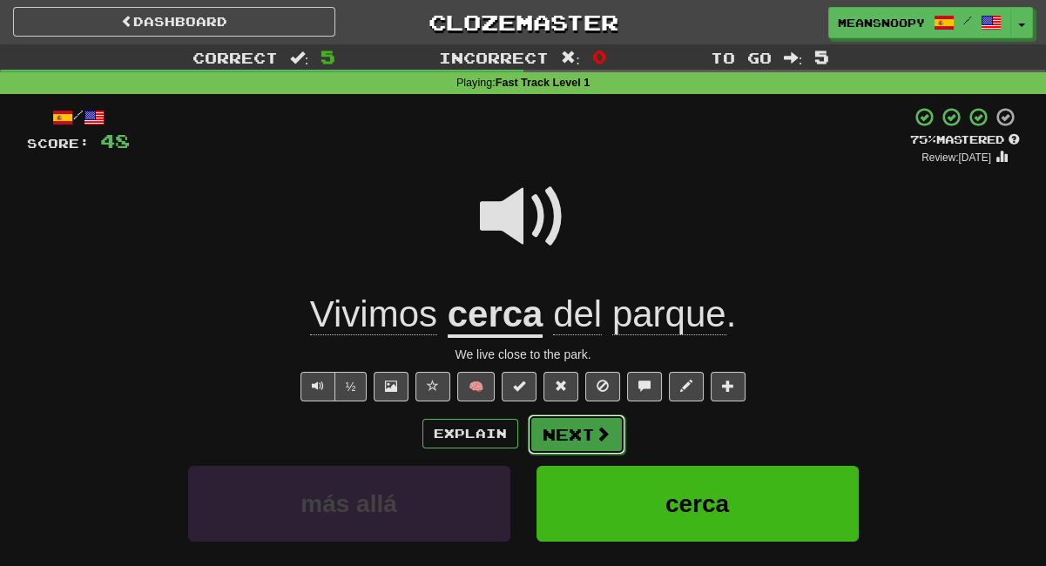
click at [595, 431] on span at bounding box center [603, 434] width 16 height 16
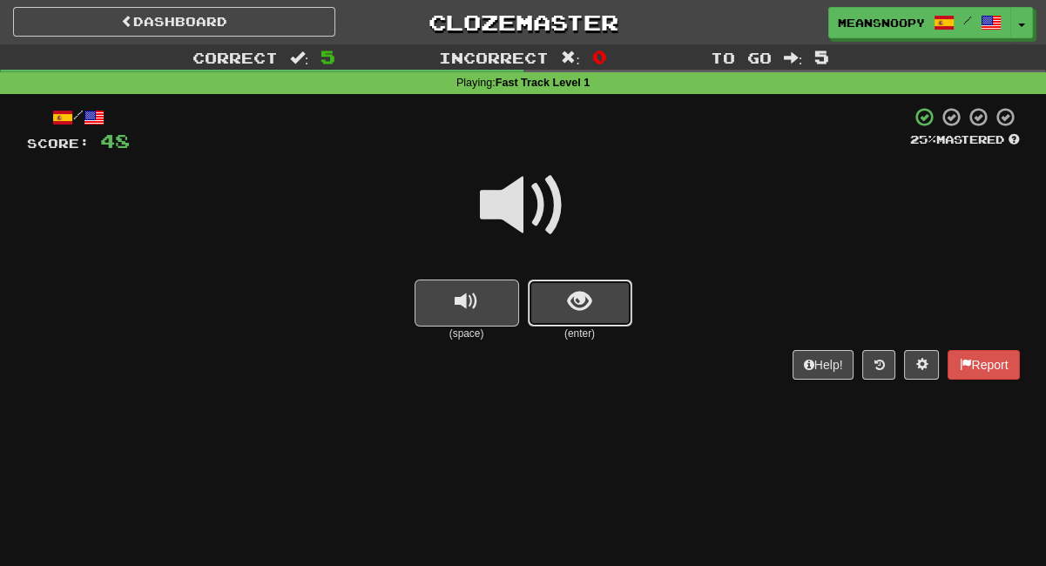
click at [579, 316] on button "show sentence" at bounding box center [580, 303] width 104 height 47
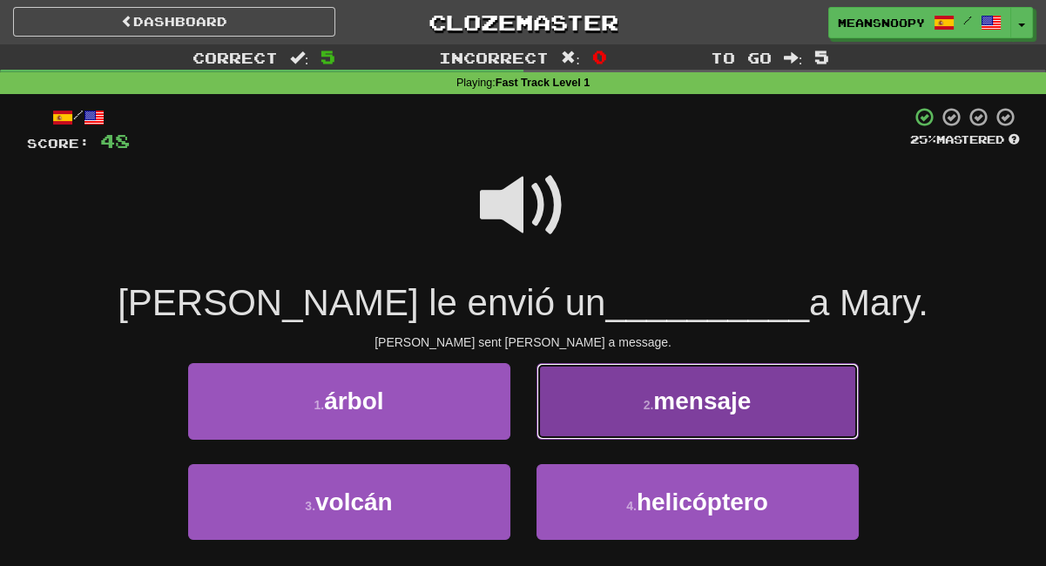
click at [650, 403] on small "2 ." at bounding box center [648, 405] width 10 height 14
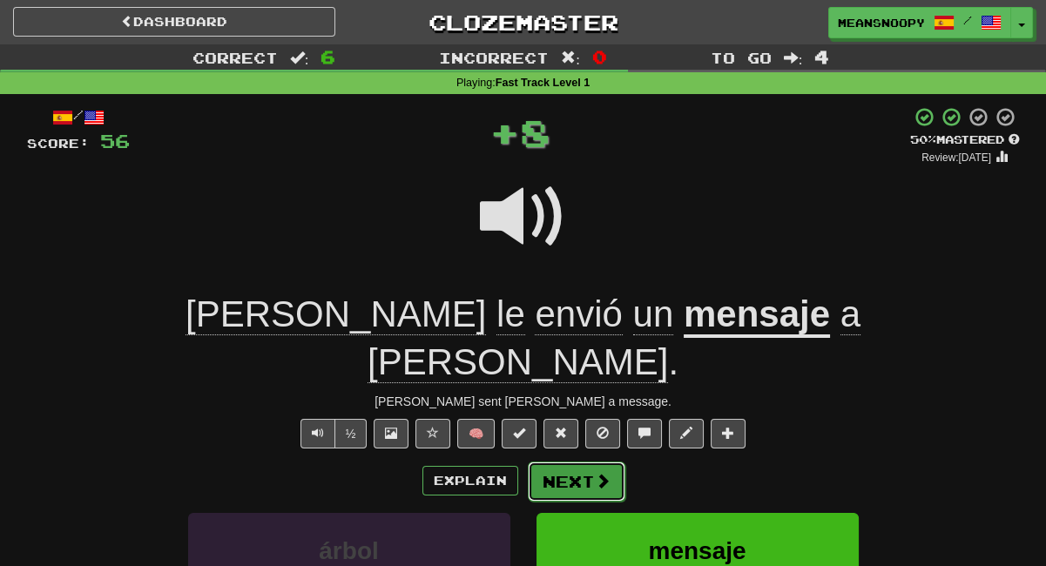
click at [590, 462] on button "Next" at bounding box center [577, 482] width 98 height 40
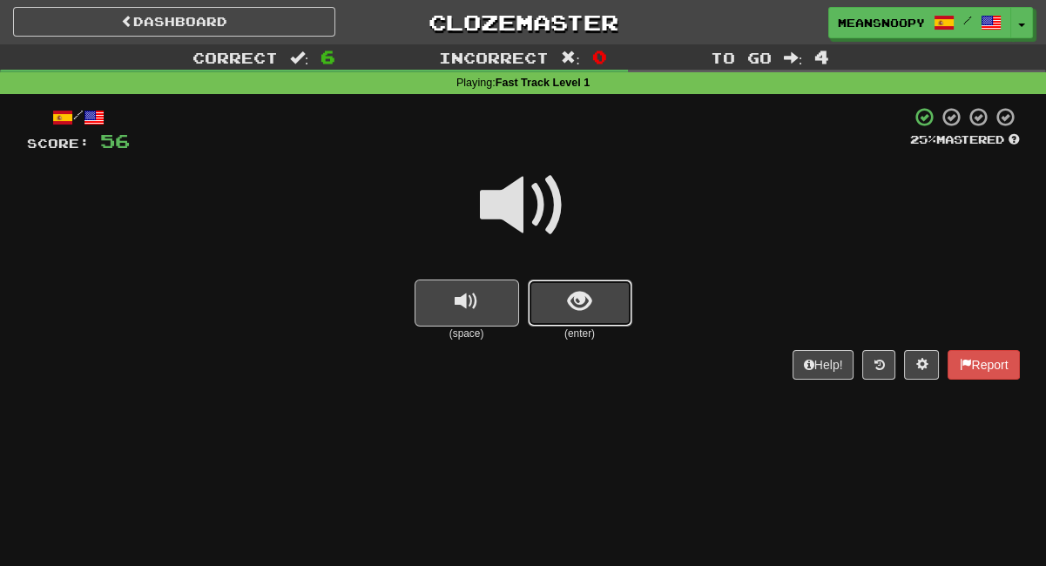
click at [583, 308] on span "show sentence" at bounding box center [580, 302] width 24 height 24
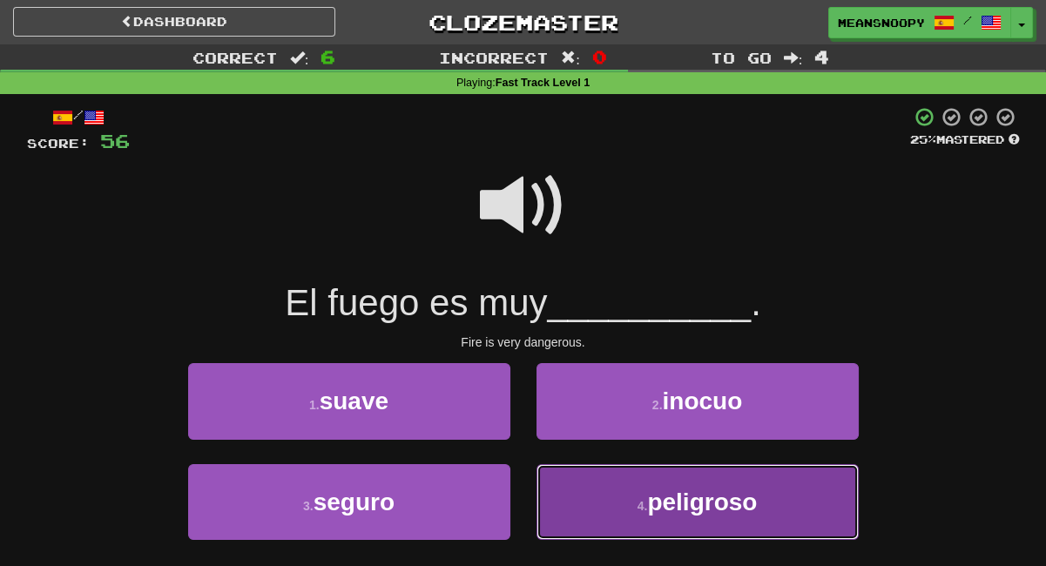
click at [611, 502] on button "4 . peligroso" at bounding box center [697, 502] width 322 height 76
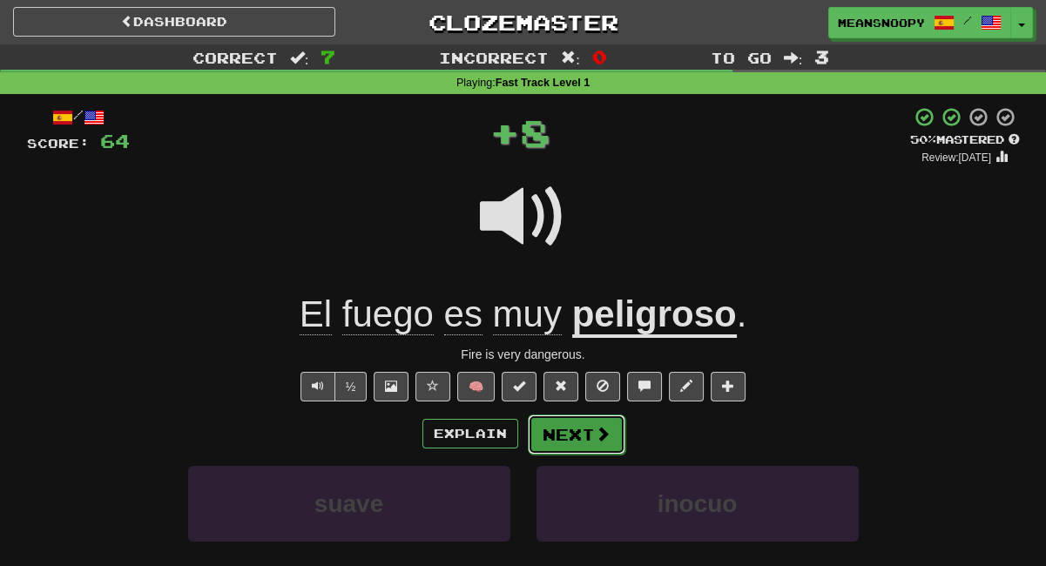
click at [585, 441] on button "Next" at bounding box center [577, 434] width 98 height 40
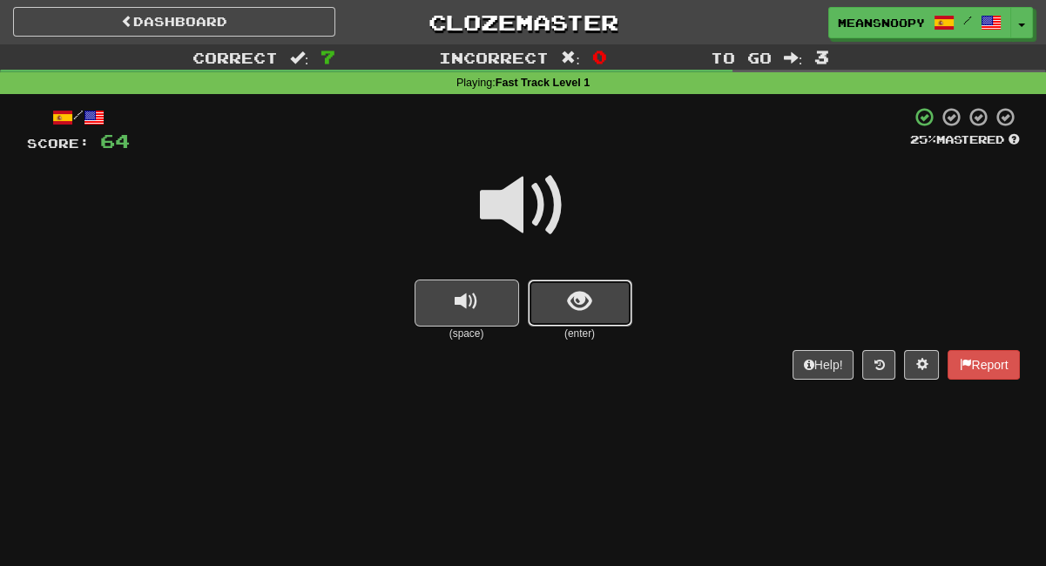
click at [610, 293] on button "show sentence" at bounding box center [580, 303] width 104 height 47
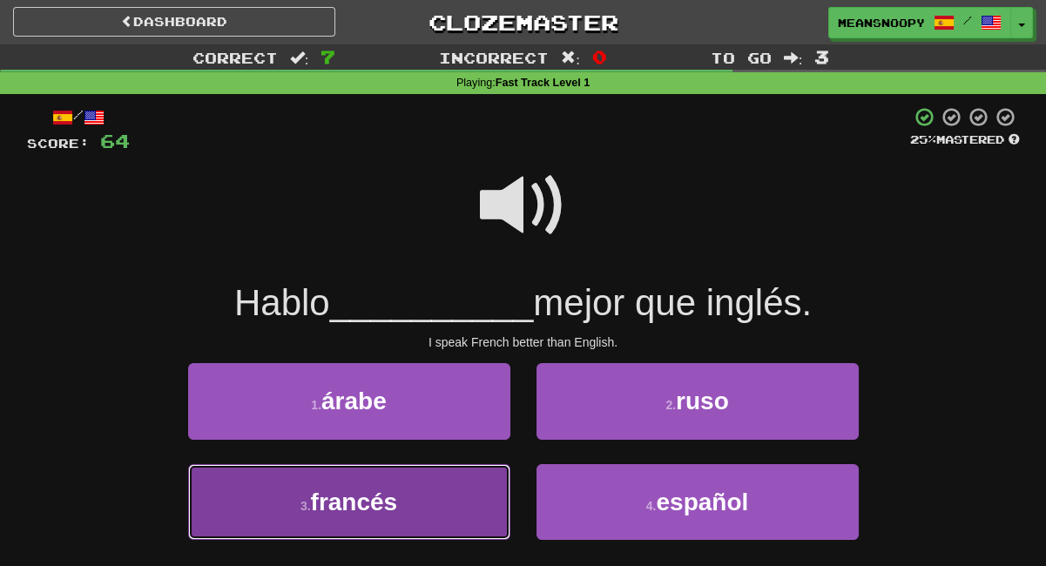
click at [443, 491] on button "3 . [DEMOGRAPHIC_DATA]" at bounding box center [349, 502] width 322 height 76
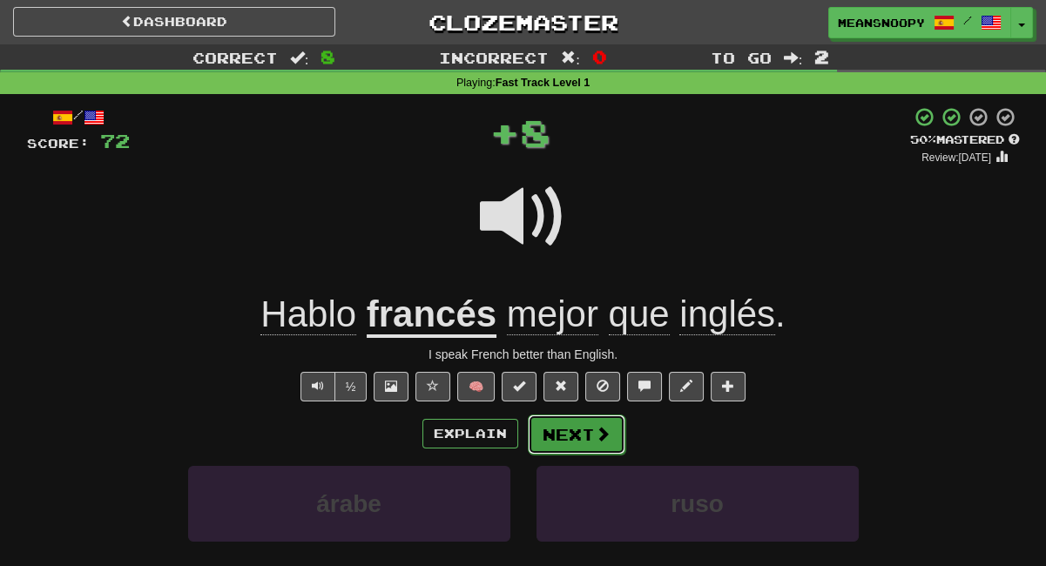
click at [557, 435] on button "Next" at bounding box center [577, 434] width 98 height 40
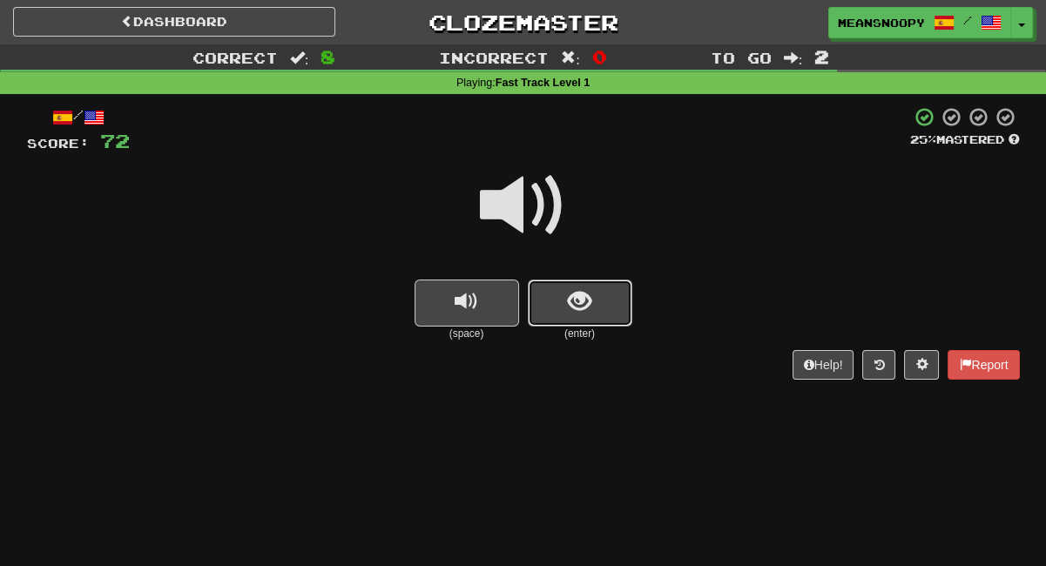
click at [563, 316] on button "show sentence" at bounding box center [580, 303] width 104 height 47
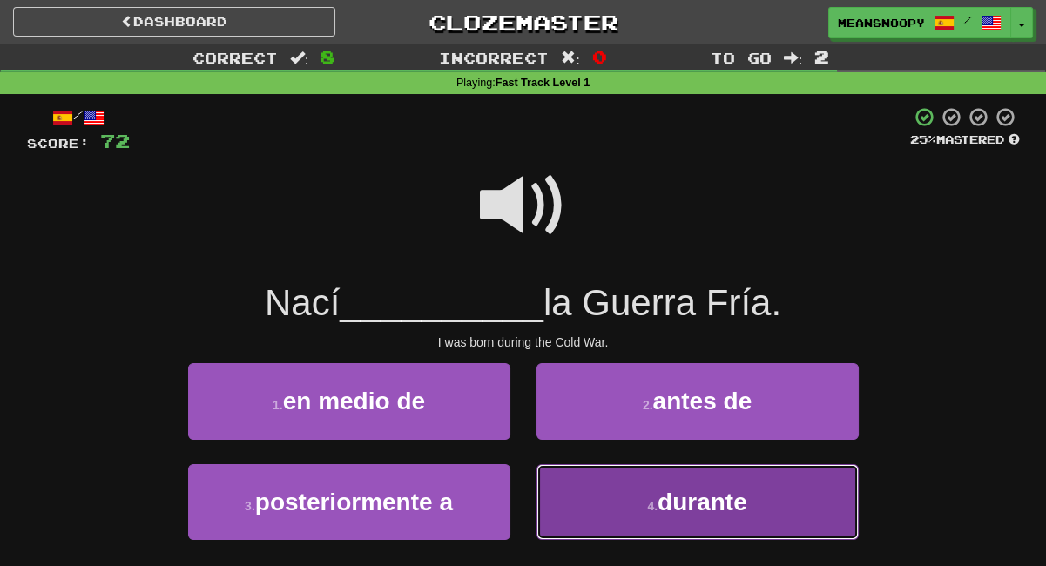
click at [621, 513] on button "4 . durante" at bounding box center [697, 502] width 322 height 76
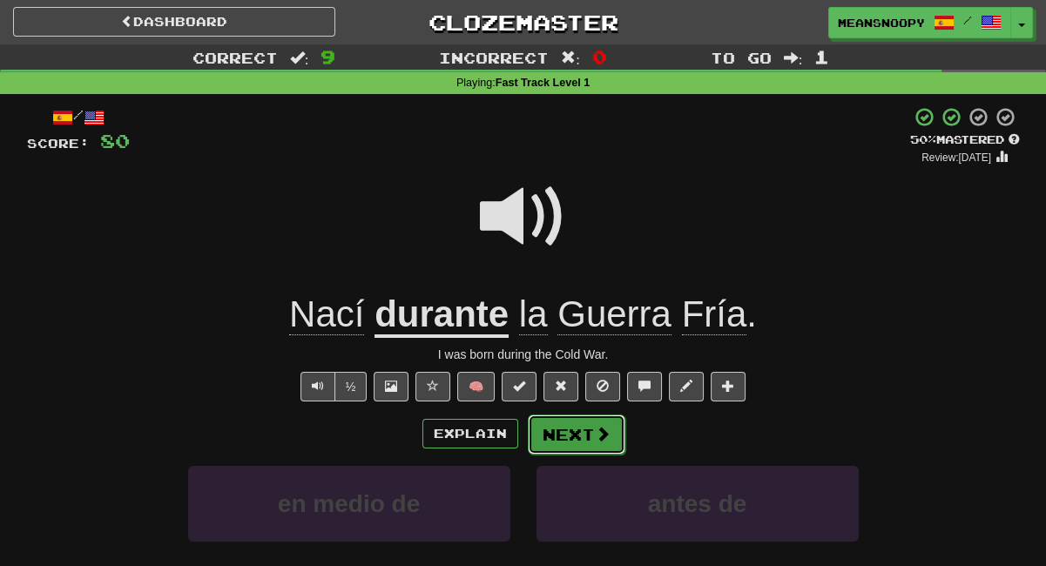
click at [578, 438] on button "Next" at bounding box center [577, 434] width 98 height 40
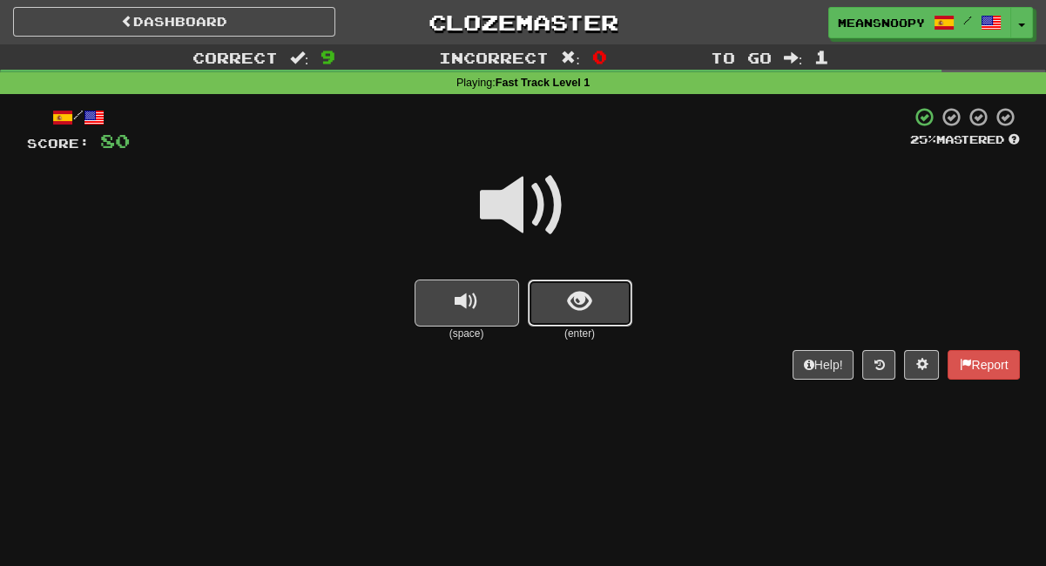
click at [578, 317] on button "show sentence" at bounding box center [580, 303] width 104 height 47
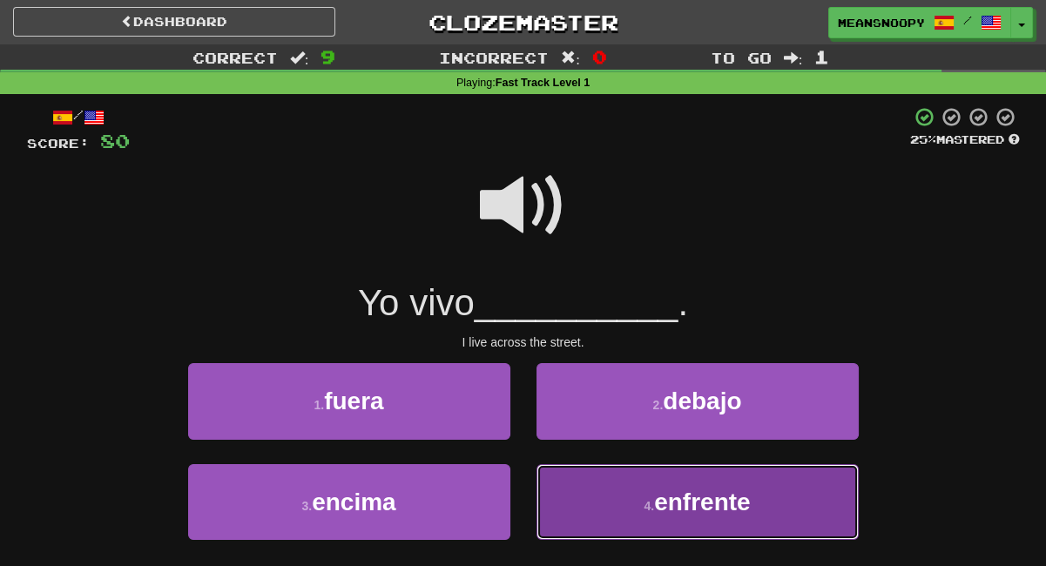
click at [630, 498] on button "4 . enfrente" at bounding box center [697, 502] width 322 height 76
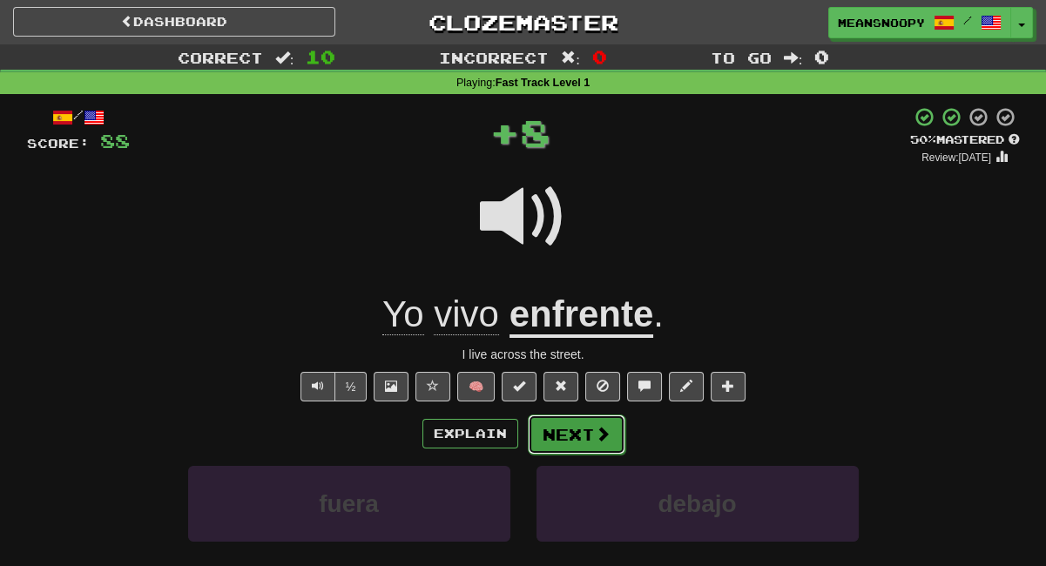
click at [579, 441] on button "Next" at bounding box center [577, 434] width 98 height 40
